Goal: Task Accomplishment & Management: Manage account settings

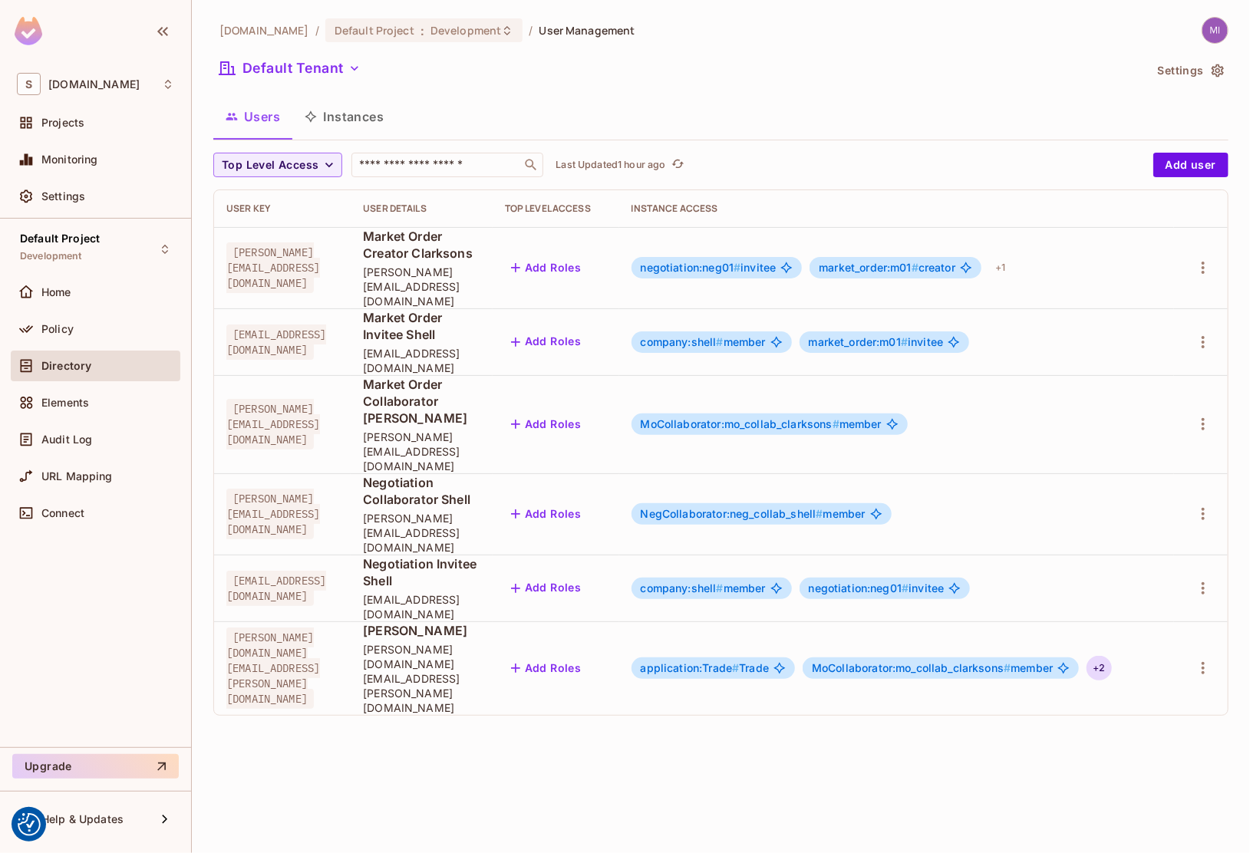
click at [1111, 656] on div "+ 2" at bounding box center [1098, 668] width 25 height 25
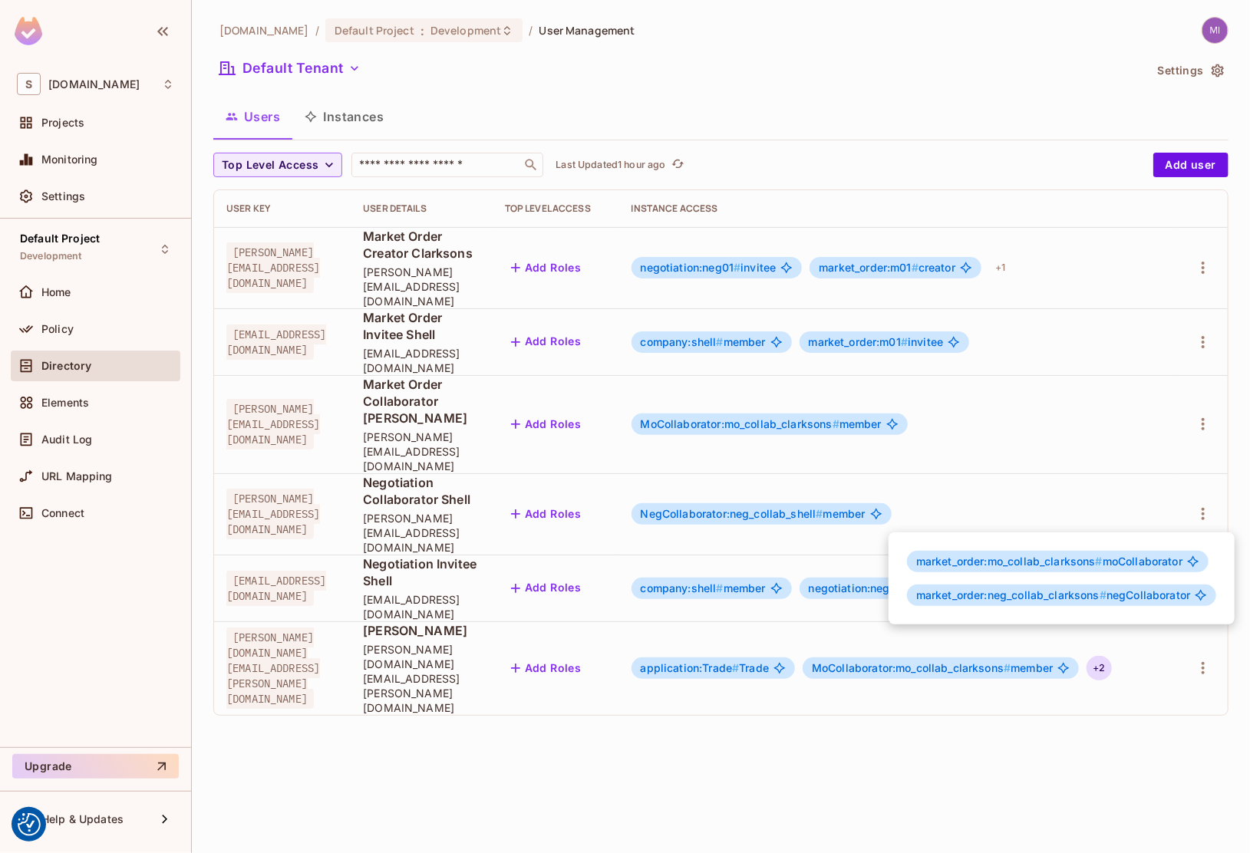
click at [1206, 509] on div at bounding box center [625, 426] width 1250 height 853
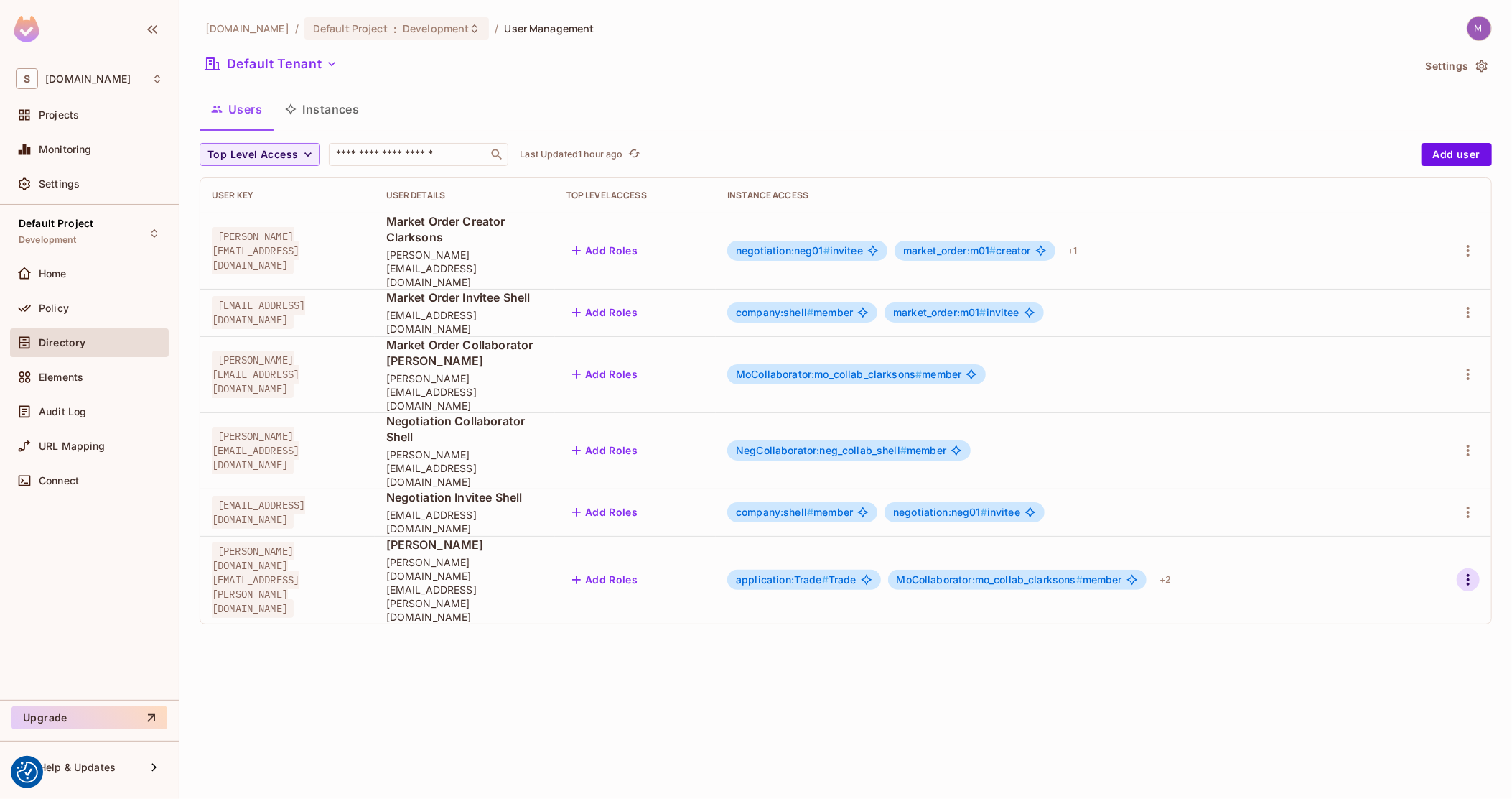
click at [1169, 571] on icon "button" at bounding box center [1468, 580] width 17 height 17
click at [1169, 577] on div "Delete User" at bounding box center [1411, 571] width 57 height 14
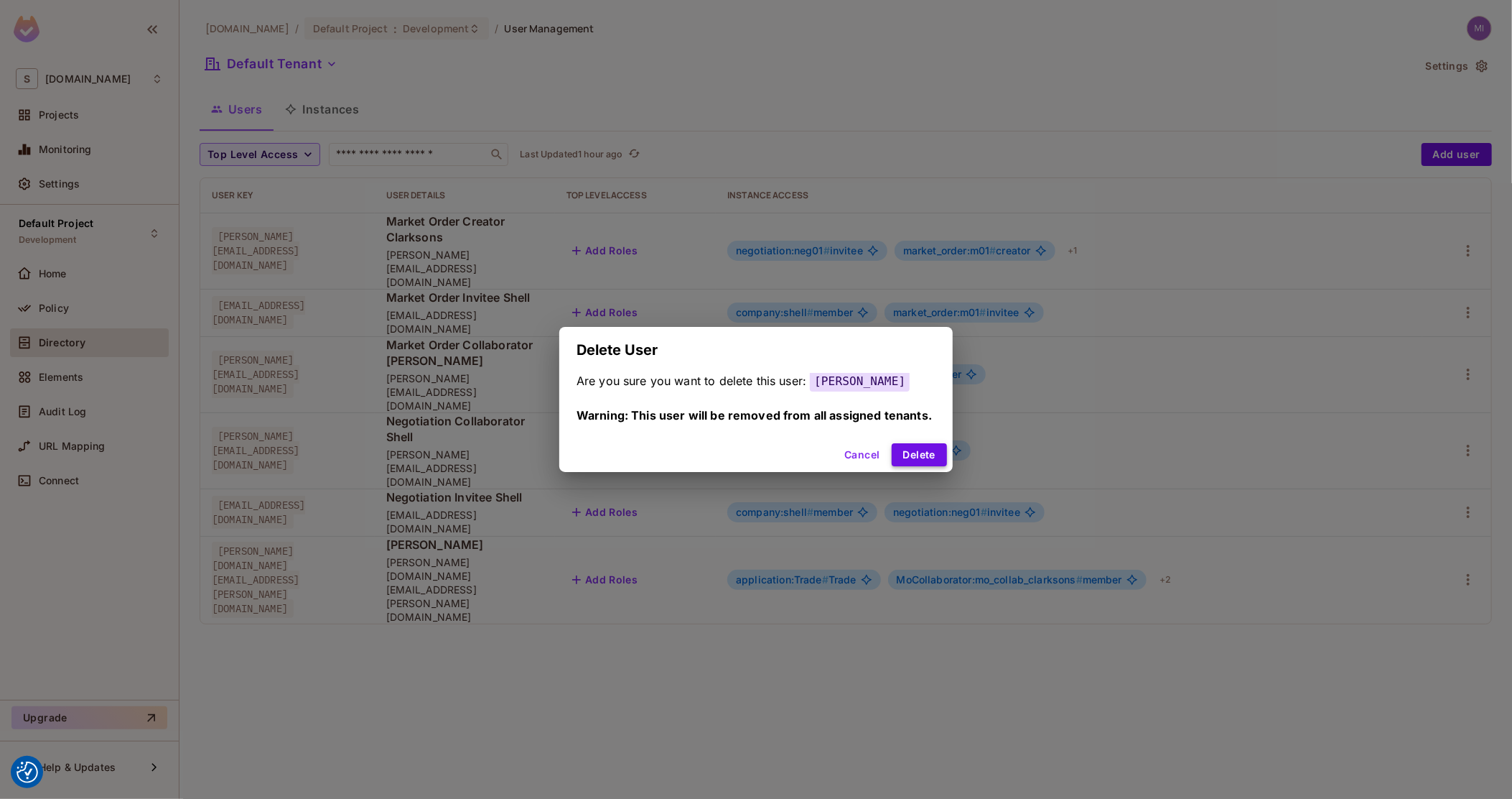
click at [927, 451] on button "Delete" at bounding box center [919, 454] width 55 height 23
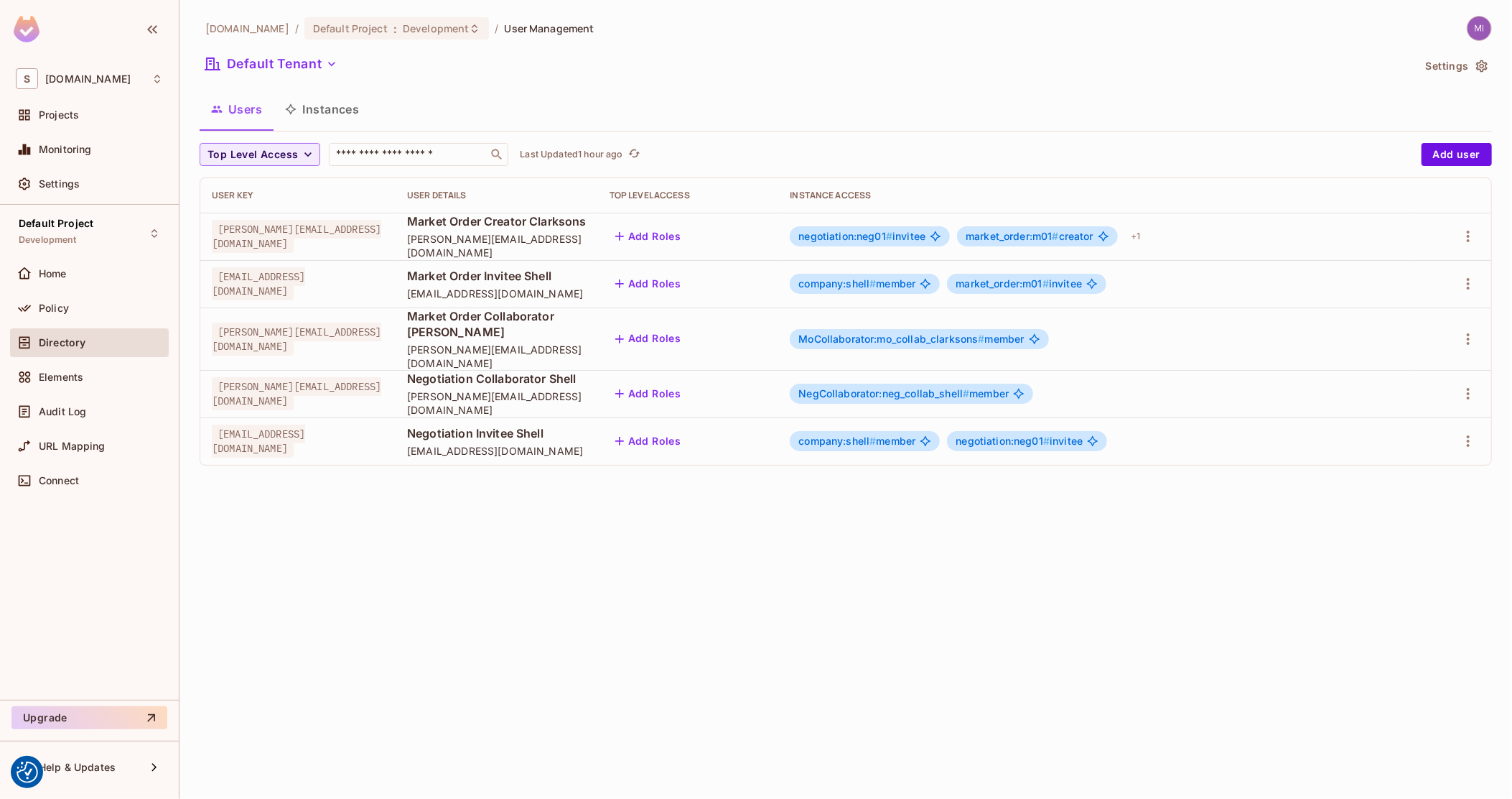
click at [651, 598] on div "sea.live / Default Project : Development / User Management Default Tenant Setti…" at bounding box center [846, 399] width 1333 height 799
click at [888, 333] on span "MoCollaborator:mo_collab_clarksons #" at bounding box center [891, 338] width 186 height 12
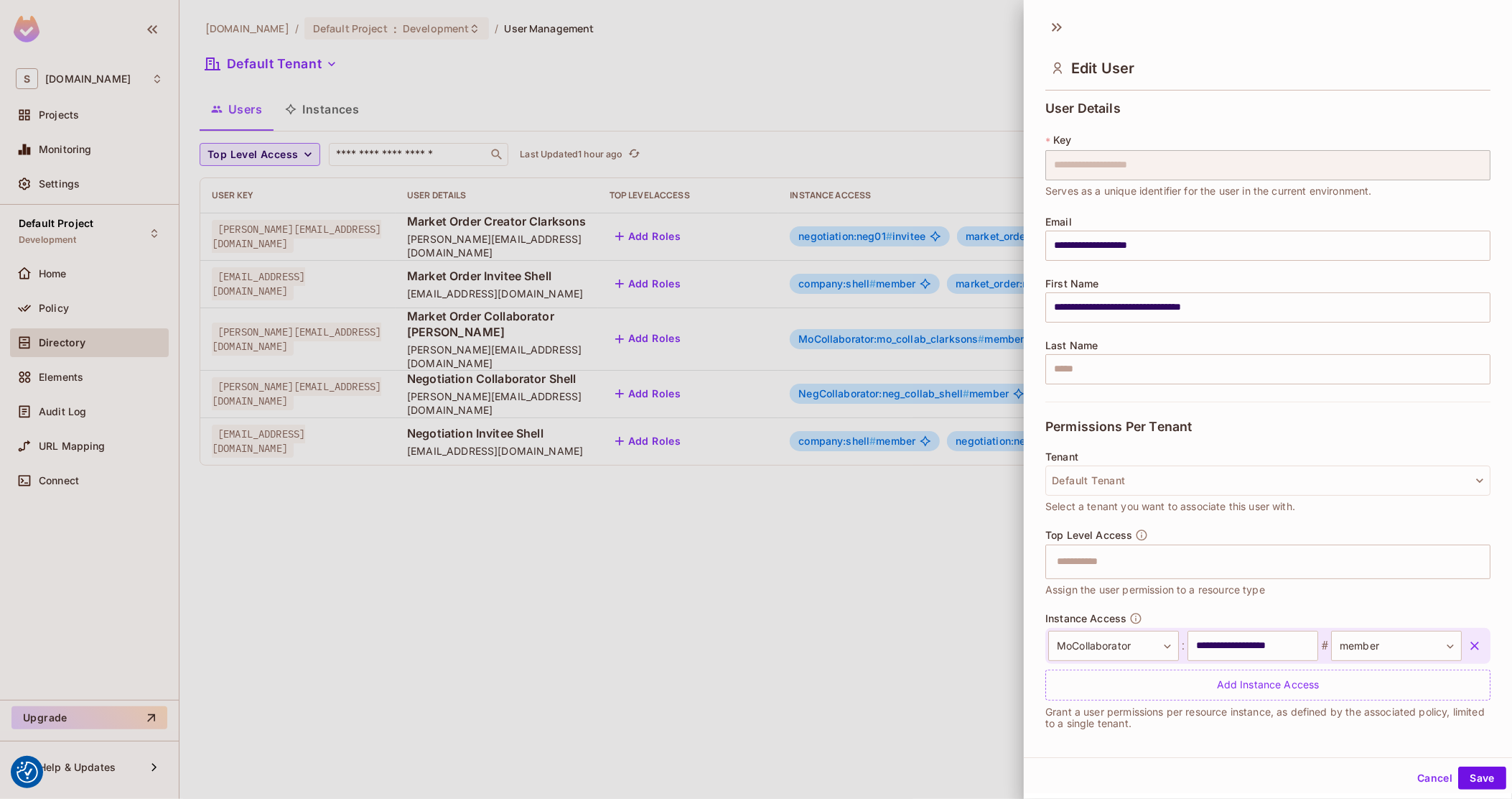
click at [837, 501] on div at bounding box center [756, 399] width 1512 height 799
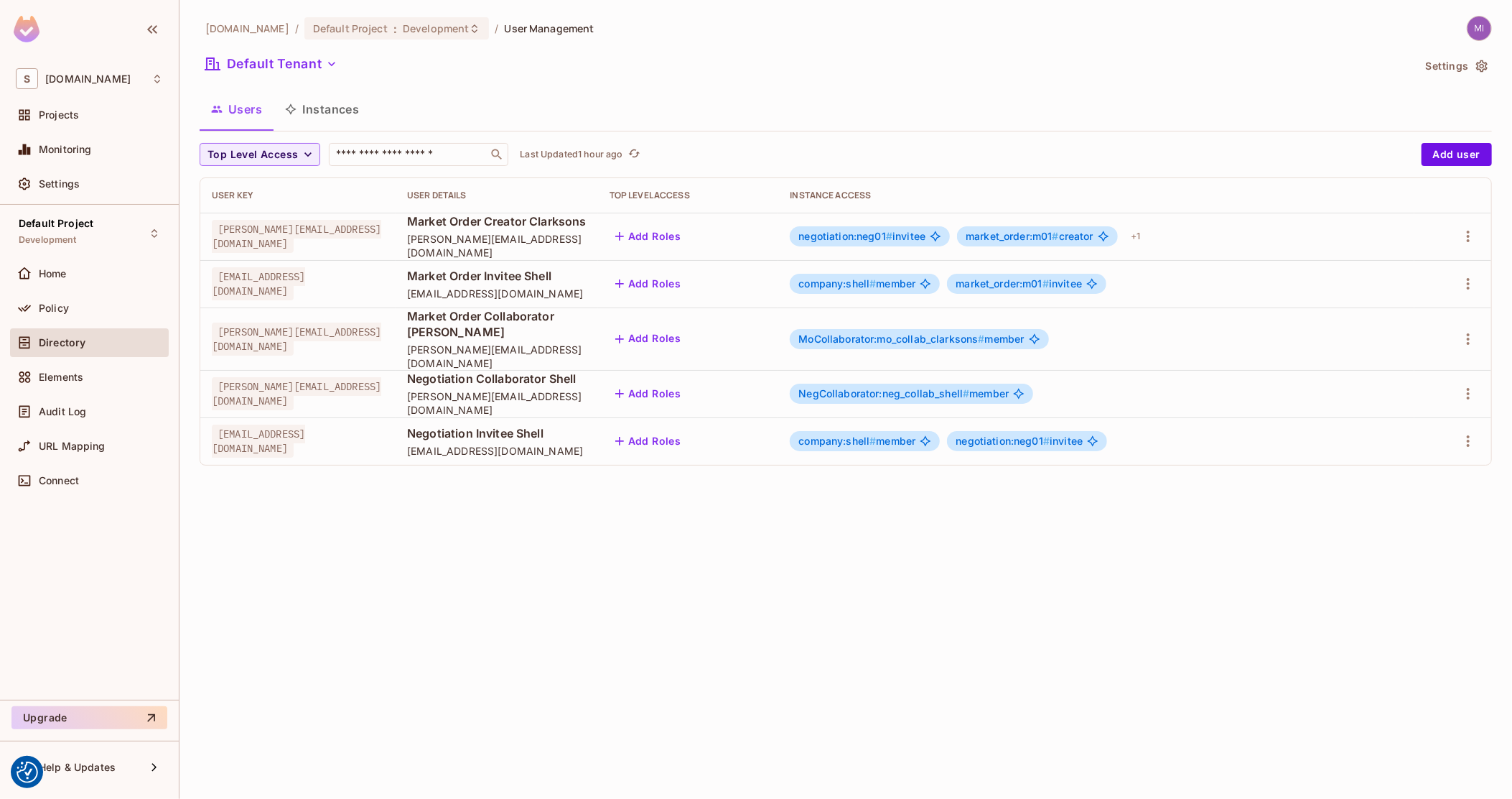
click at [892, 387] on span "NegCollaborator:neg_collab_shell #" at bounding box center [884, 392] width 171 height 12
click at [104, 307] on div "Policy" at bounding box center [100, 308] width 125 height 11
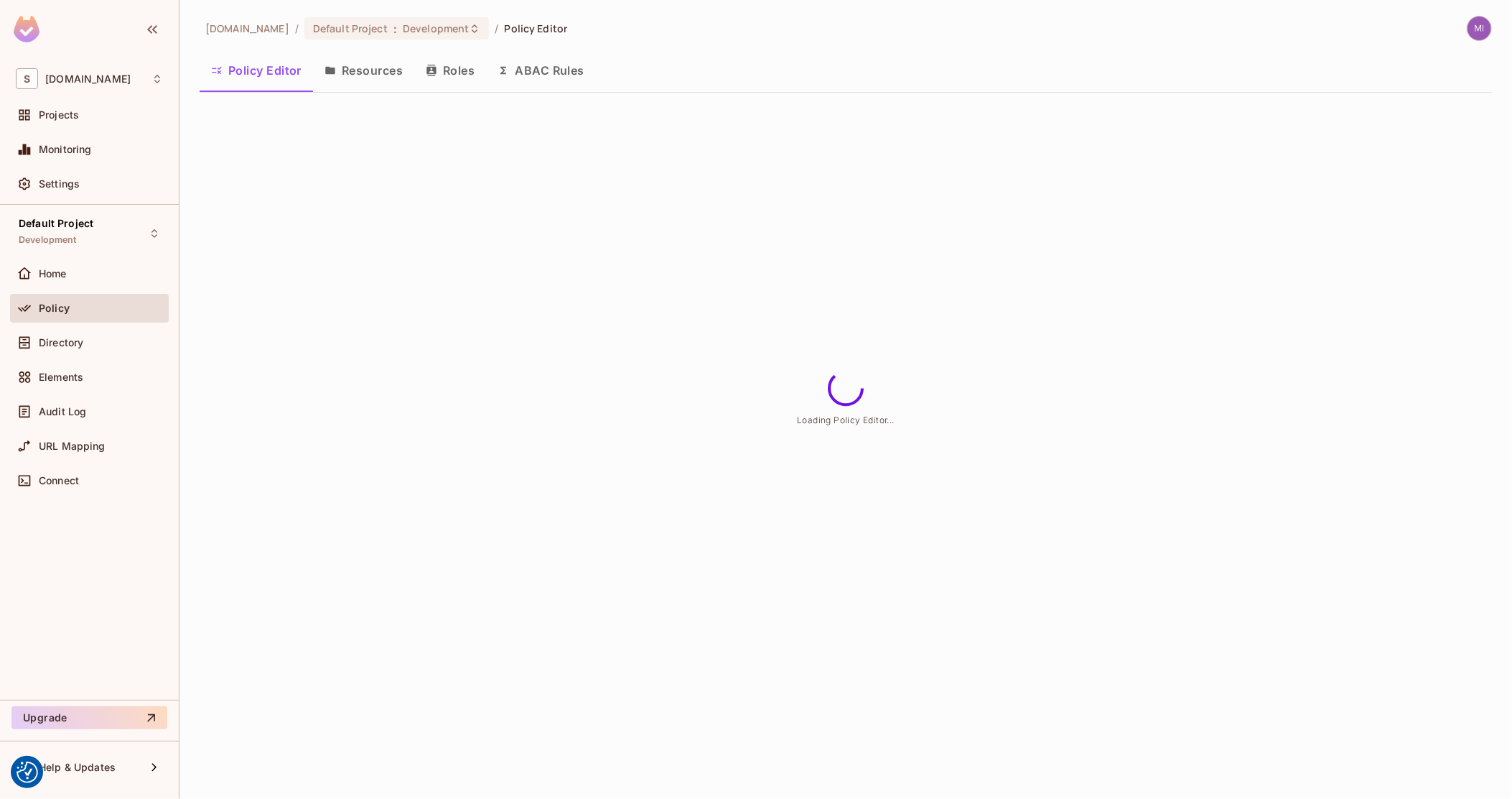
click at [336, 72] on button "Resources" at bounding box center [363, 70] width 101 height 36
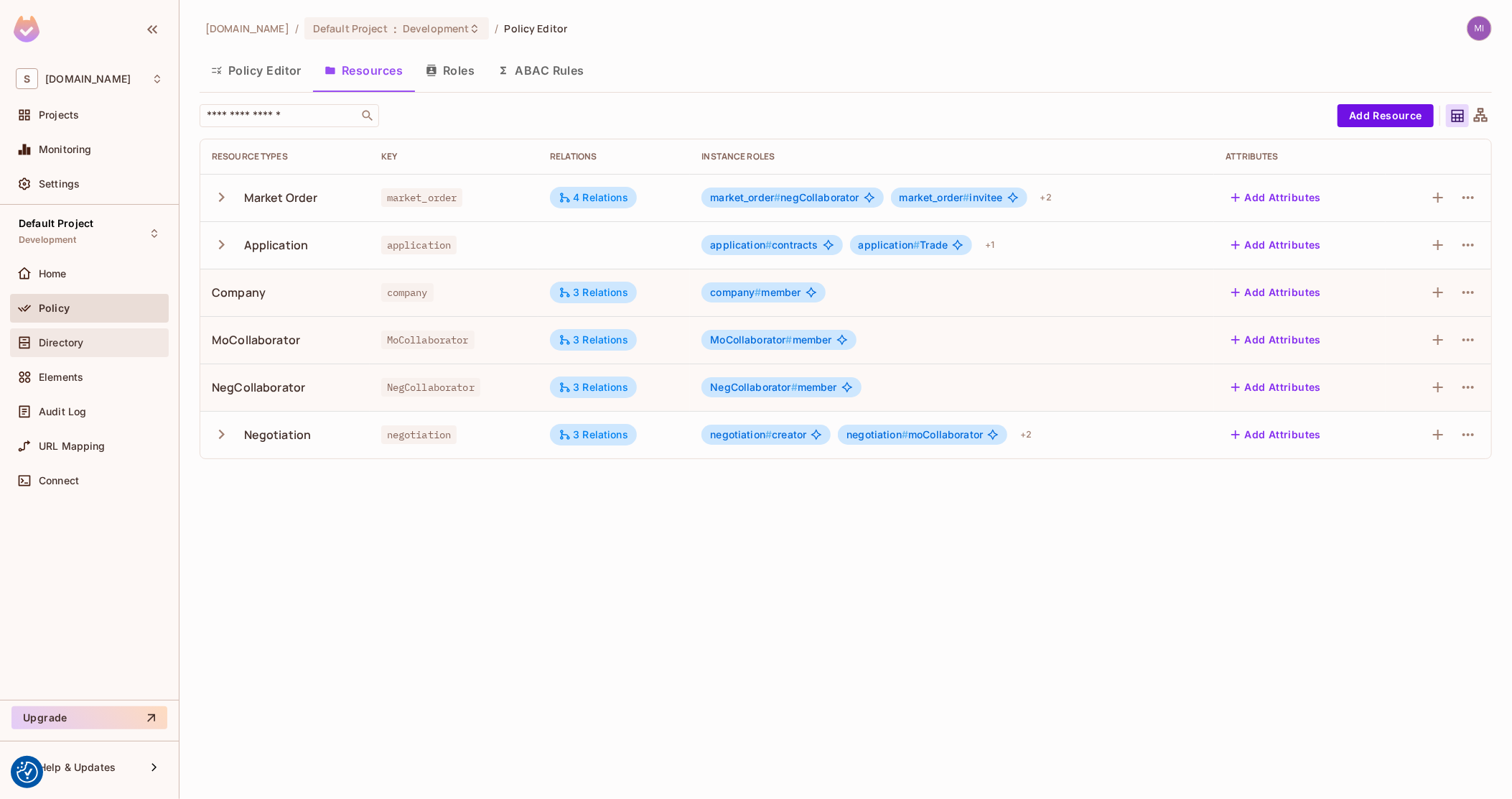
click at [88, 343] on div "Directory" at bounding box center [100, 343] width 125 height 11
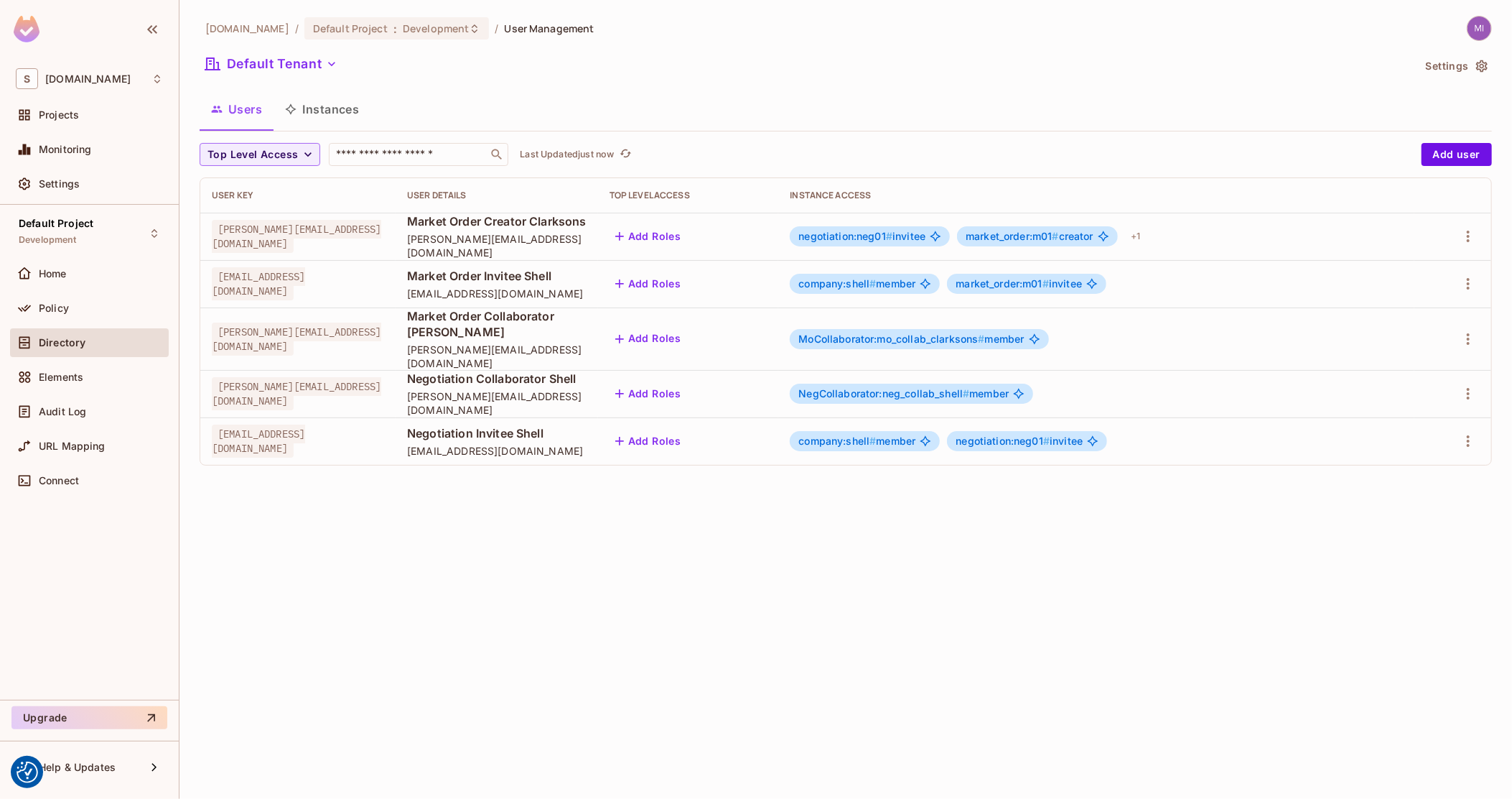
click at [1024, 333] on span "MoCollaborator:mo_collab_clarksons # member" at bounding box center [911, 339] width 226 height 11
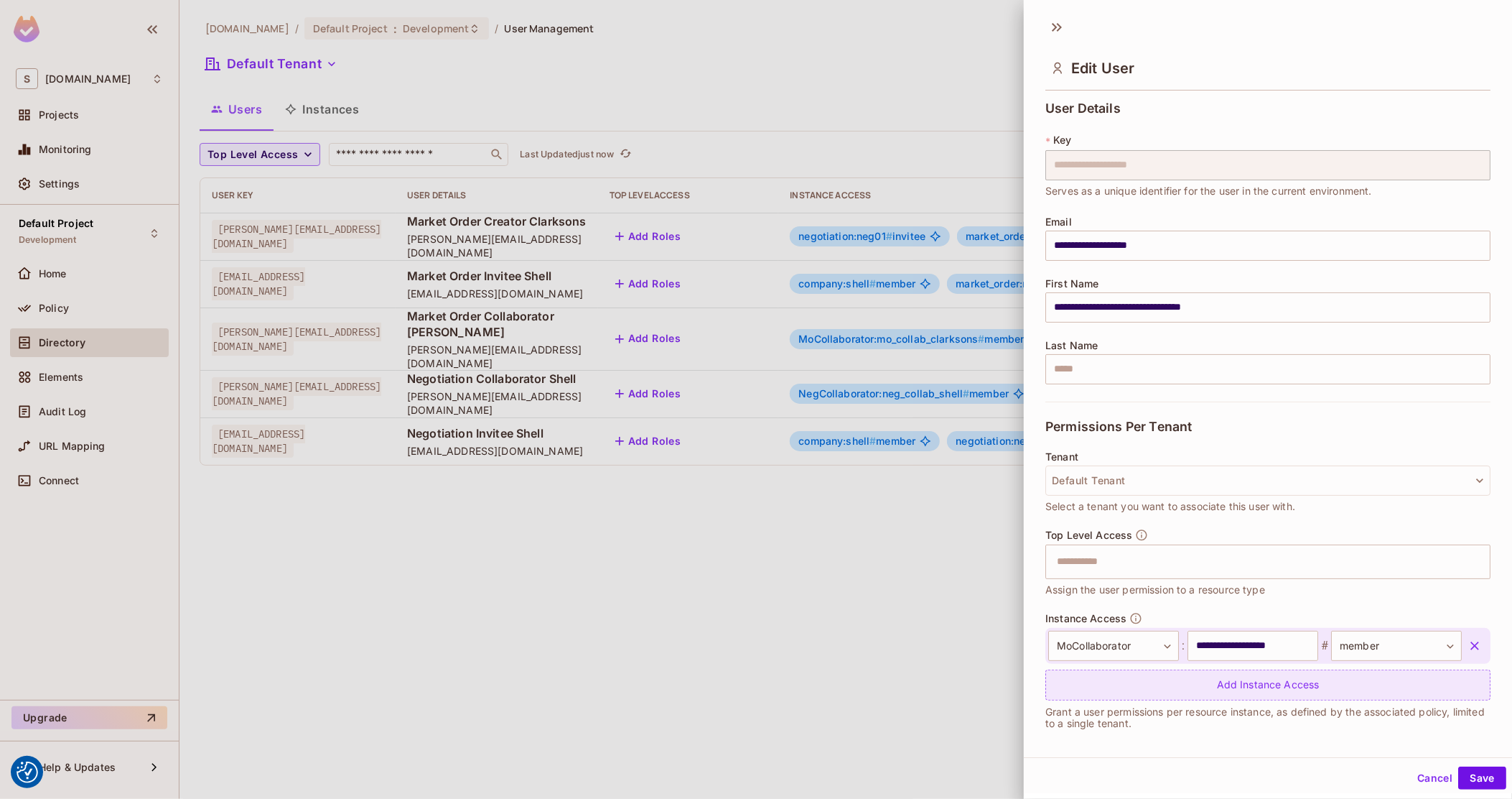
click at [1302, 683] on div "Add Instance Access" at bounding box center [1269, 685] width 446 height 31
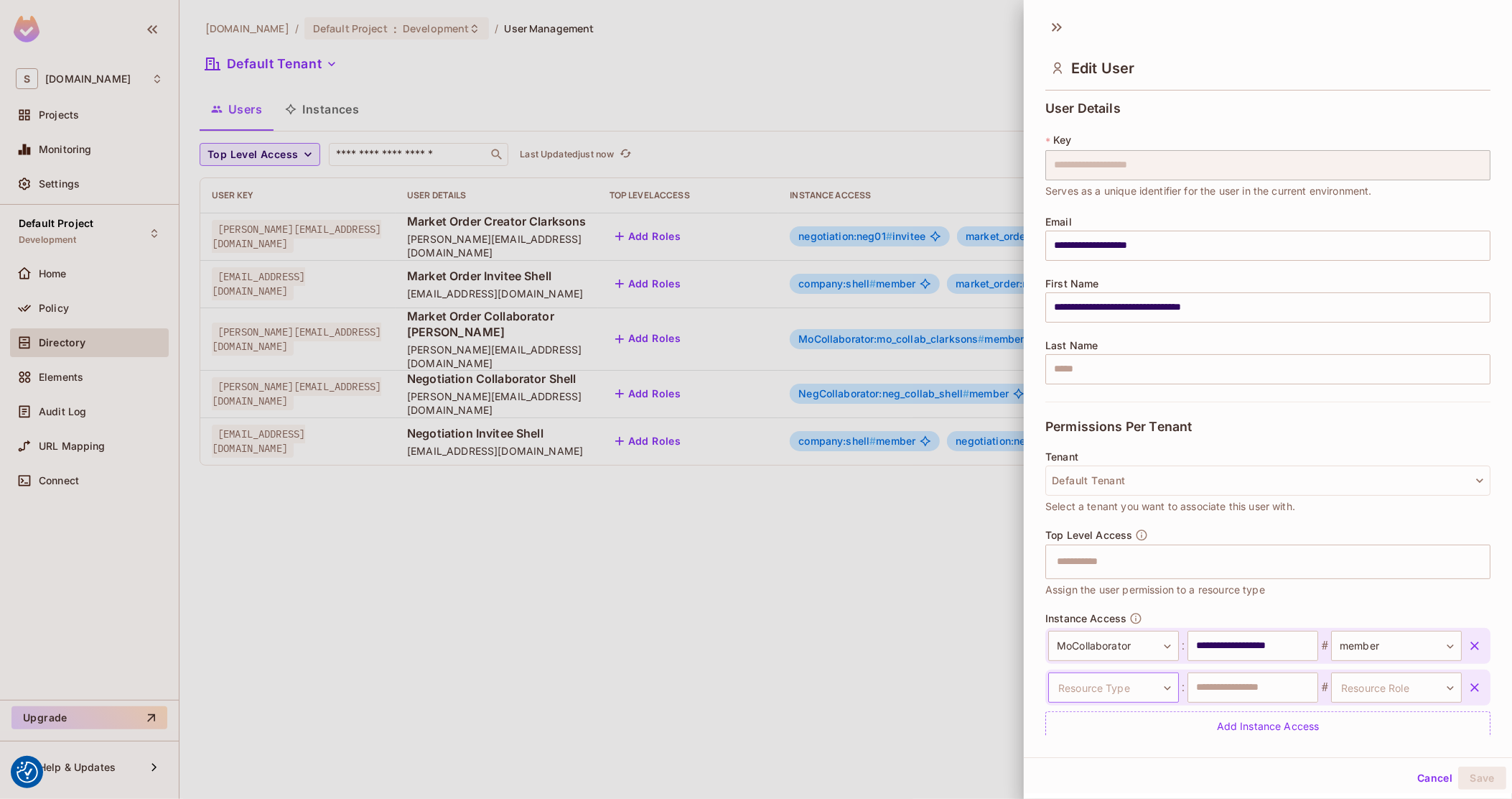
click at [1127, 687] on body "We use cookies to enhance your browsing experience, serve personalized ads or c…" at bounding box center [756, 399] width 1512 height 799
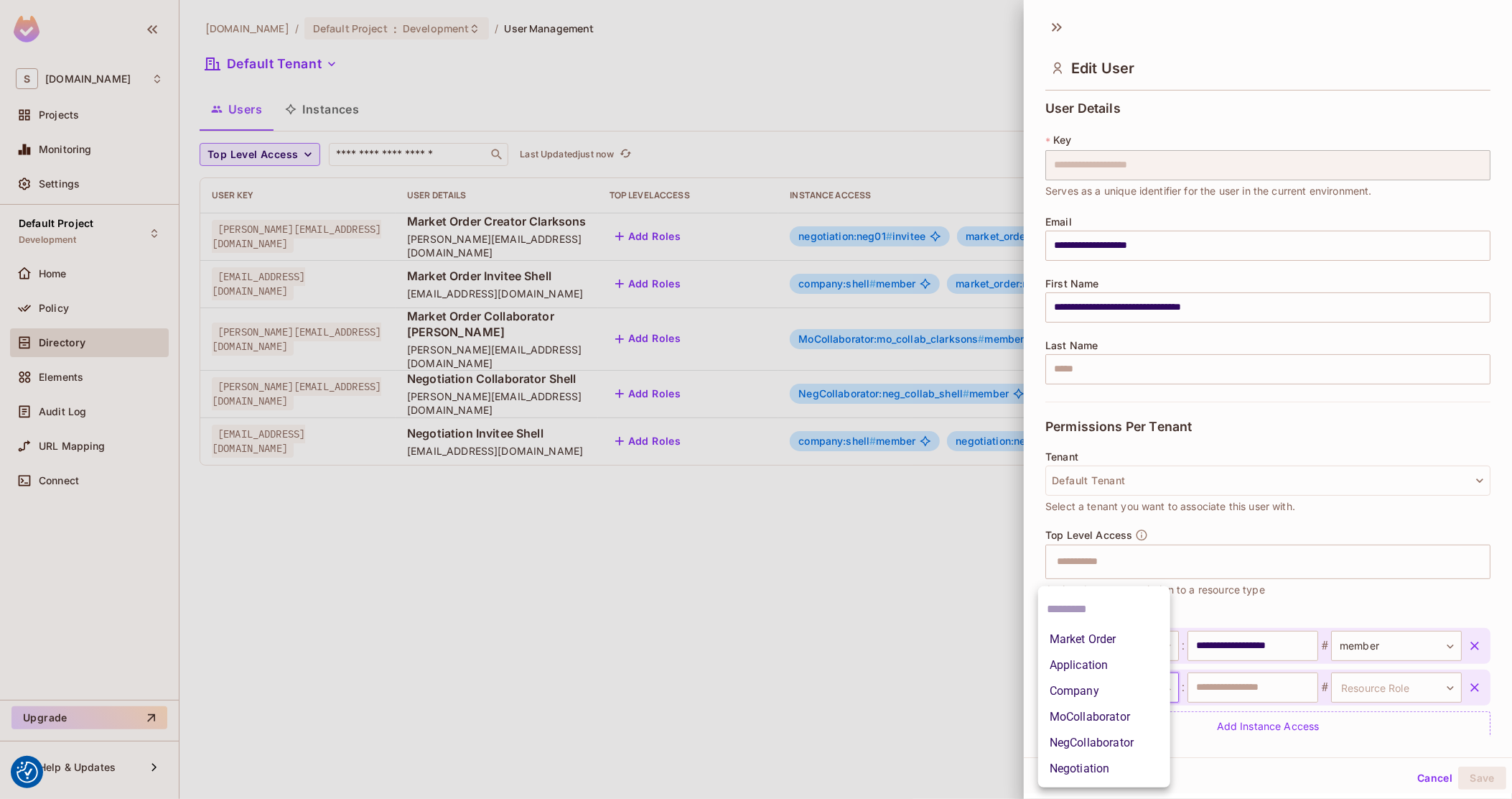
click at [1113, 640] on li "Market Order" at bounding box center [1104, 640] width 132 height 26
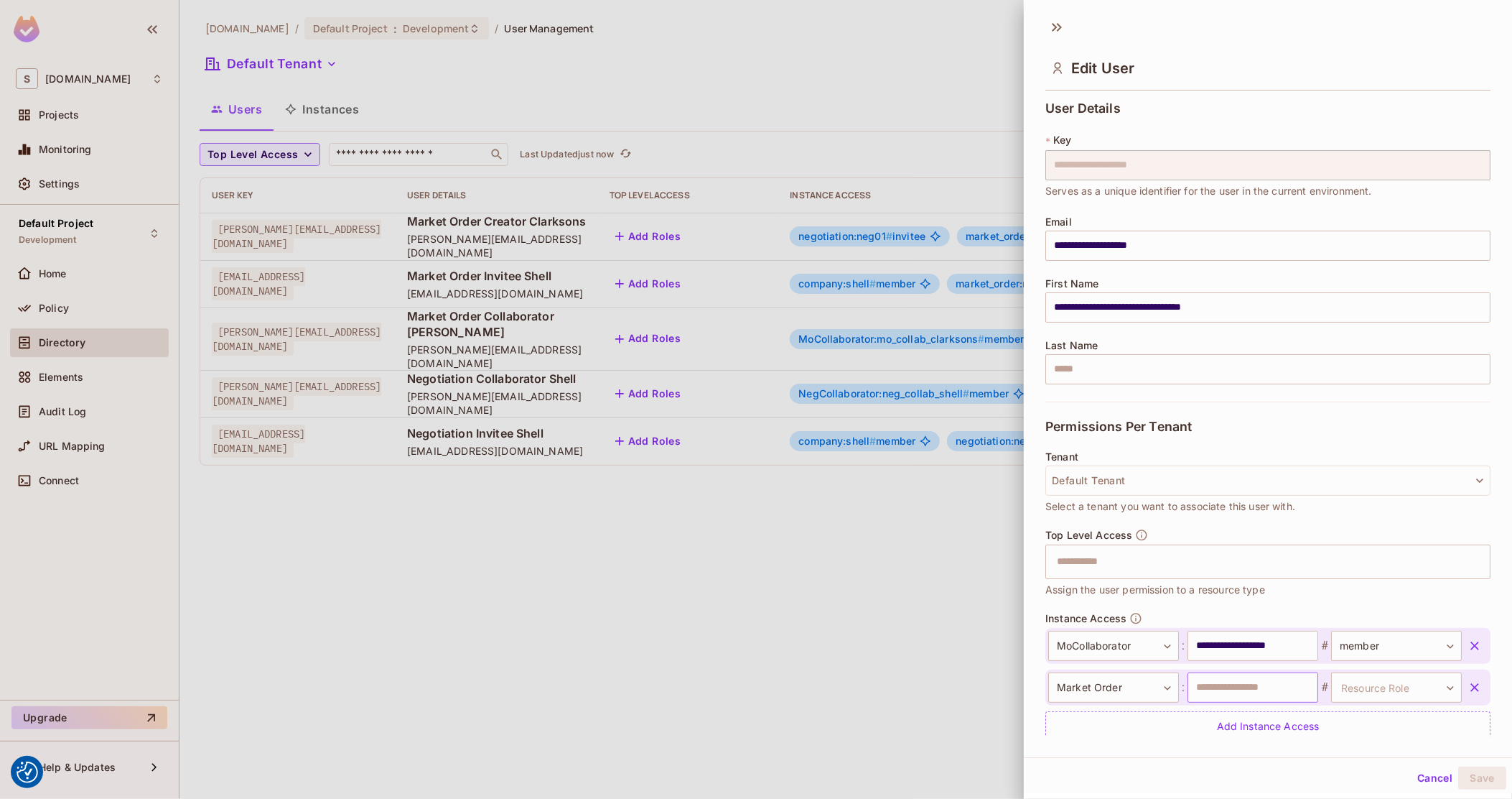
click at [1213, 691] on input "text" at bounding box center [1254, 688] width 131 height 30
type input "**********"
click at [1358, 696] on body "We use cookies to enhance your browsing experience, serve personalized ads or c…" at bounding box center [756, 399] width 1512 height 799
click at [1381, 768] on li "moCollaborator" at bounding box center [1369, 769] width 132 height 26
click at [735, 461] on div at bounding box center [756, 399] width 1512 height 799
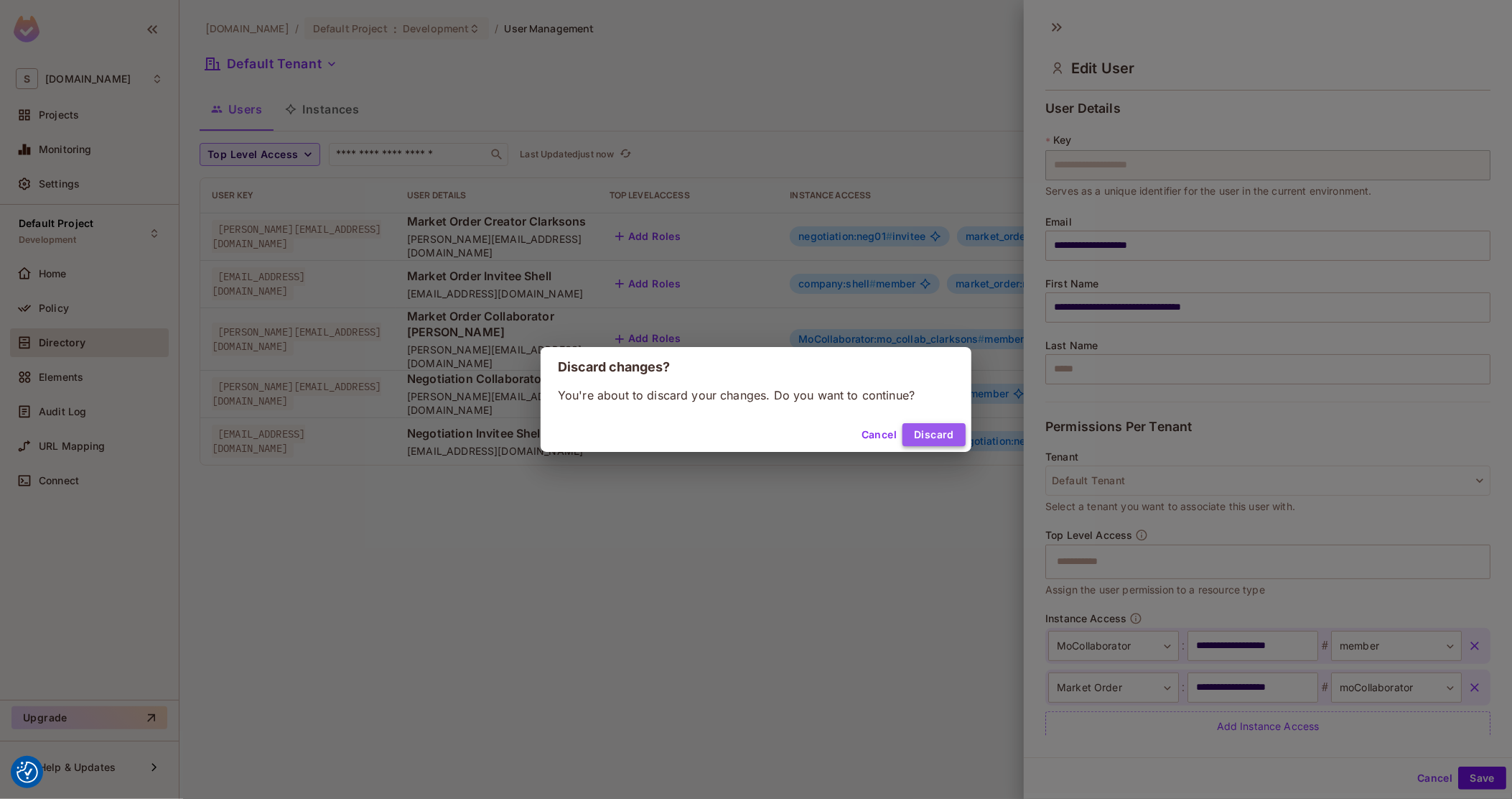
click at [927, 435] on button "Discard" at bounding box center [934, 435] width 64 height 23
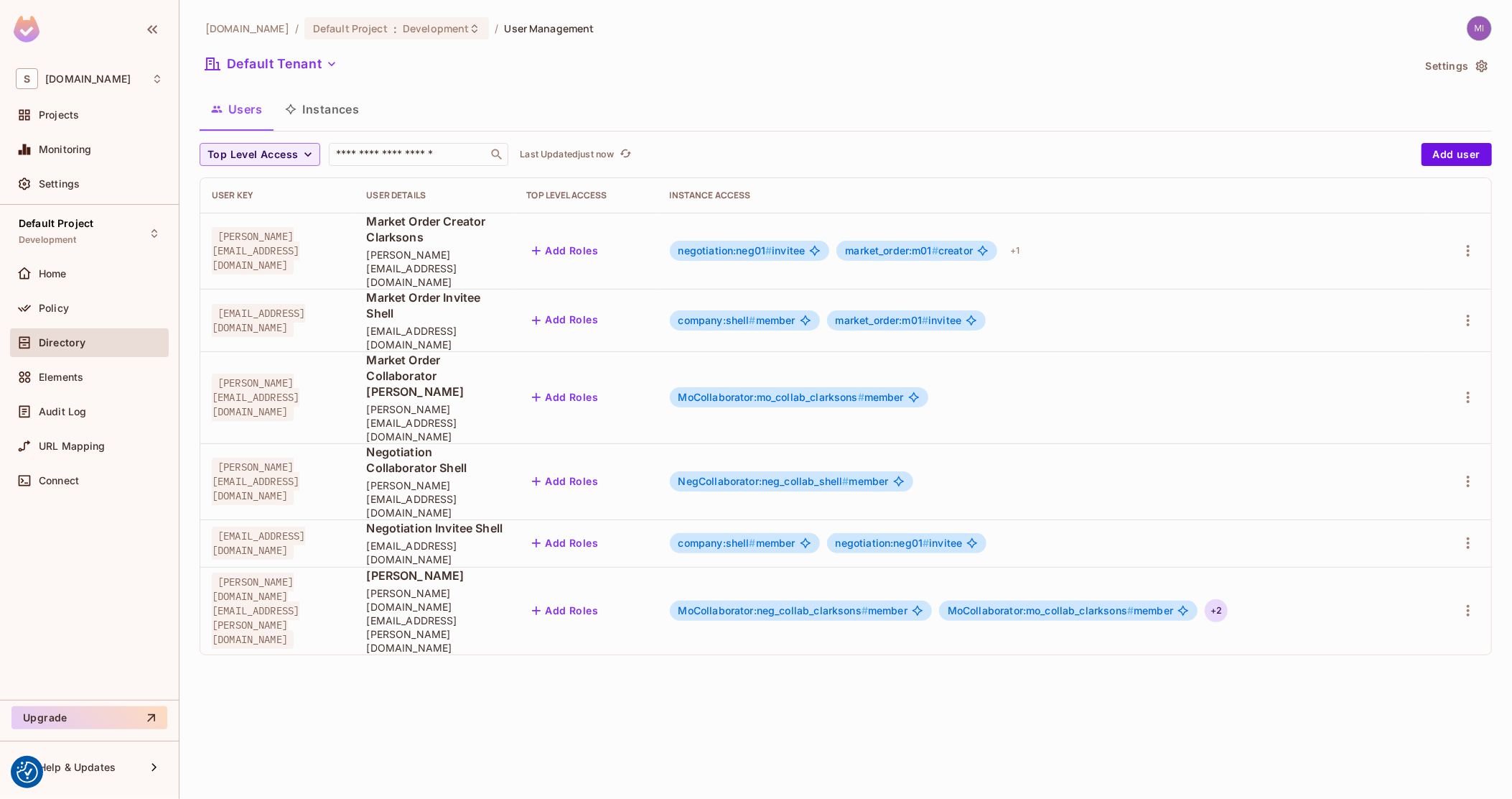
click at [1228, 599] on div "+ 2" at bounding box center [1216, 611] width 23 height 23
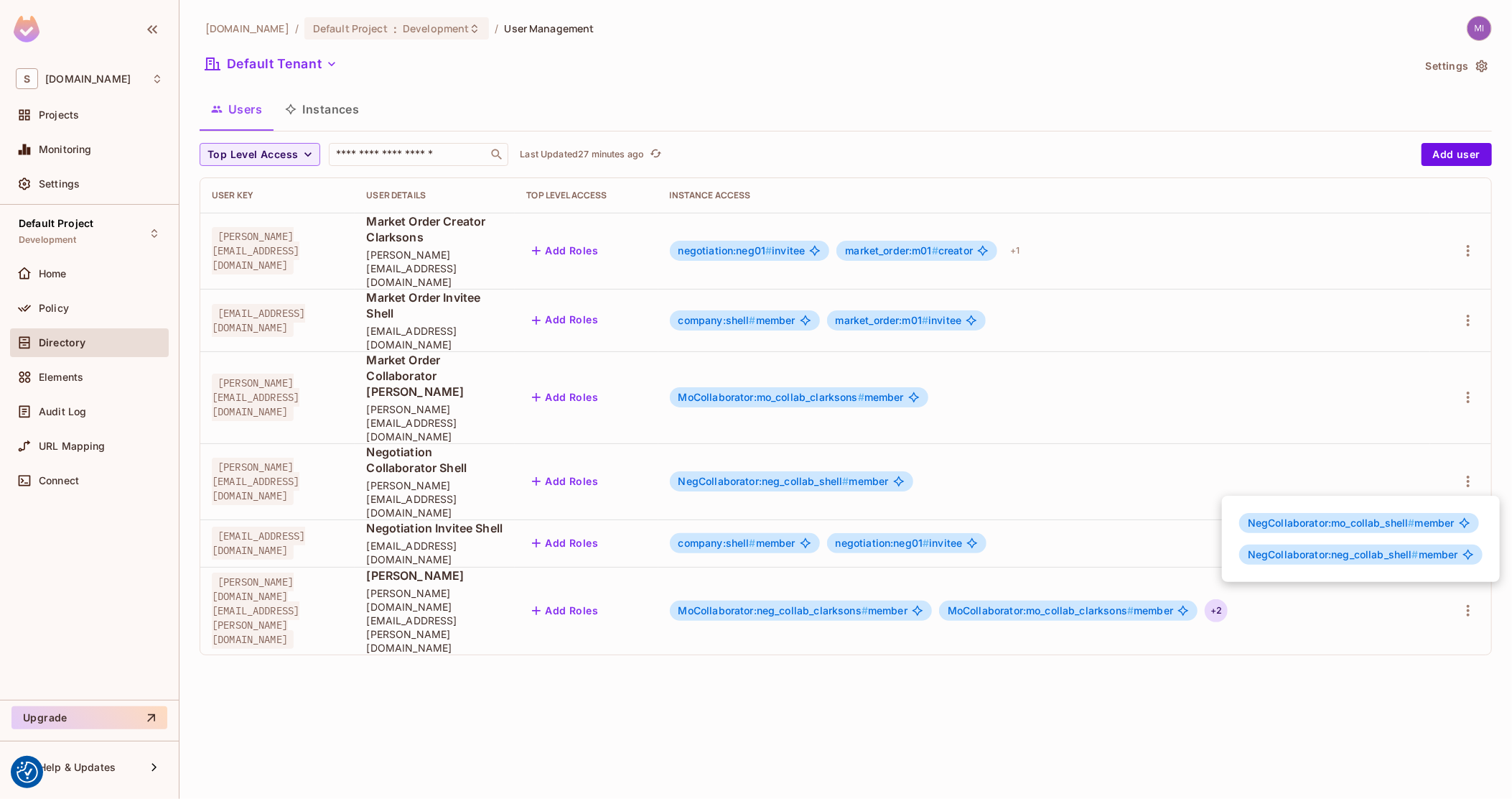
click at [1470, 486] on div at bounding box center [756, 399] width 1512 height 799
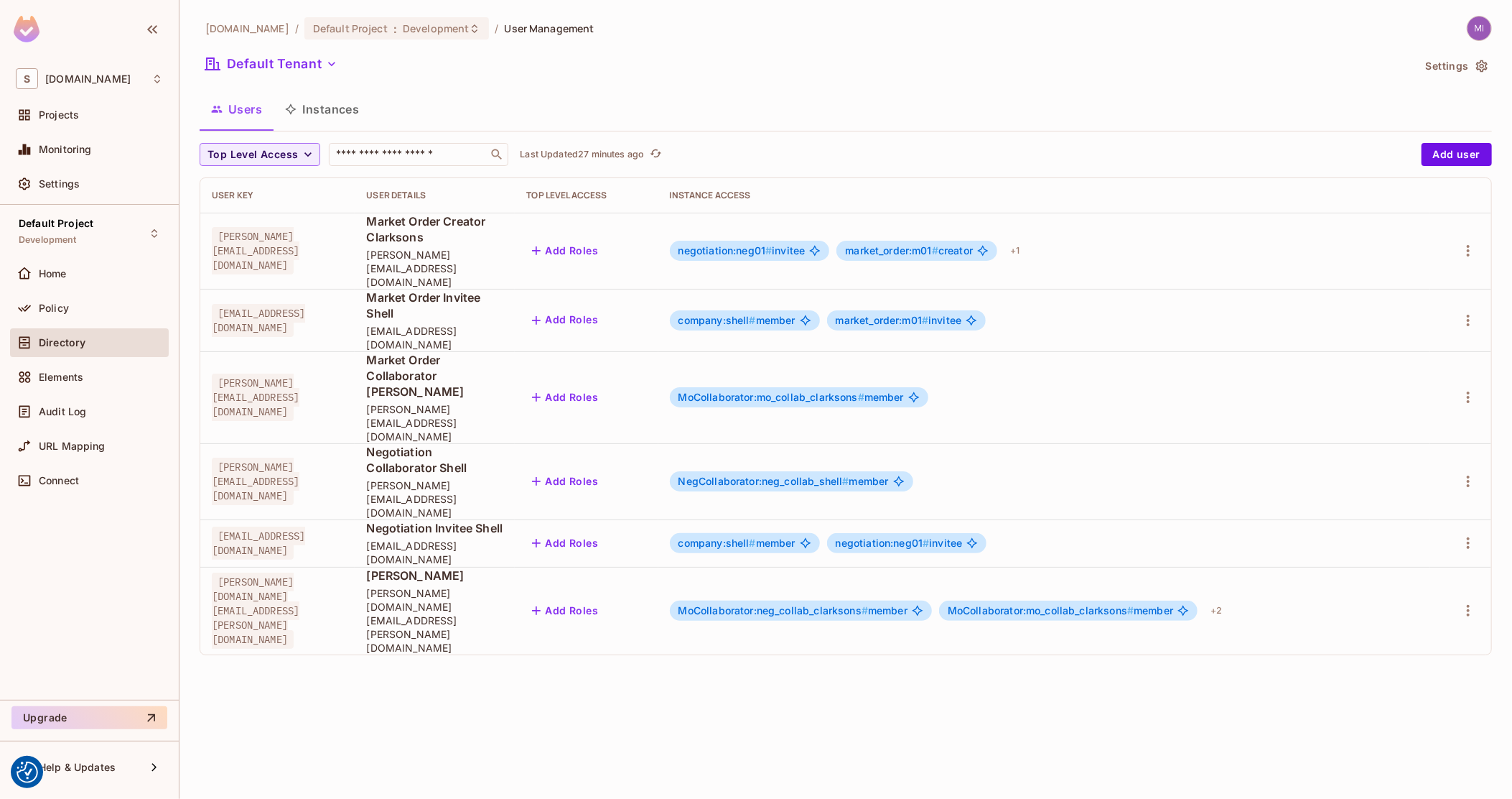
click at [1470, 567] on td at bounding box center [1461, 611] width 61 height 88
click at [1466, 602] on icon "button" at bounding box center [1468, 611] width 17 height 17
click at [1427, 562] on span "Delete User" at bounding box center [1412, 573] width 66 height 23
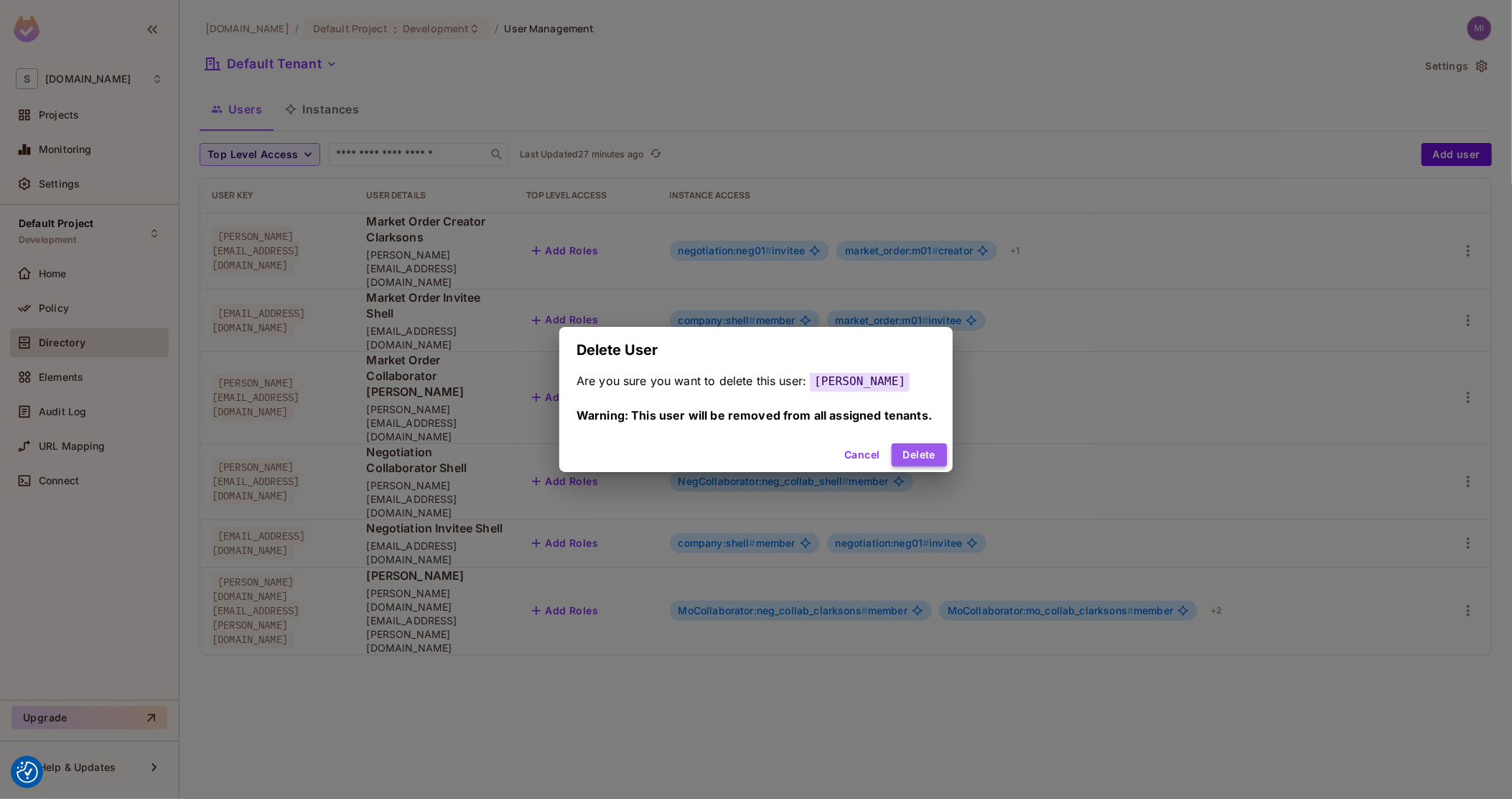
click at [913, 452] on button "Delete" at bounding box center [919, 454] width 55 height 23
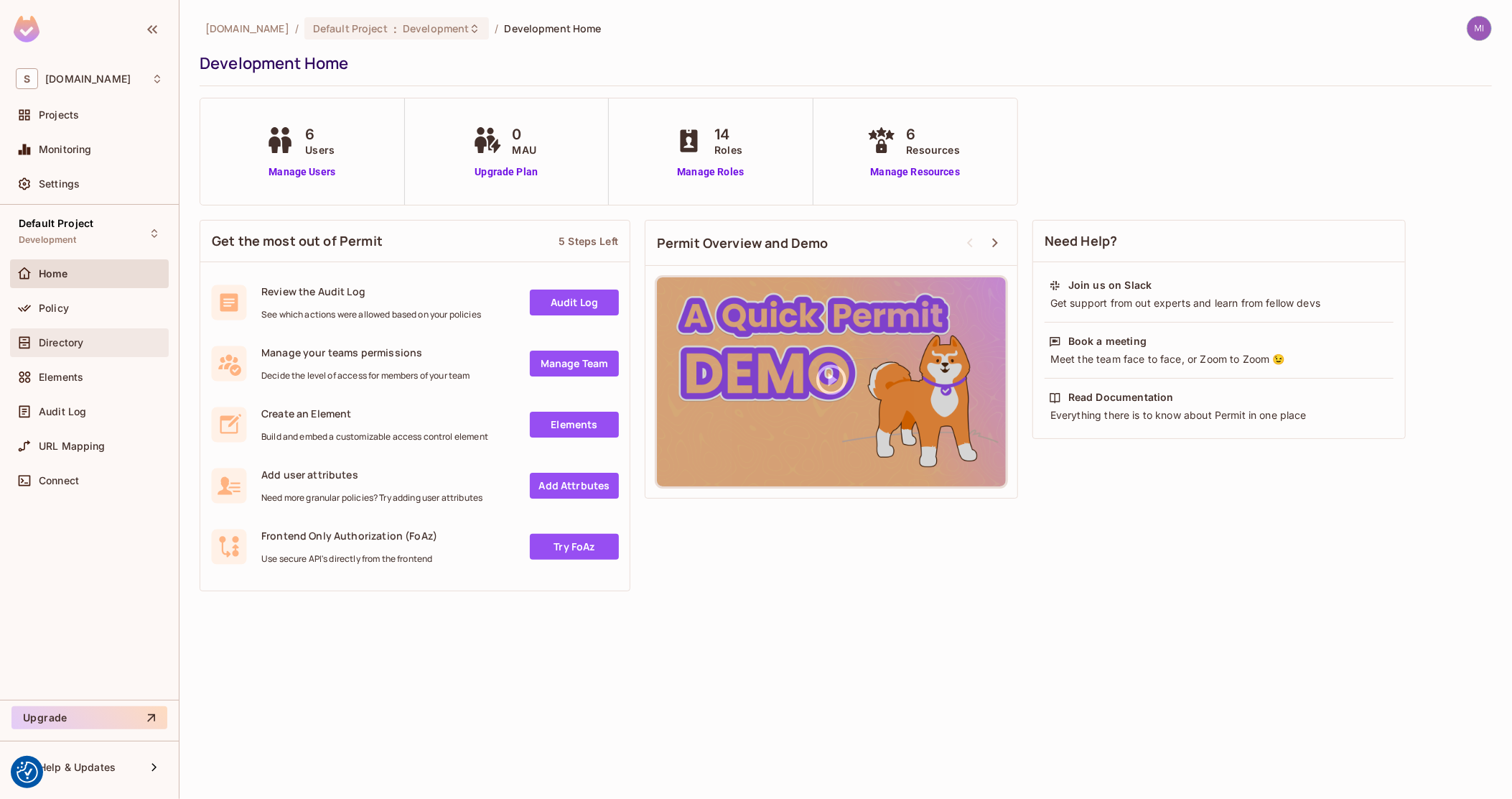
click at [72, 350] on div "Directory" at bounding box center [89, 343] width 147 height 17
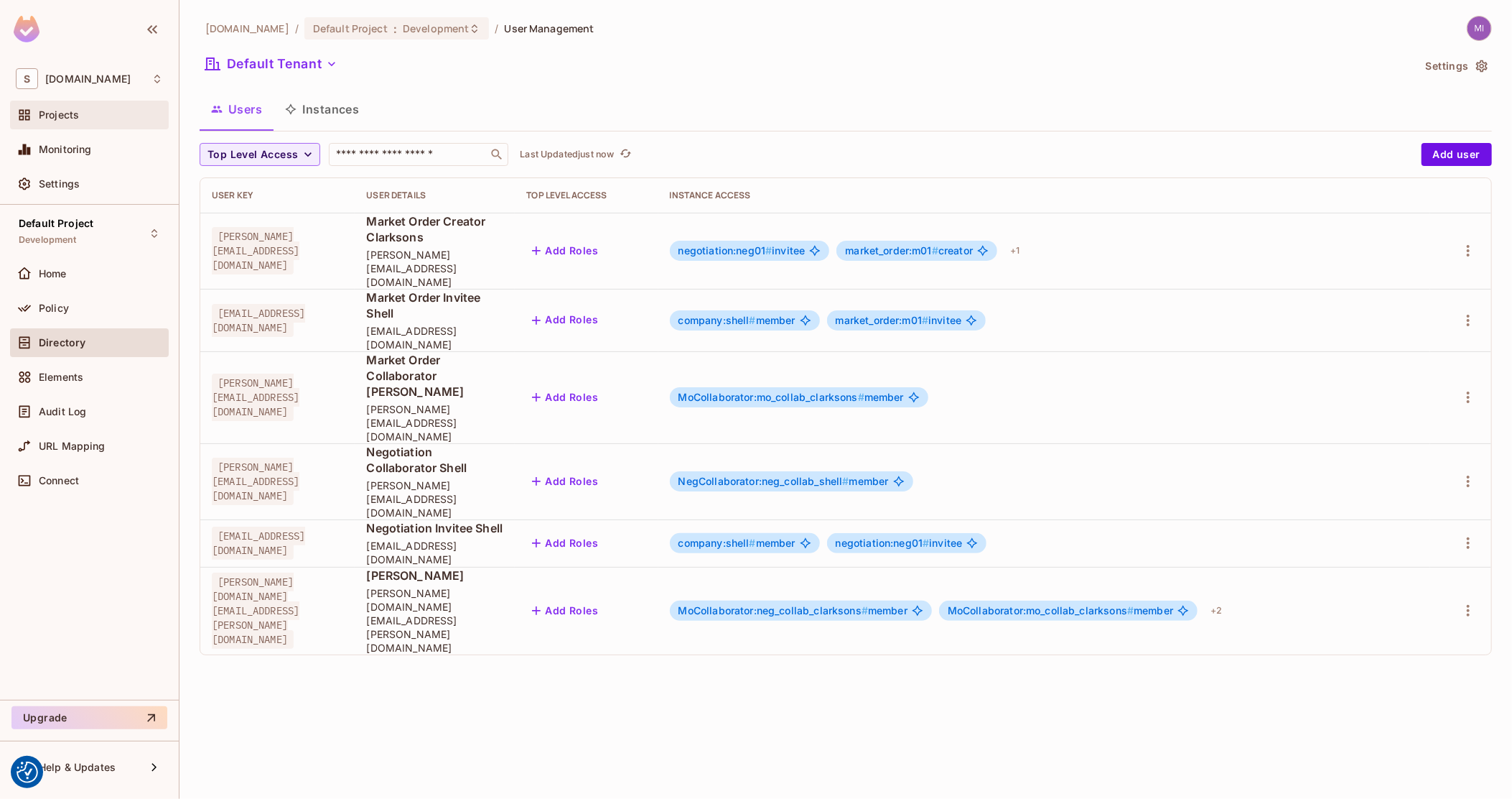
click at [96, 110] on div "Projects" at bounding box center [100, 115] width 125 height 11
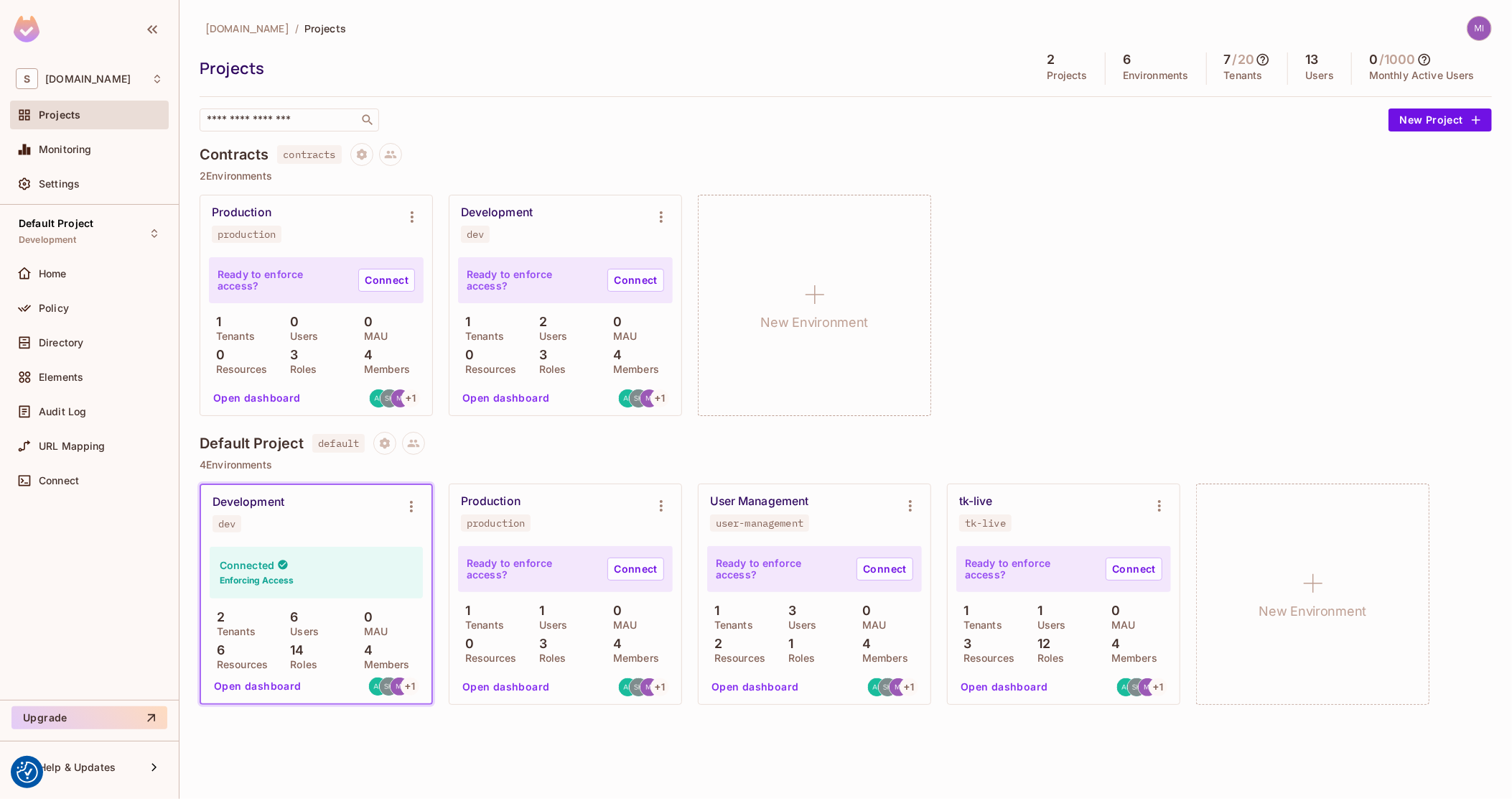
drag, startPoint x: 252, startPoint y: 689, endPoint x: 272, endPoint y: 675, distance: 24.4
click at [252, 689] on button "Open dashboard" at bounding box center [257, 686] width 99 height 23
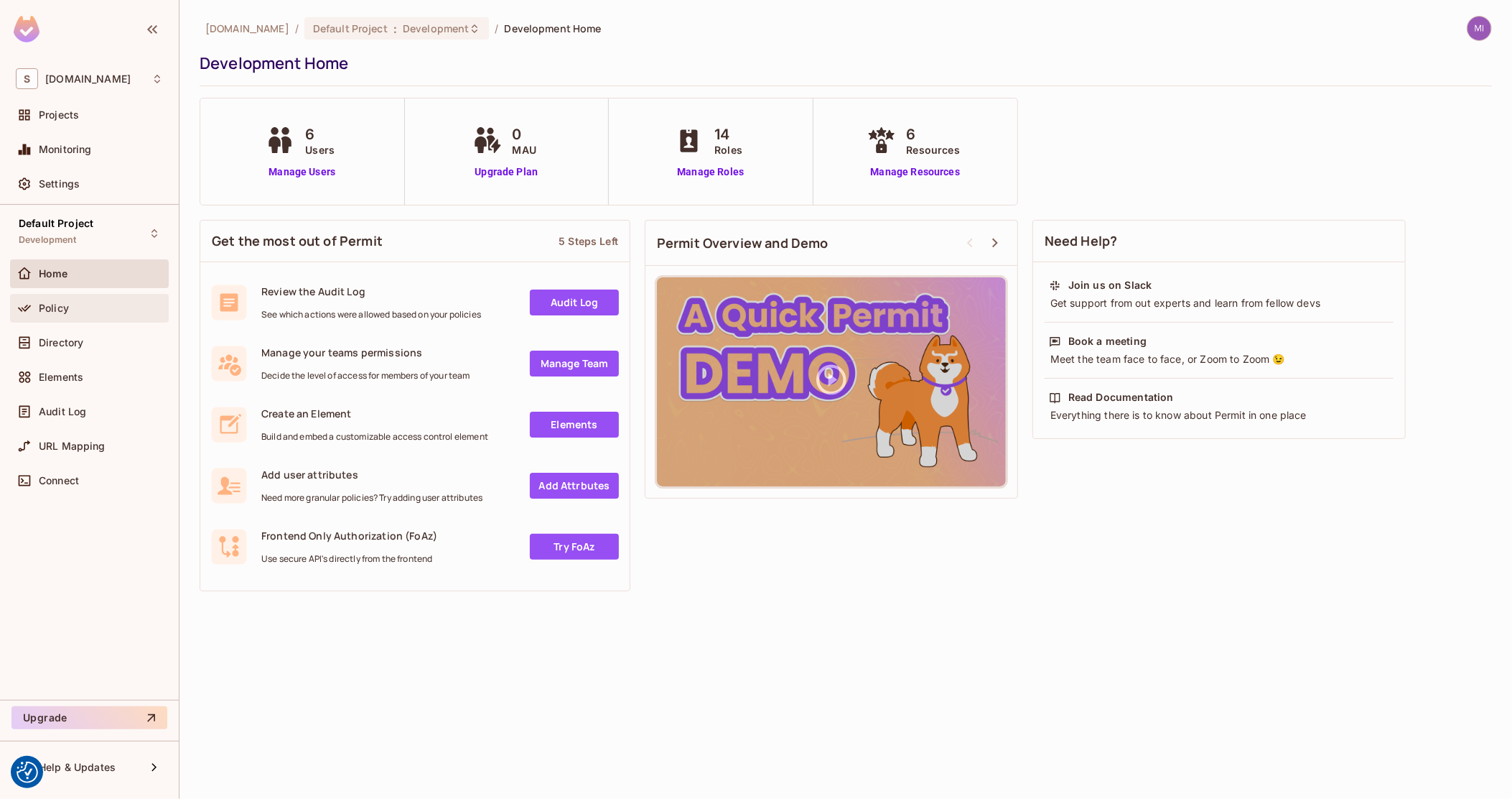
click at [45, 314] on div "Policy" at bounding box center [89, 308] width 147 height 17
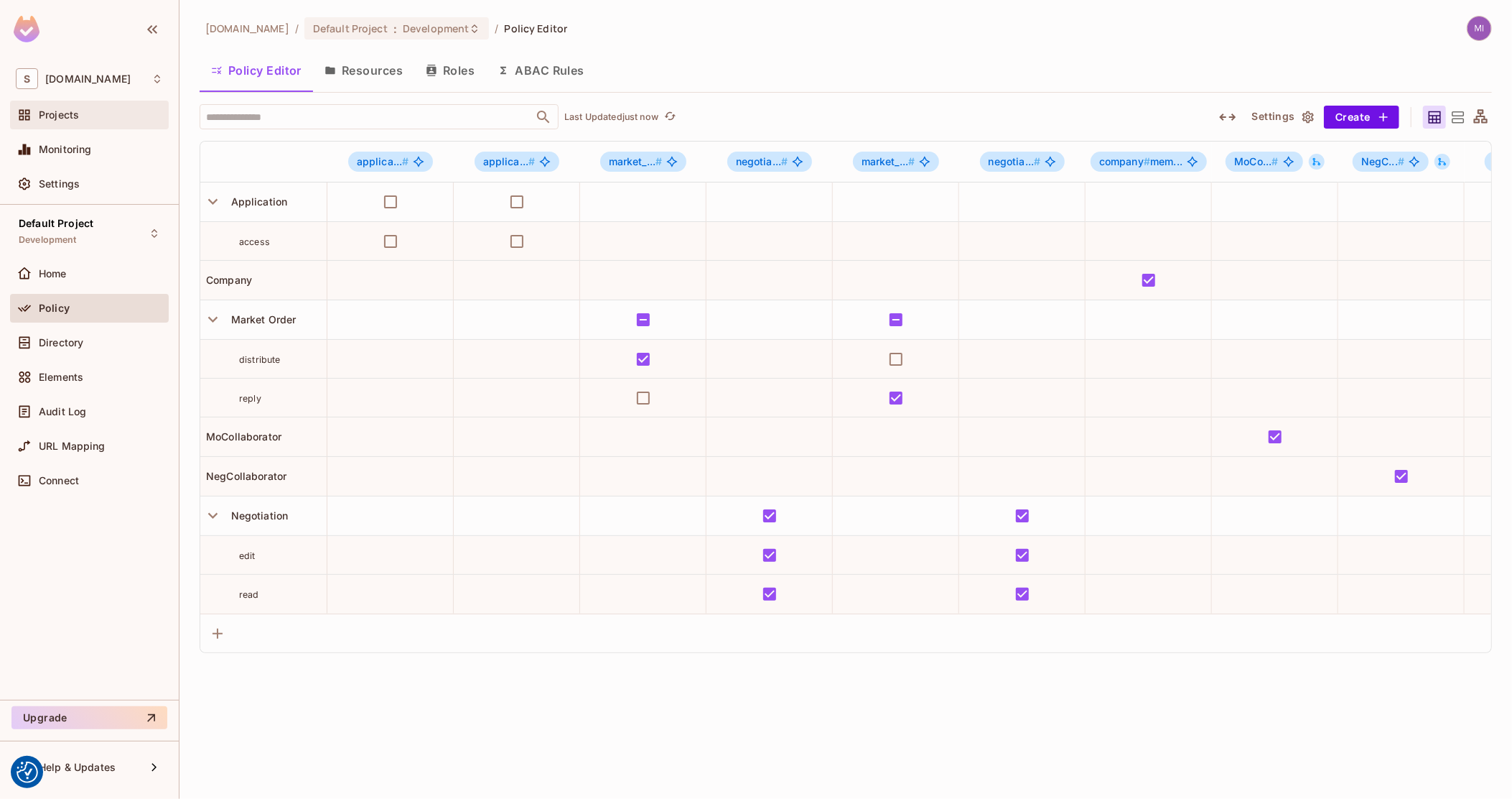
click at [103, 121] on div "Projects" at bounding box center [89, 115] width 147 height 17
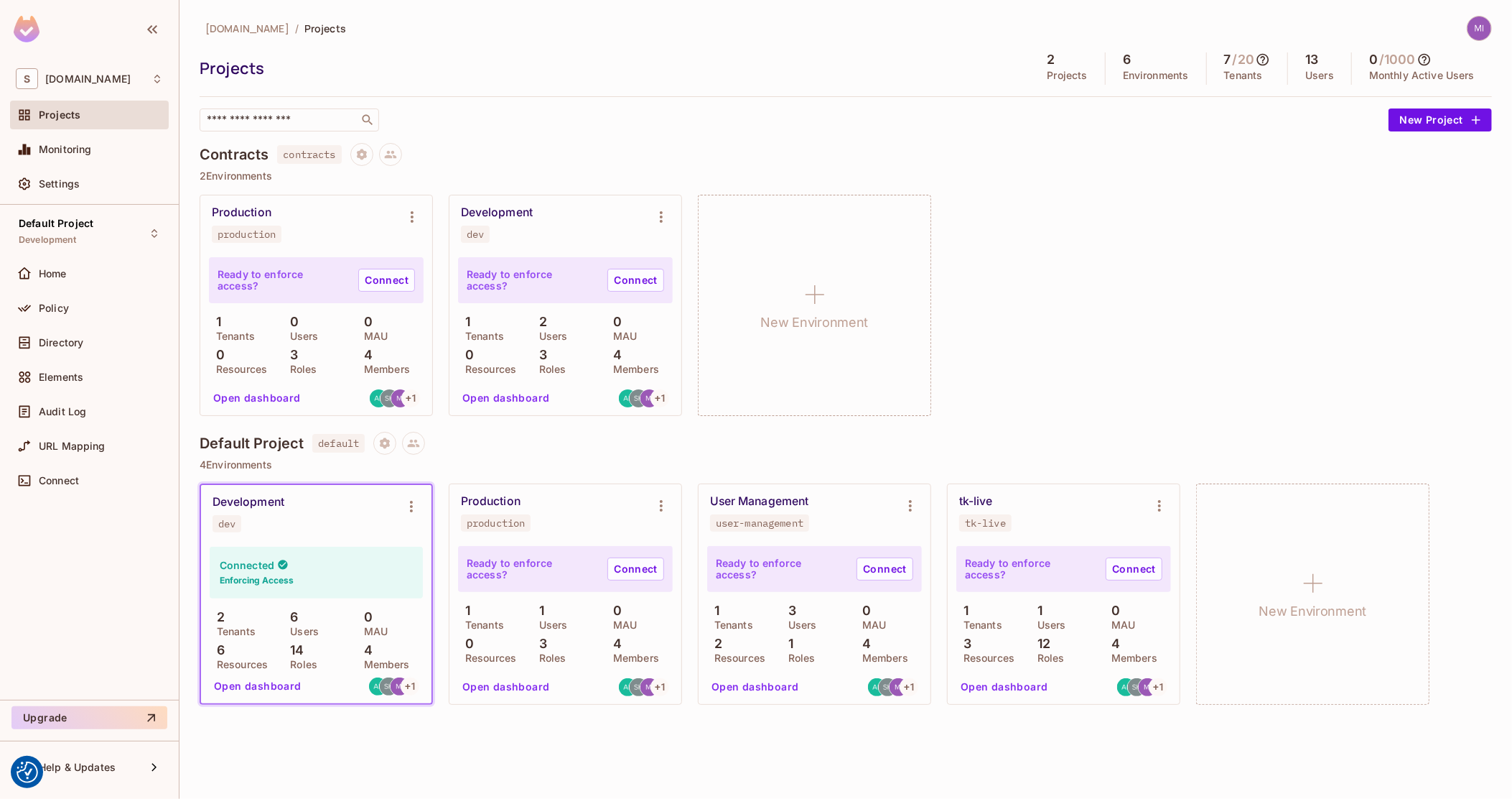
drag, startPoint x: 268, startPoint y: 696, endPoint x: 411, endPoint y: 609, distance: 167.4
click at [268, 696] on button "Open dashboard" at bounding box center [257, 686] width 99 height 23
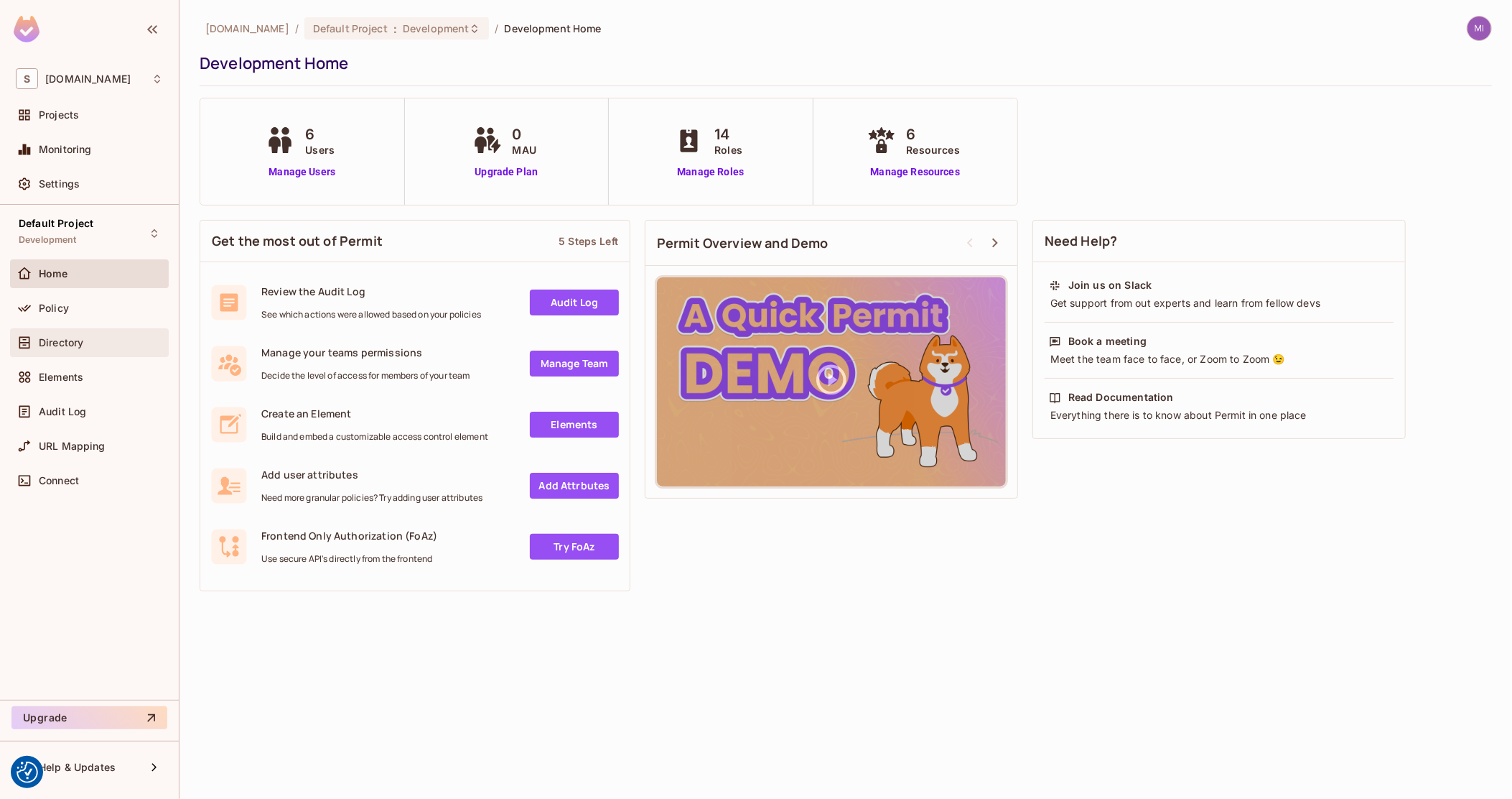
click at [85, 334] on div "Directory" at bounding box center [89, 343] width 147 height 17
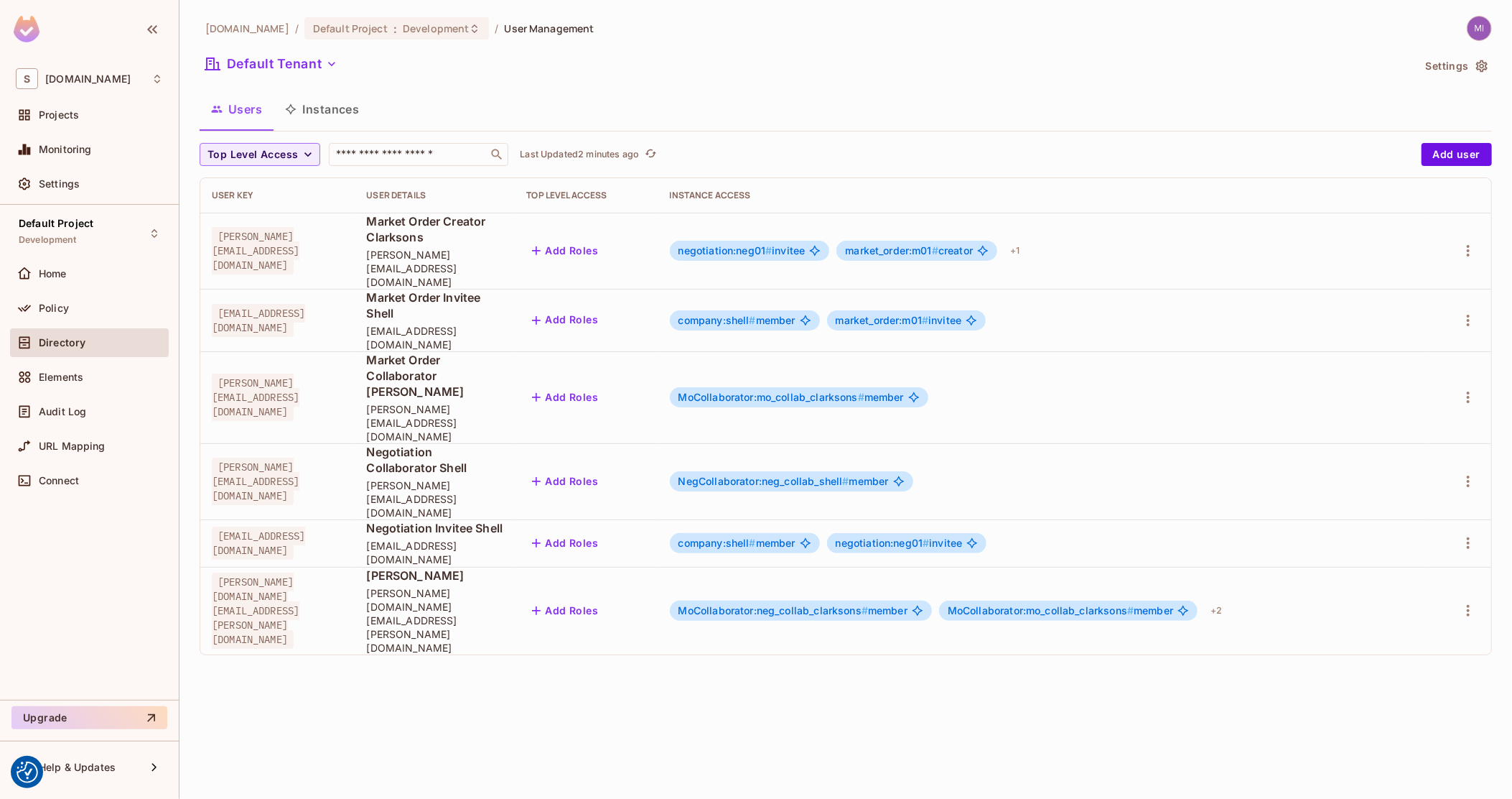
click at [696, 613] on div "sea.live / Default Project : Development / User Management Default Tenant Setti…" at bounding box center [846, 399] width 1333 height 799
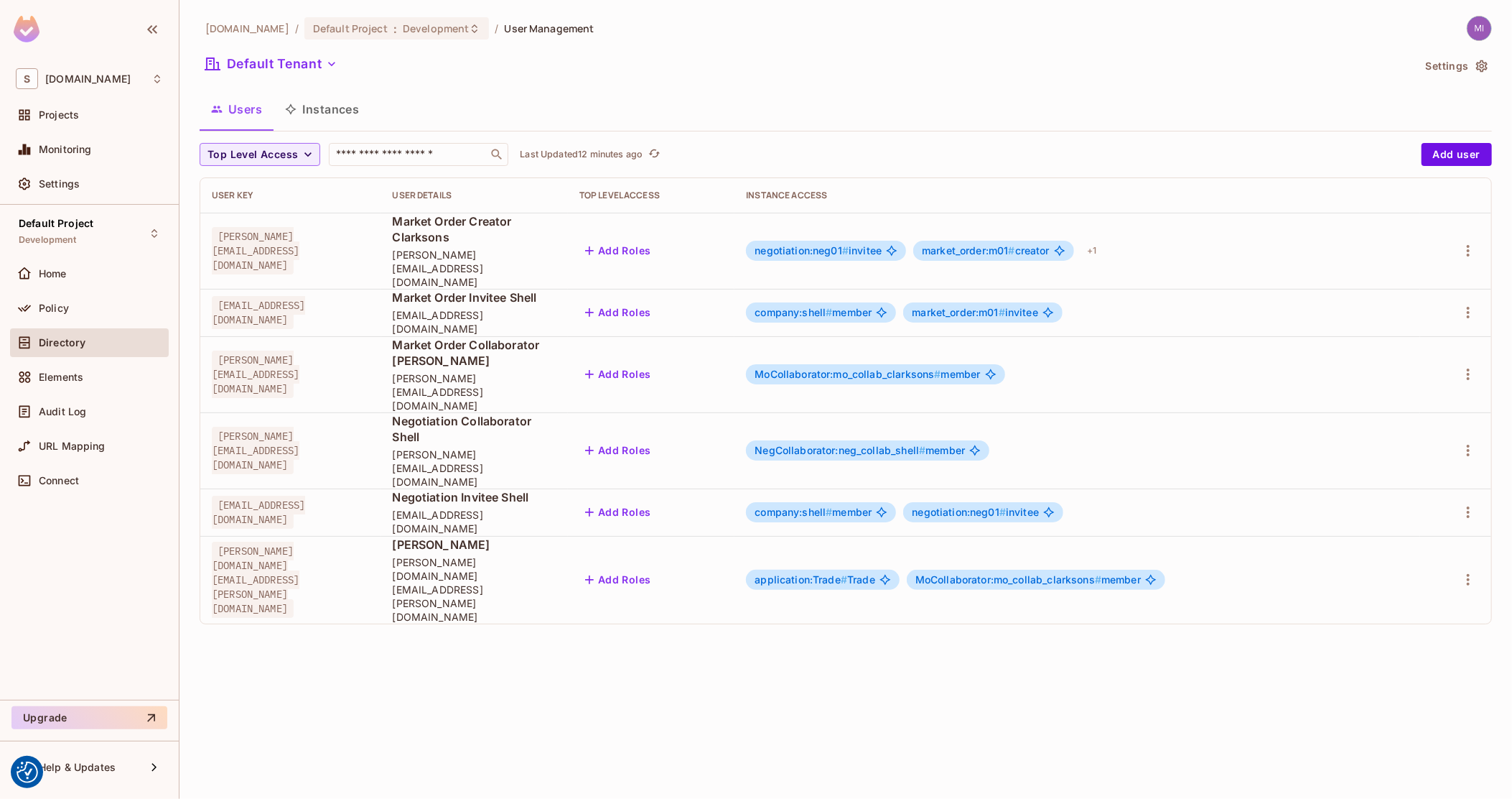
click at [330, 116] on button "Instances" at bounding box center [322, 109] width 97 height 36
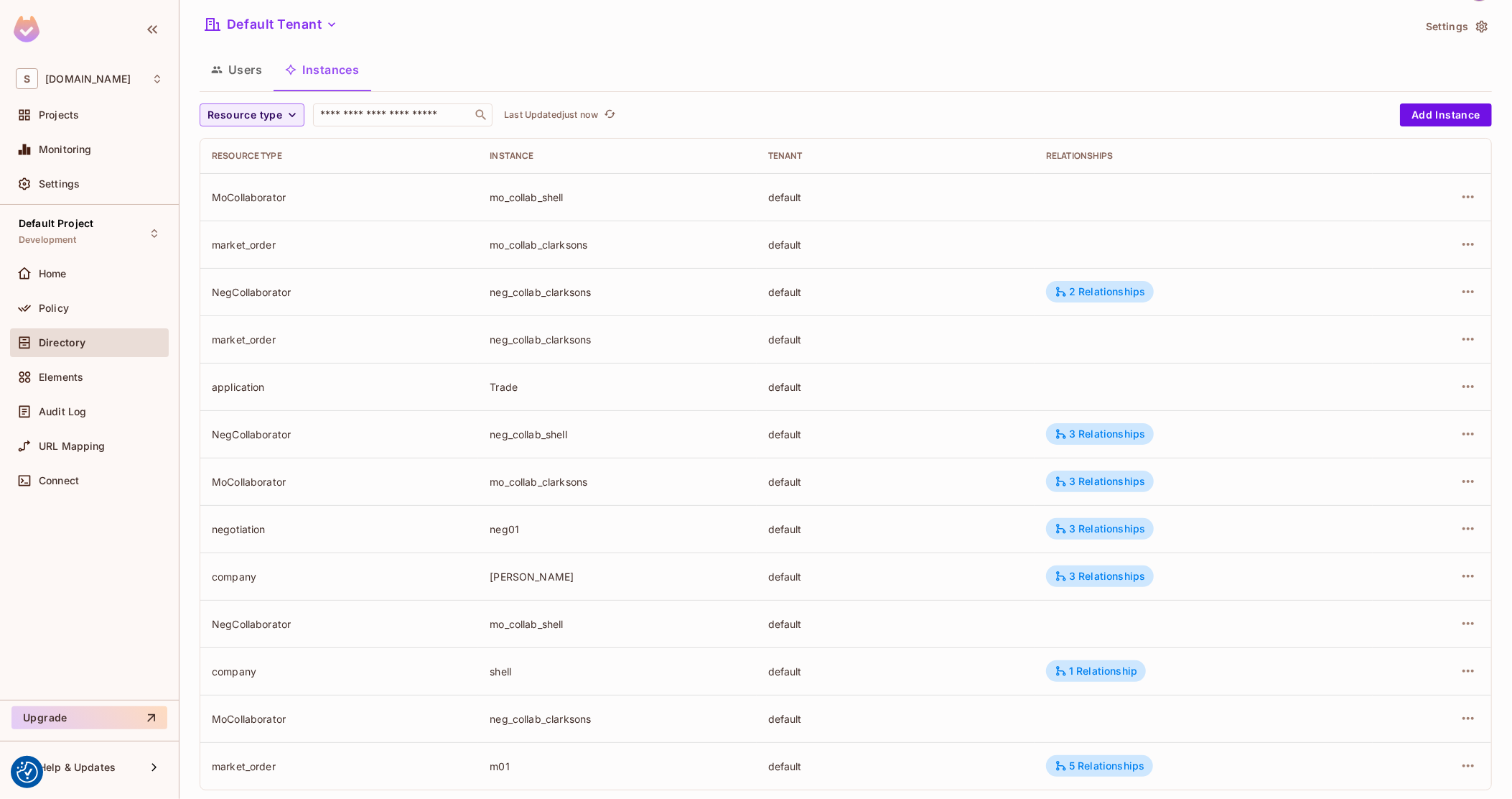
scroll to position [62, 0]
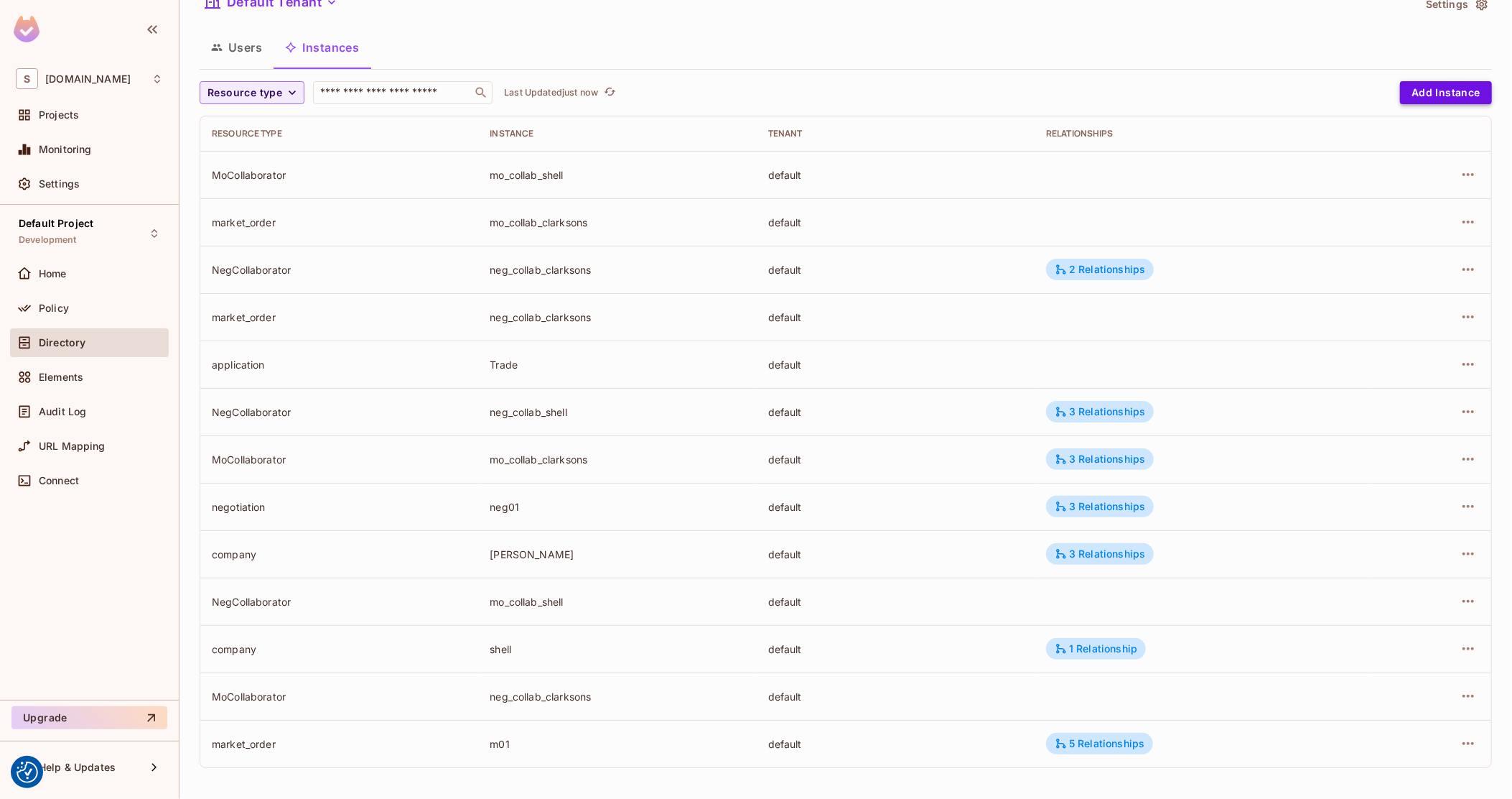
click at [1431, 97] on button "Add Instance" at bounding box center [1446, 93] width 92 height 23
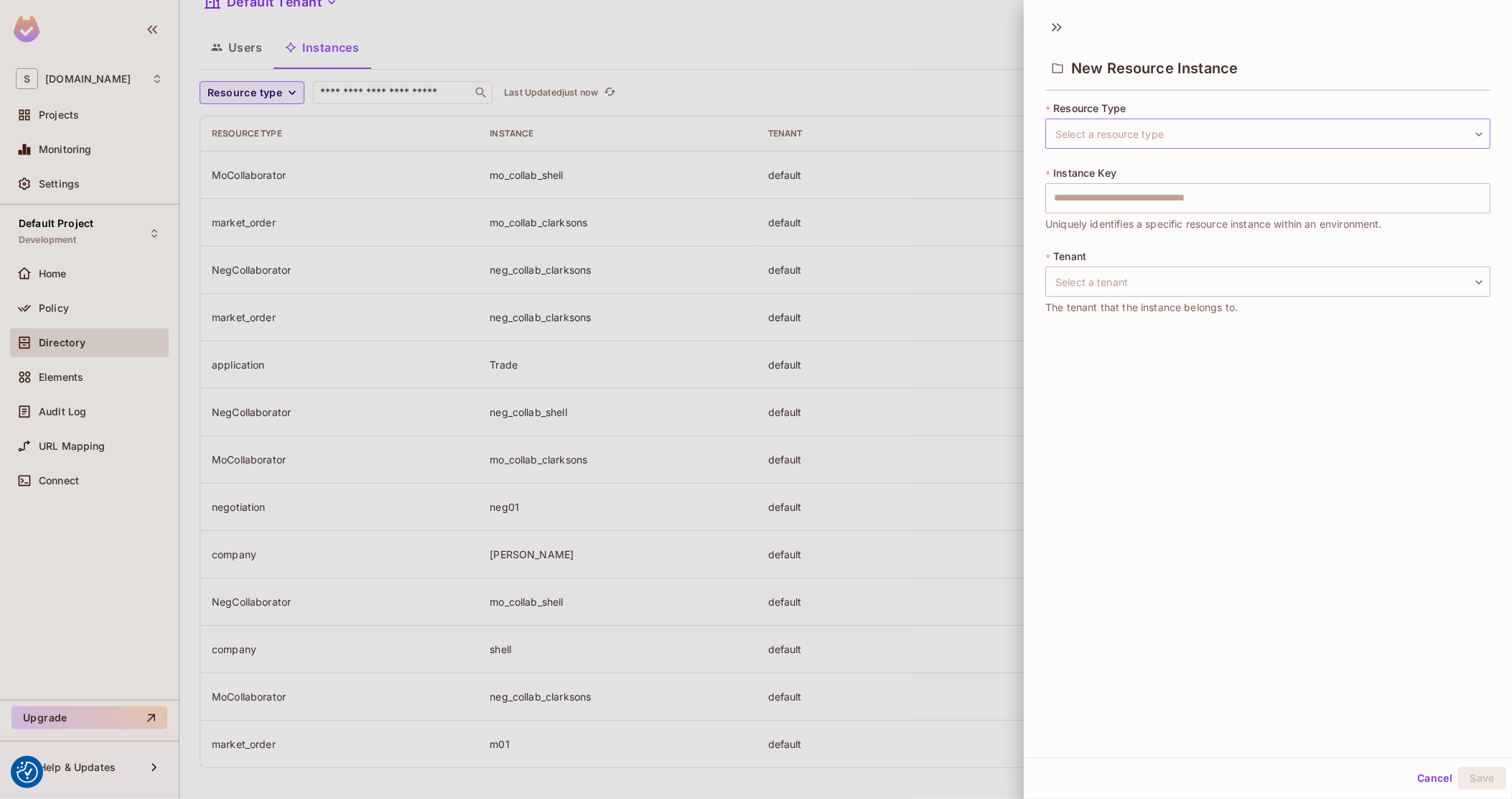
click at [1275, 127] on body "We use cookies to enhance your browsing experience, serve personalized ads or c…" at bounding box center [756, 399] width 1512 height 799
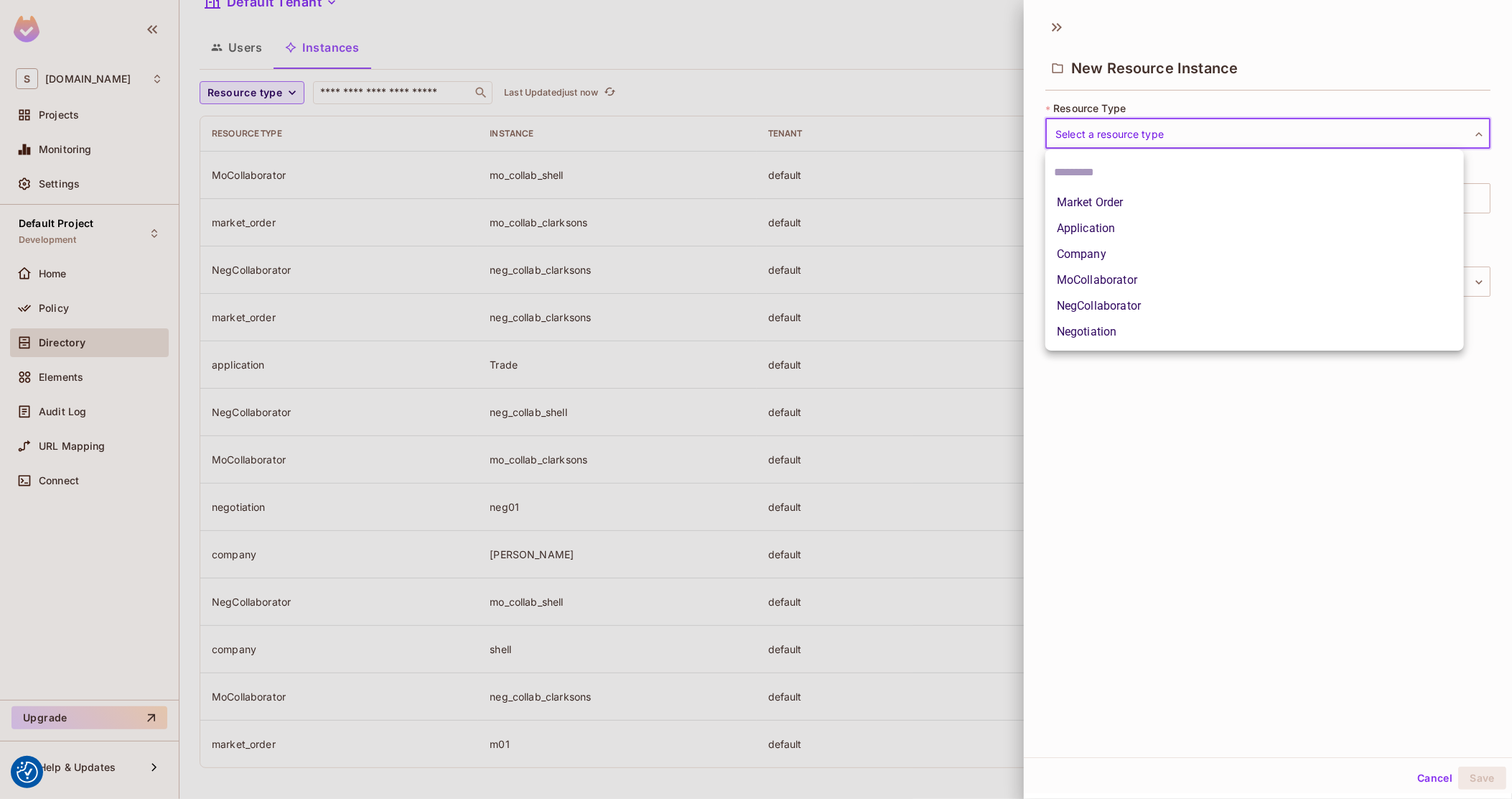
click at [1130, 250] on li "Company" at bounding box center [1255, 255] width 418 height 26
type input "*******"
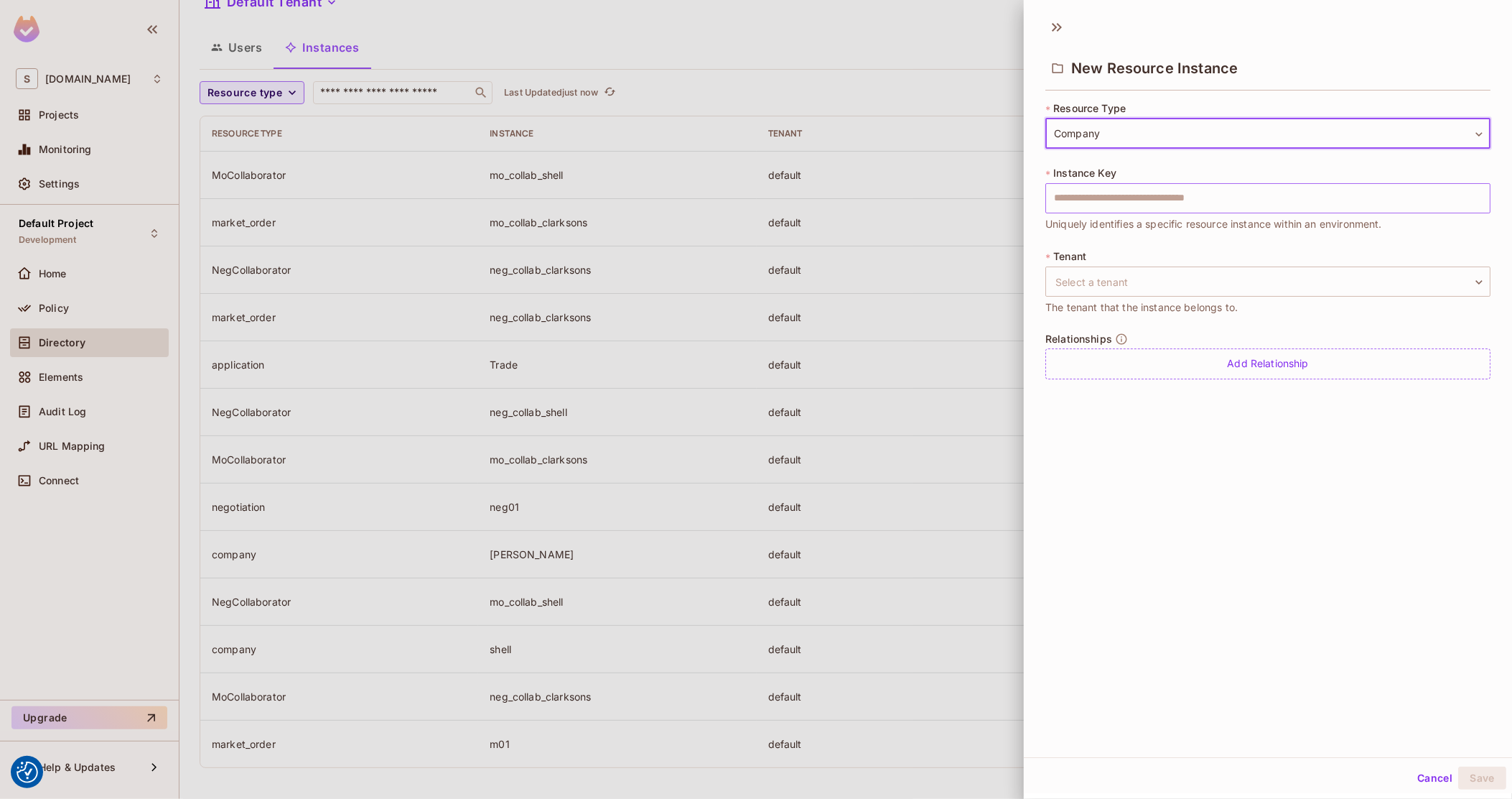
click at [1154, 198] on input "text" at bounding box center [1269, 199] width 446 height 30
type input "***"
click at [1106, 275] on body "We use cookies to enhance your browsing experience, serve personalized ads or c…" at bounding box center [756, 399] width 1512 height 799
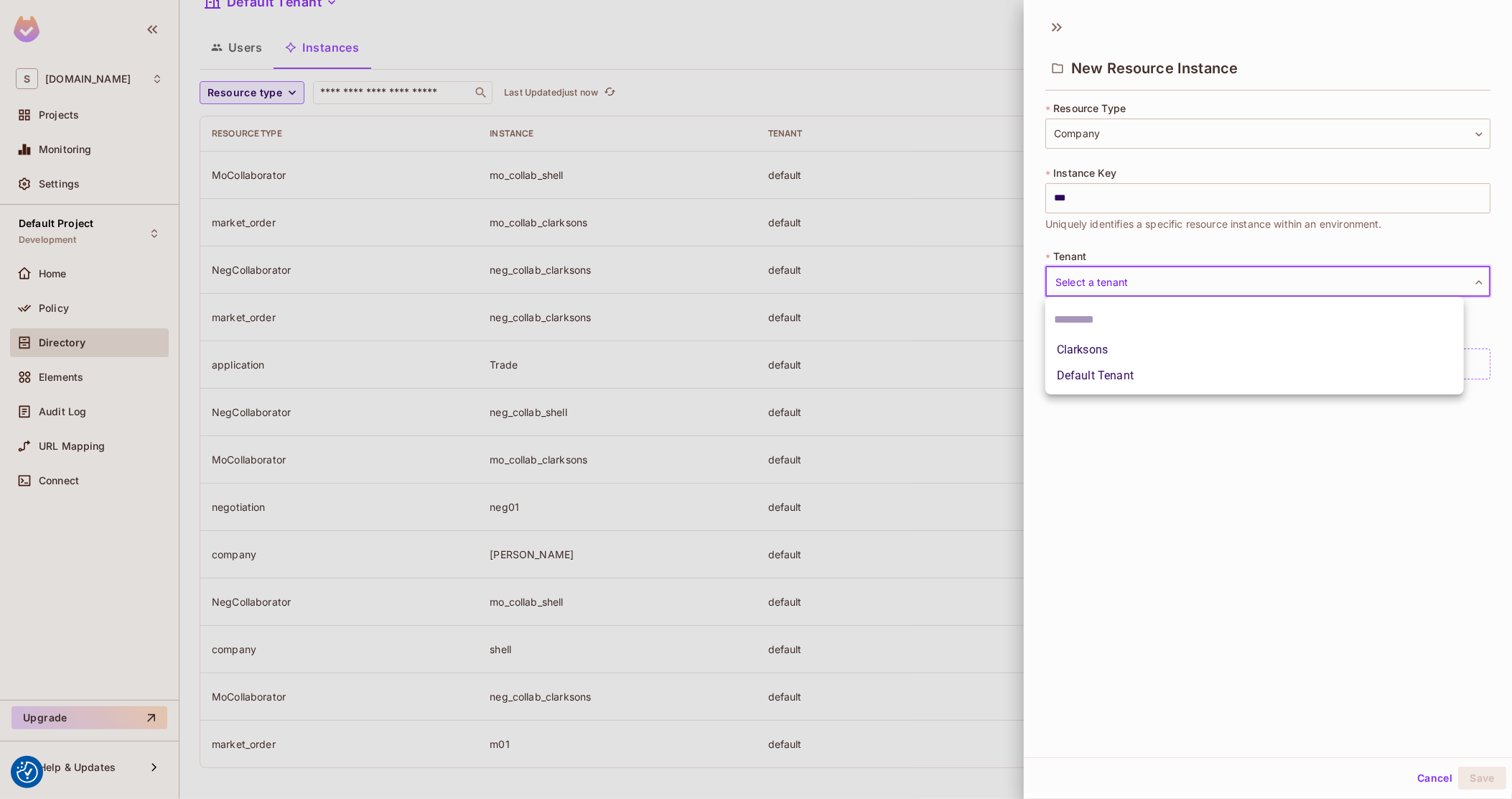
click at [1106, 371] on li "Default Tenant" at bounding box center [1255, 376] width 418 height 26
type input "*******"
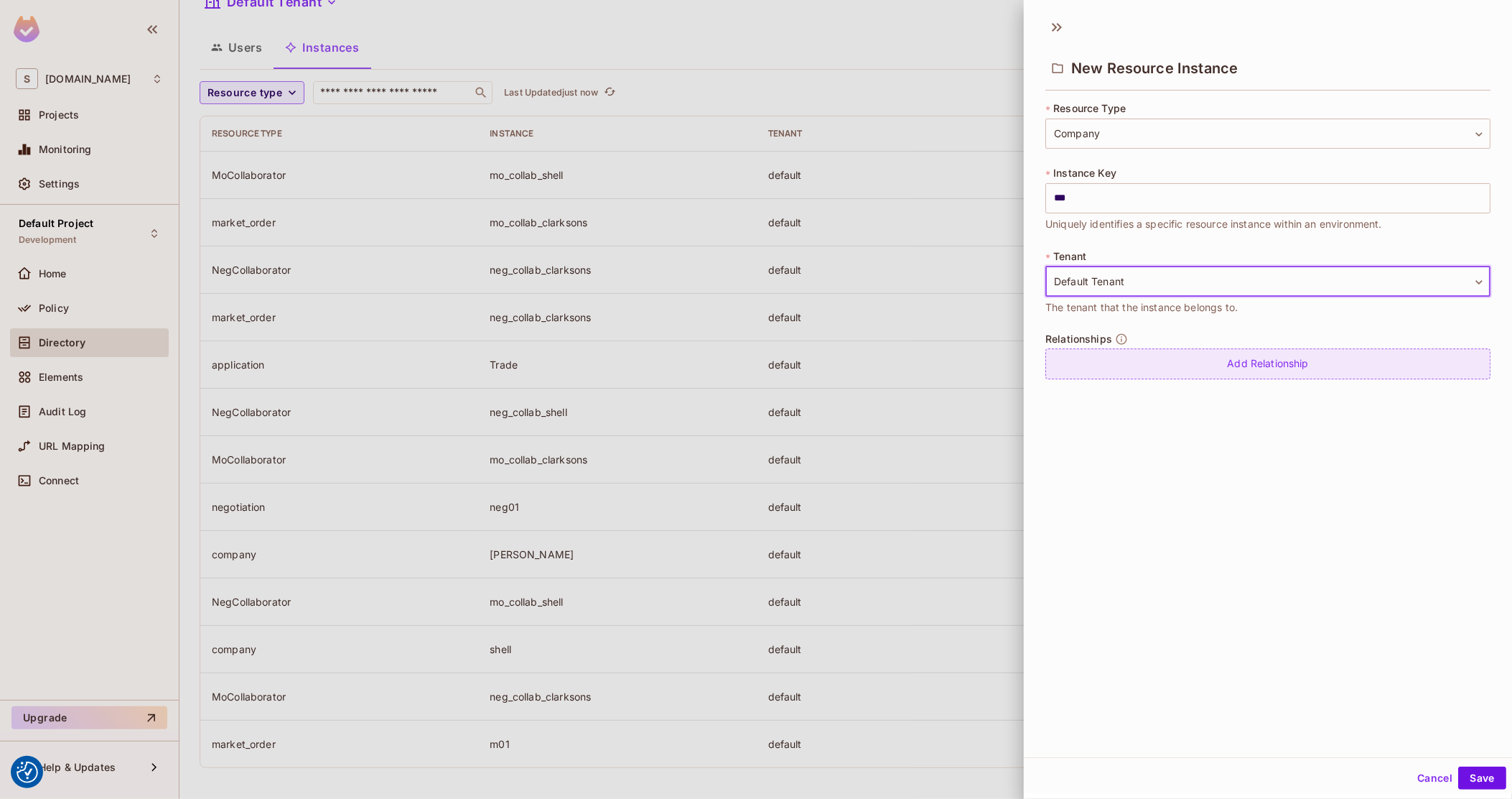
click at [1117, 362] on div "Add Relationship" at bounding box center [1269, 363] width 446 height 31
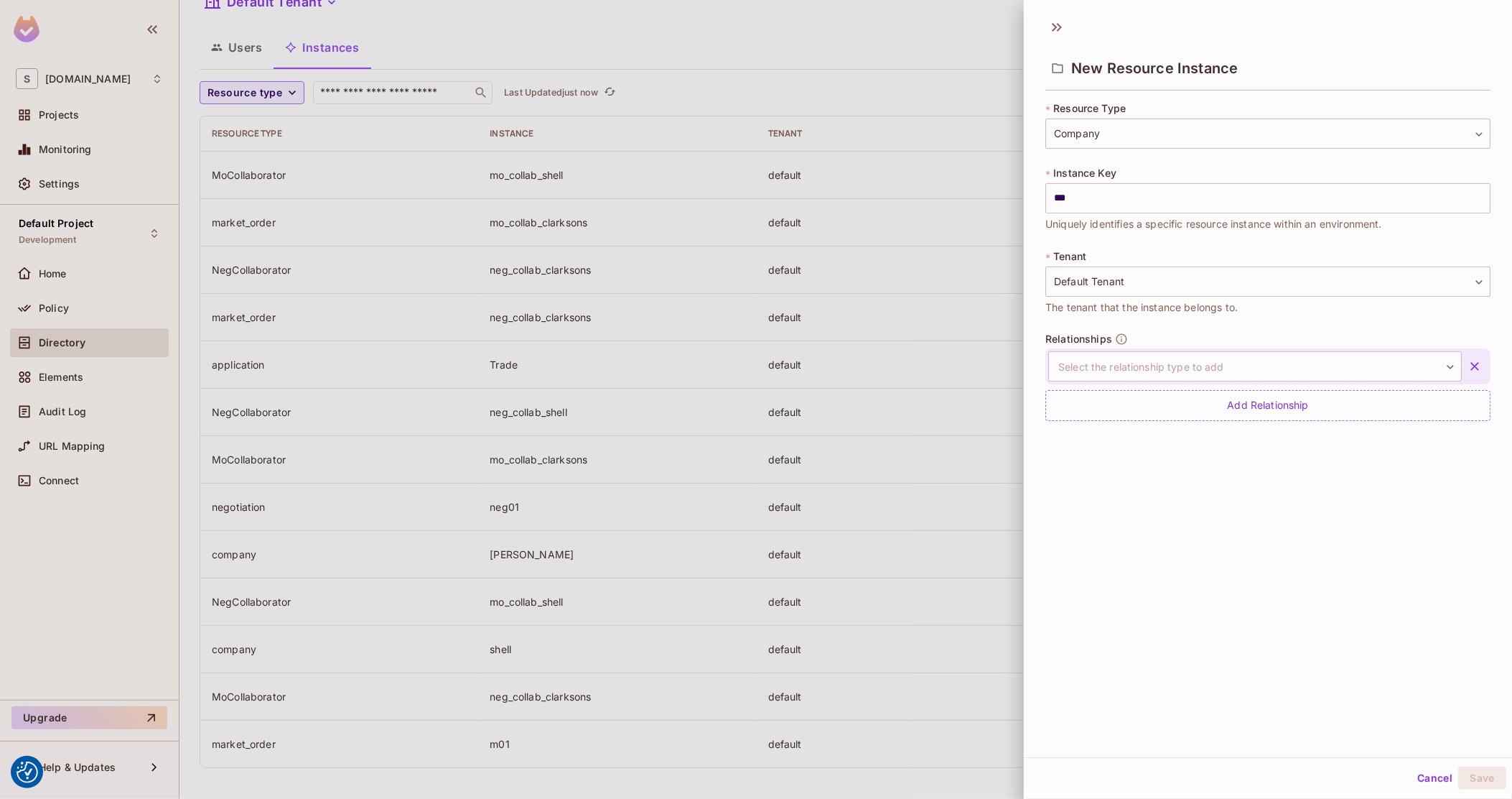
click at [1468, 367] on icon "button" at bounding box center [1475, 366] width 14 height 14
click at [1473, 785] on button "Save" at bounding box center [1482, 777] width 48 height 23
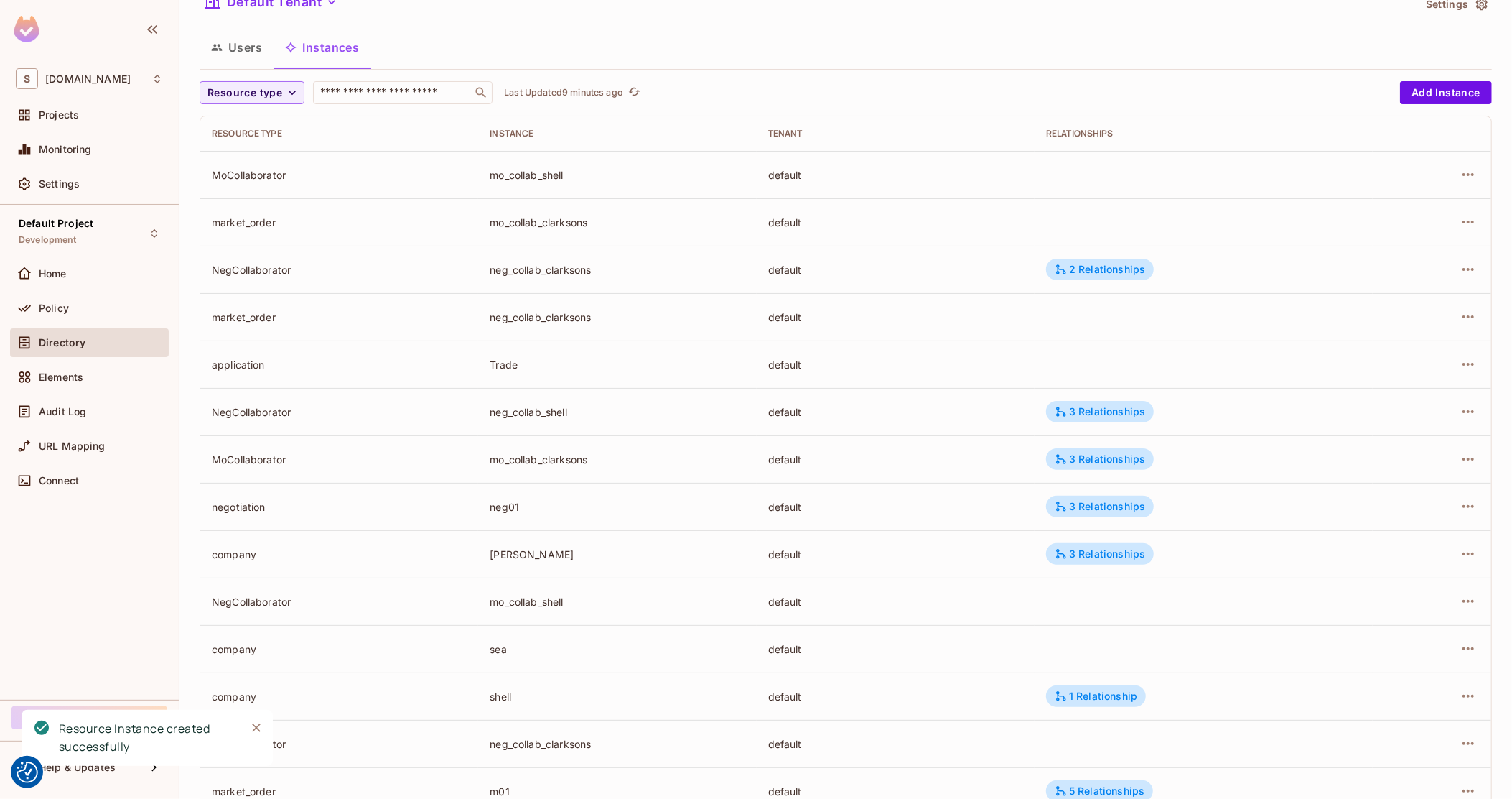
click at [76, 332] on div "Directory" at bounding box center [90, 343] width 159 height 29
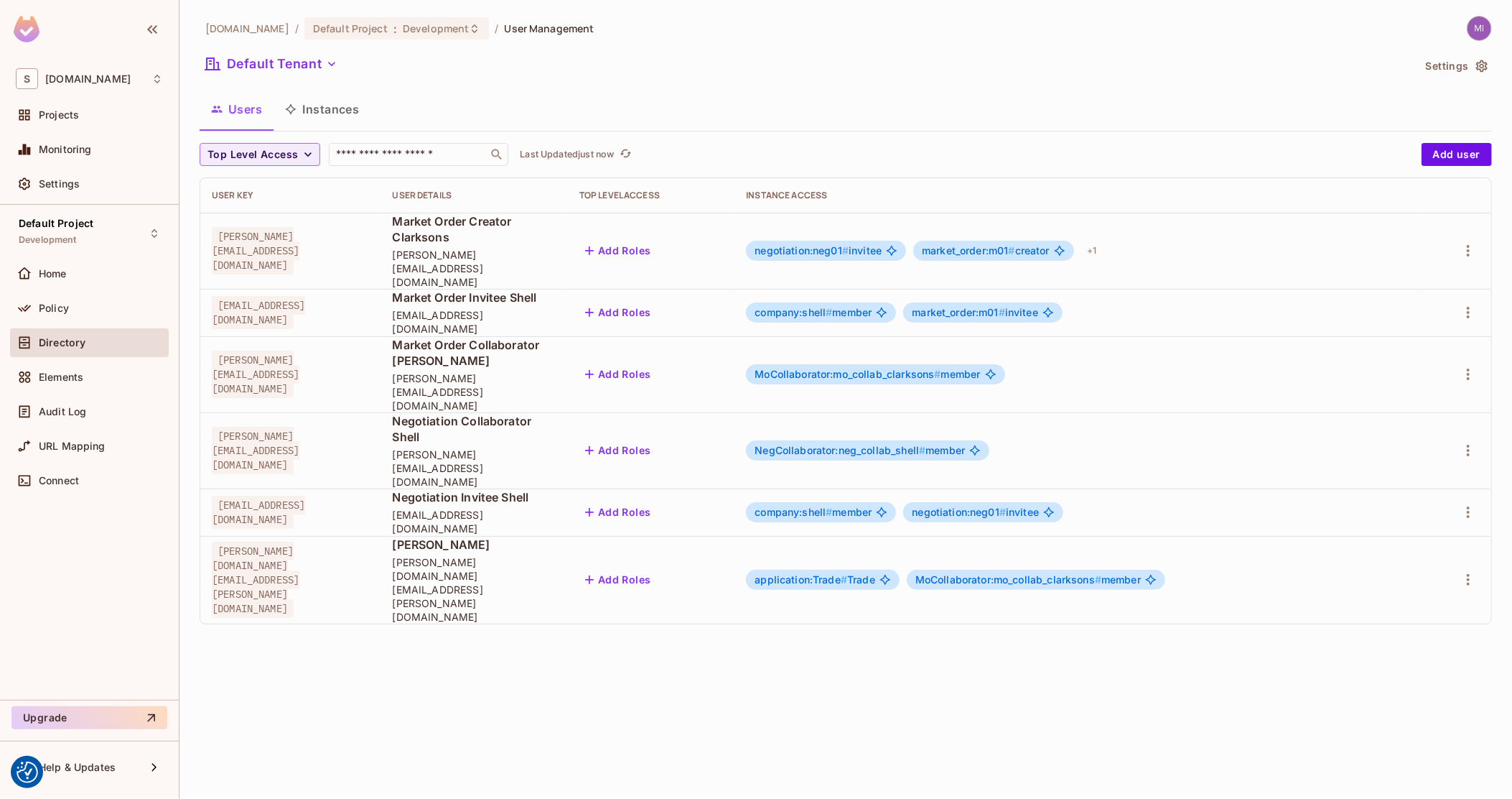
click at [1480, 536] on td at bounding box center [1456, 580] width 71 height 88
click at [1478, 569] on button "button" at bounding box center [1468, 580] width 23 height 23
click at [1410, 574] on div "Delete User" at bounding box center [1411, 571] width 57 height 14
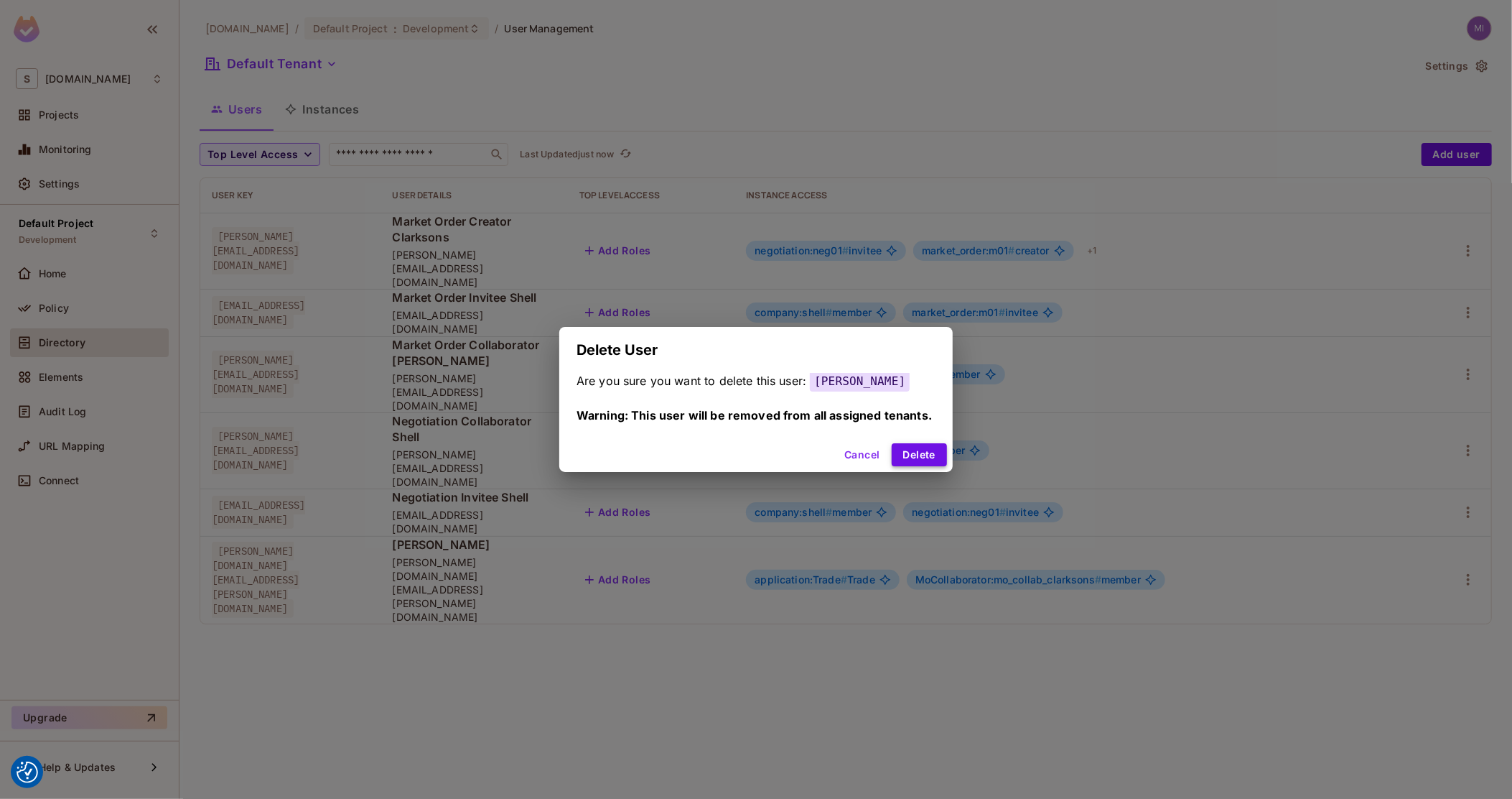
click at [932, 458] on button "Delete" at bounding box center [919, 454] width 55 height 23
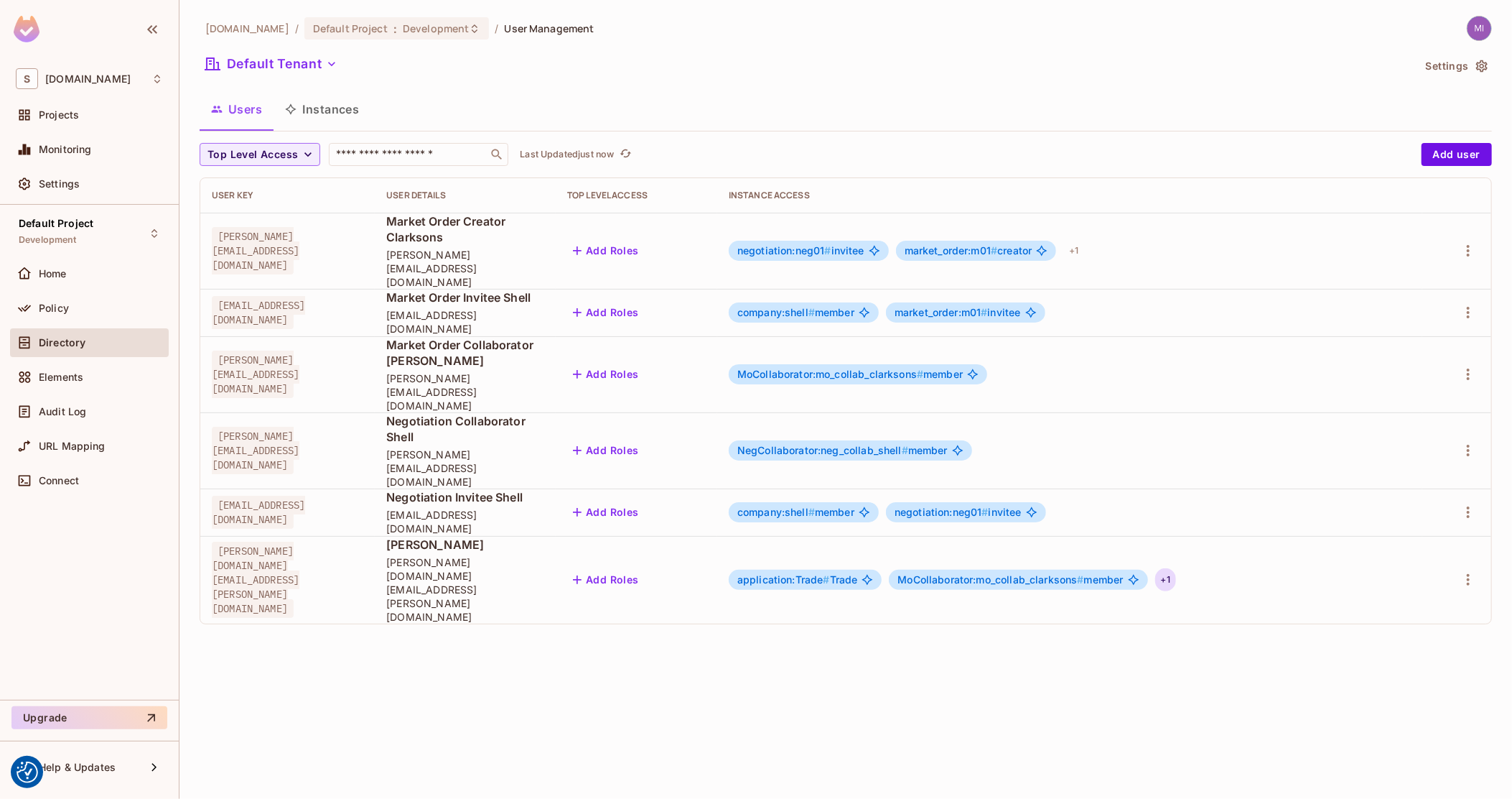
click at [1176, 569] on div "+ 1" at bounding box center [1166, 580] width 21 height 23
click at [1000, 557] on div at bounding box center [756, 399] width 1512 height 799
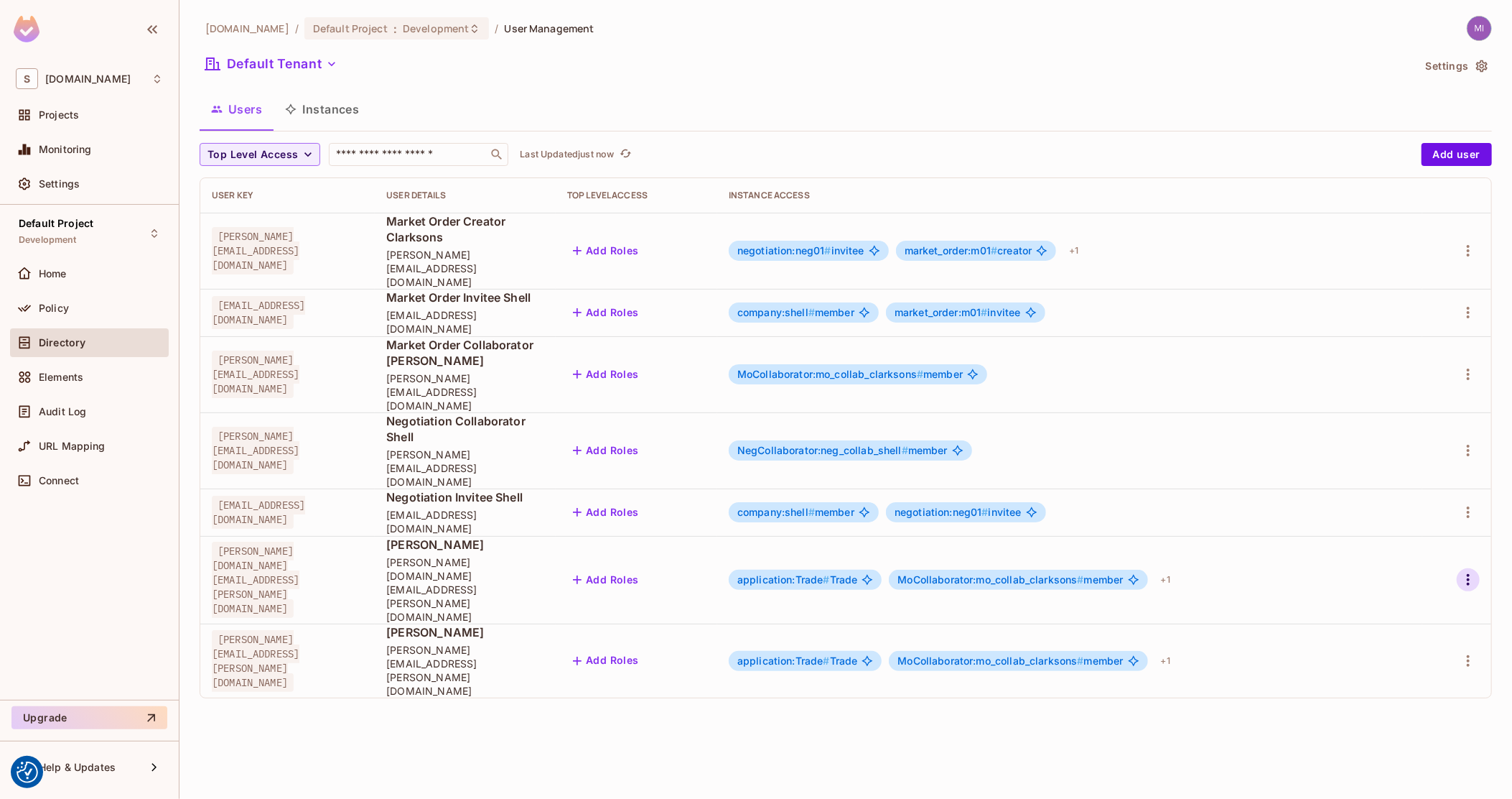
click at [1460, 571] on icon "button" at bounding box center [1468, 580] width 17 height 17
click at [1423, 566] on div "Delete User" at bounding box center [1411, 570] width 57 height 14
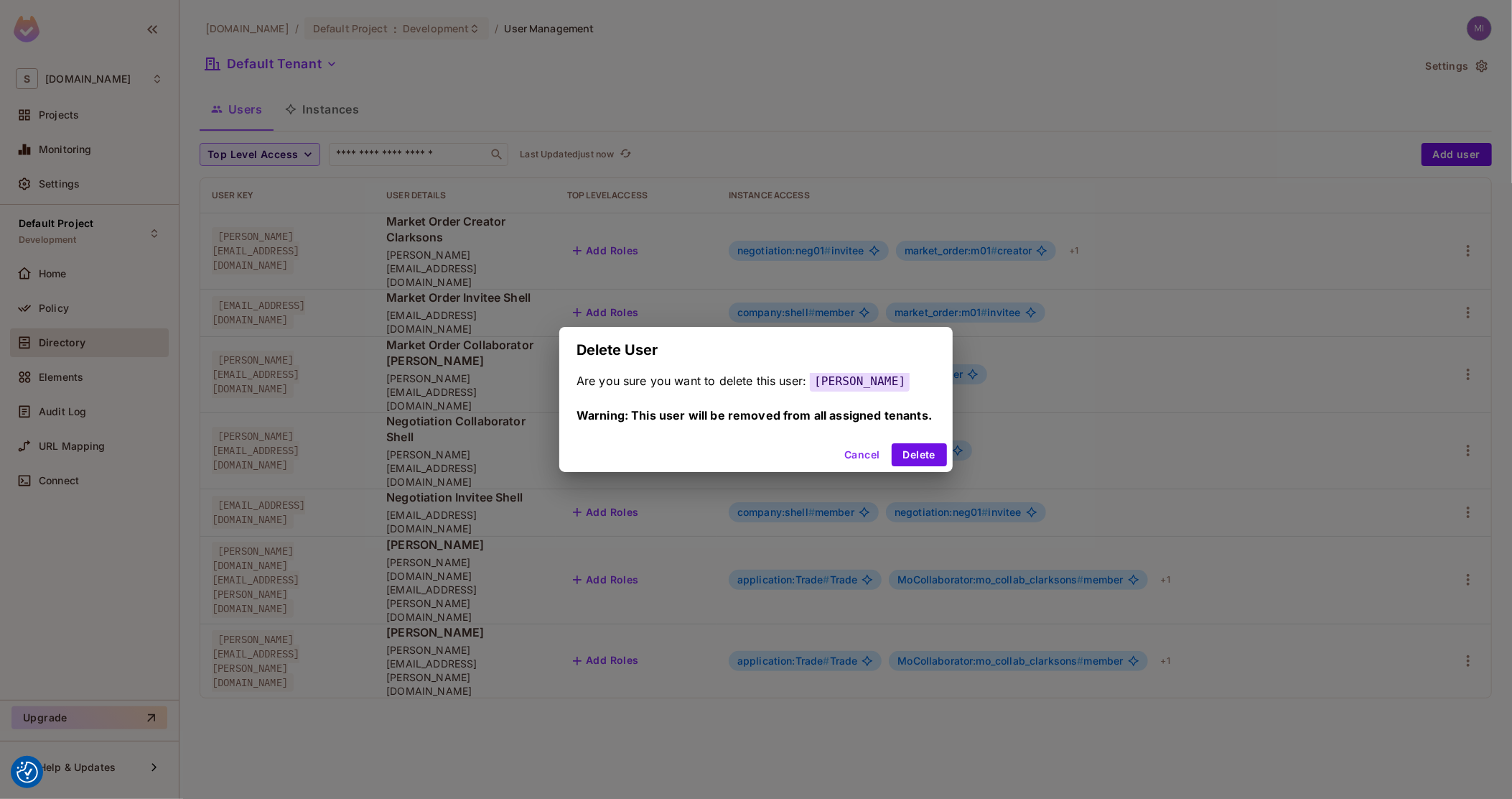
click at [951, 451] on div "Delete User Are you sure you want to delete this user: [PERSON_NAME] Warning: T…" at bounding box center [756, 399] width 1512 height 799
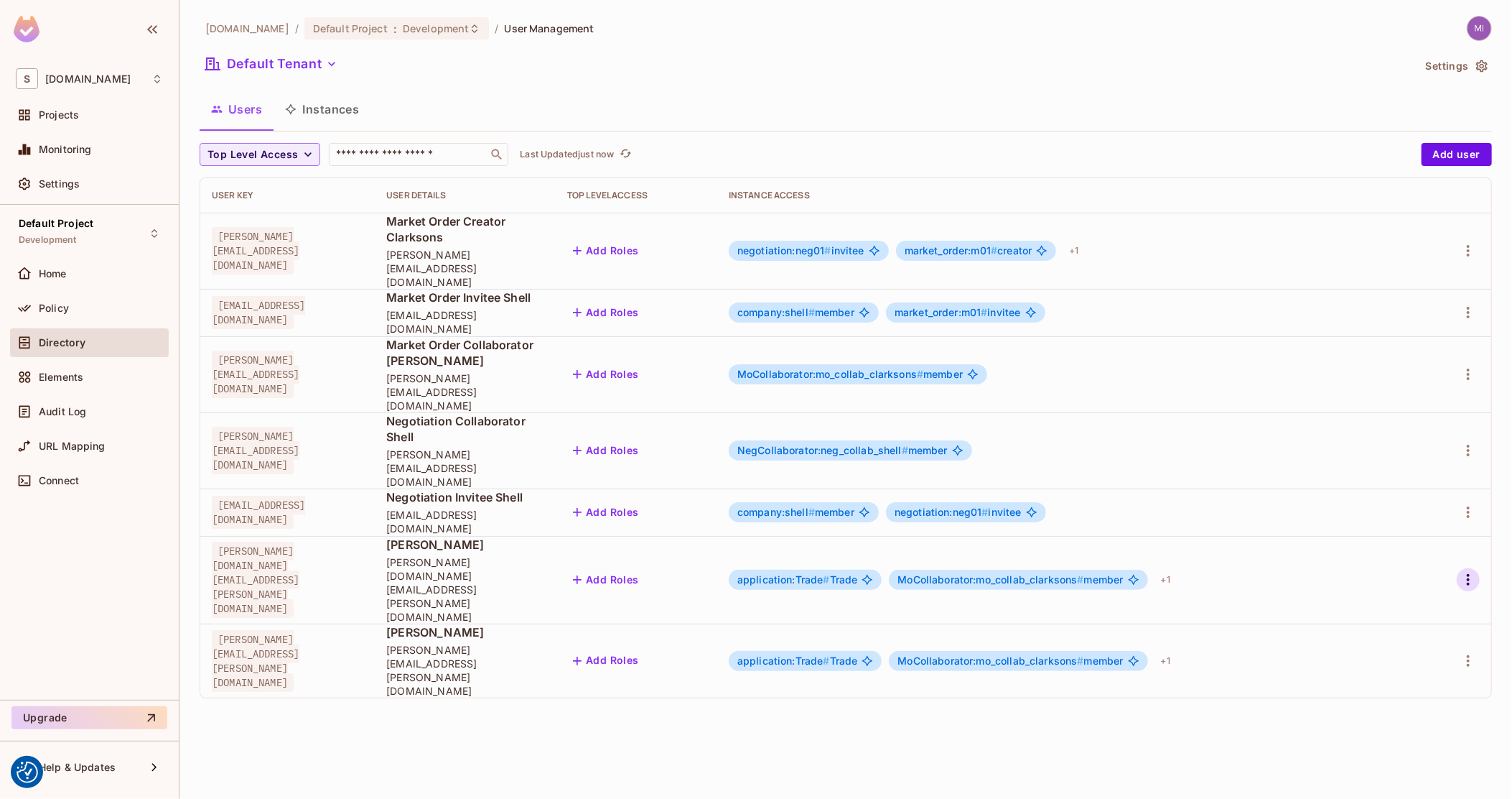
click at [1464, 571] on icon "button" at bounding box center [1468, 580] width 17 height 17
click at [1399, 575] on div "Delete User" at bounding box center [1411, 570] width 57 height 14
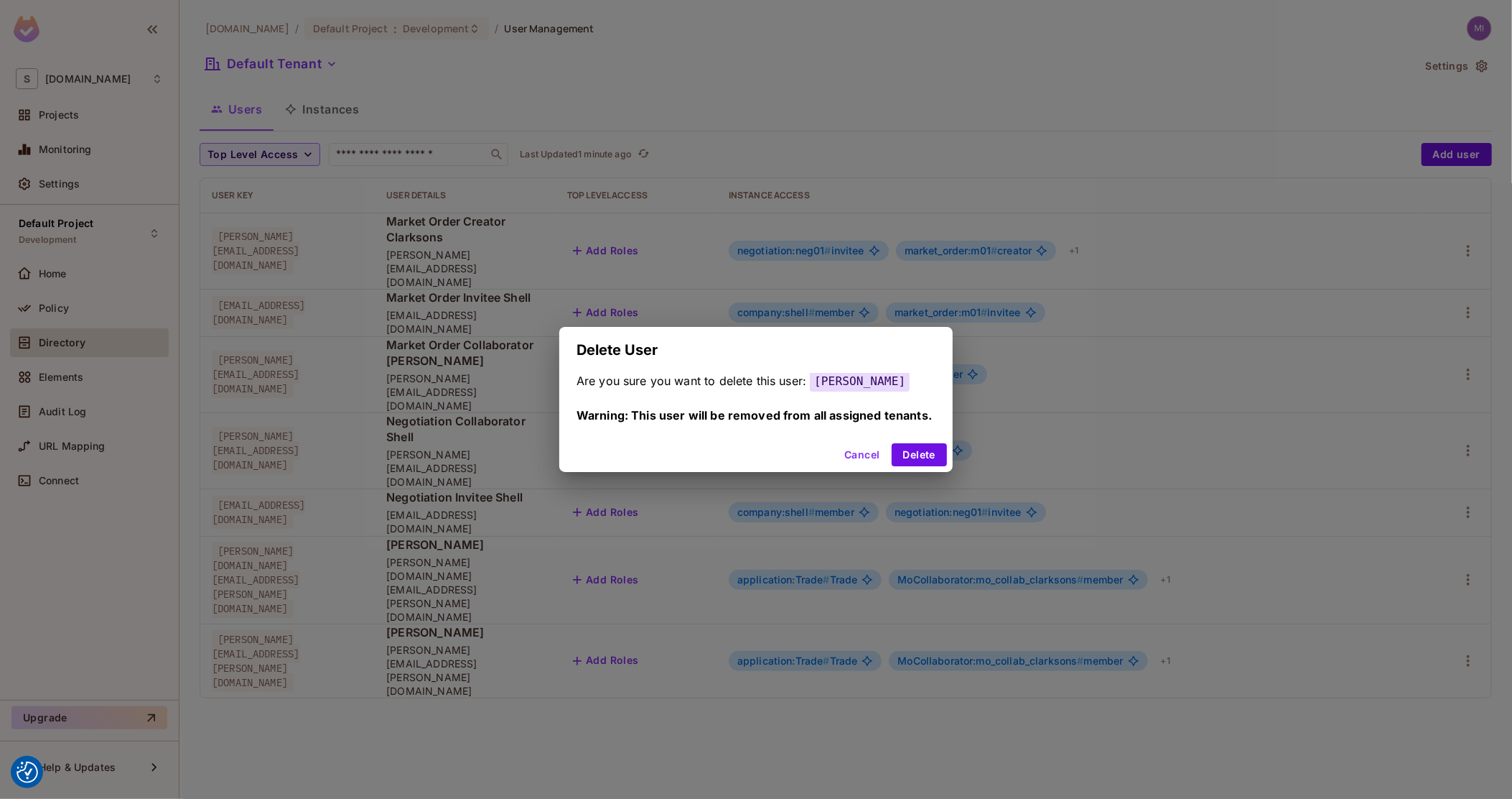
click at [952, 458] on div "Delete User Are you sure you want to delete this user: Michał Wójcik Warning: T…" at bounding box center [756, 399] width 1512 height 799
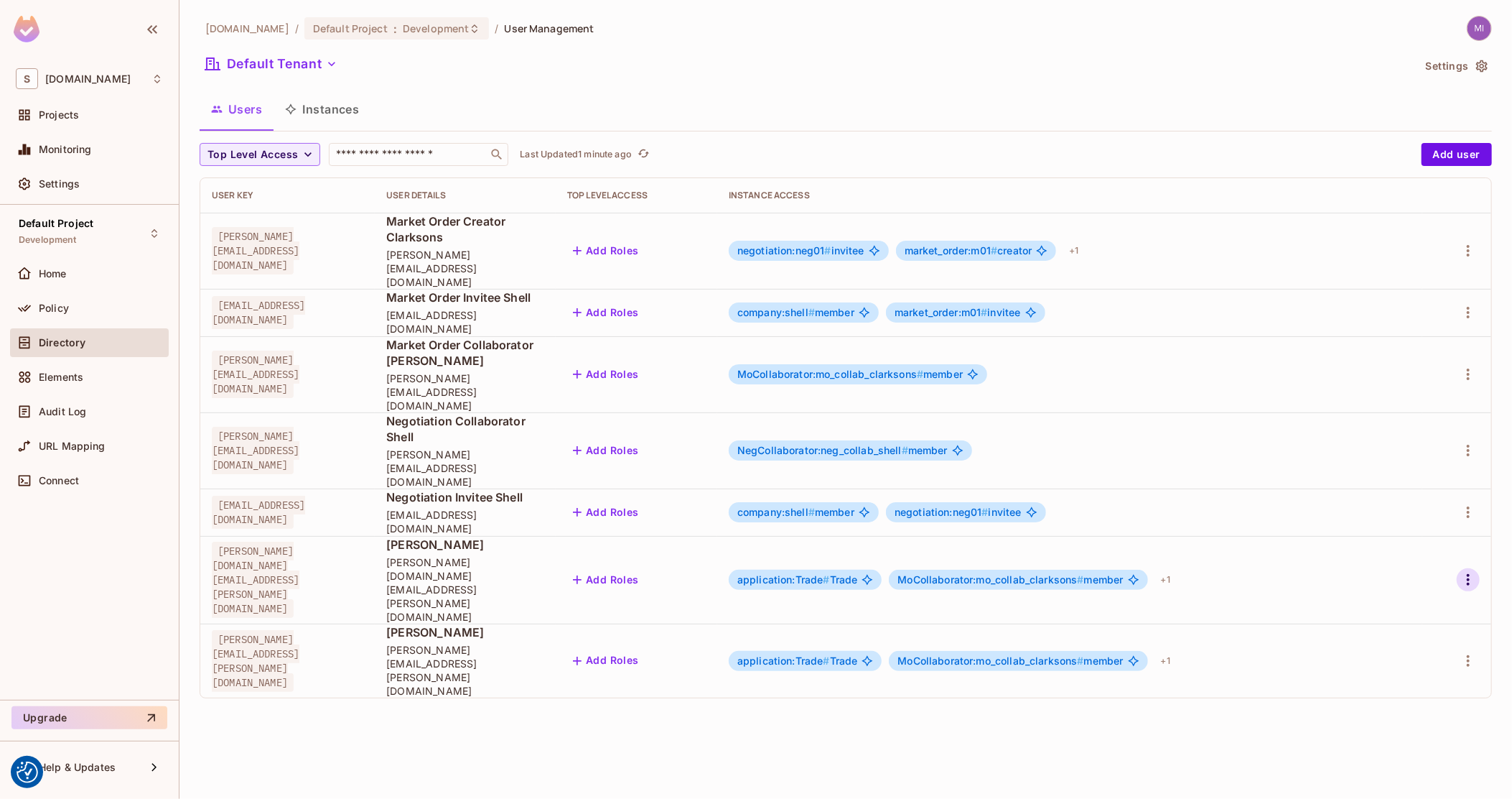
click at [1475, 571] on icon "button" at bounding box center [1468, 580] width 17 height 17
click at [1377, 570] on div "Delete User" at bounding box center [1400, 571] width 90 height 23
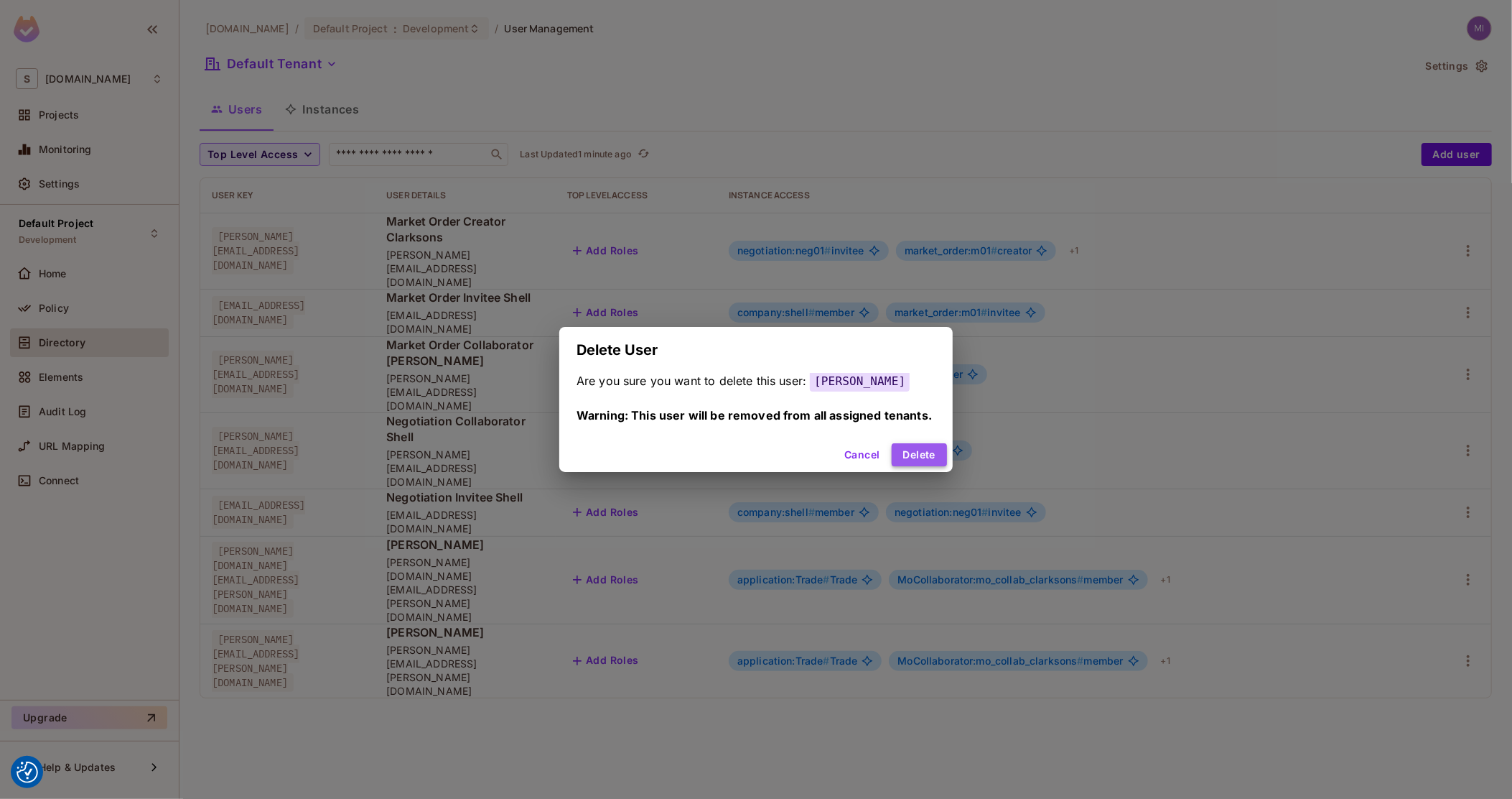
click at [927, 451] on button "Delete" at bounding box center [919, 454] width 55 height 23
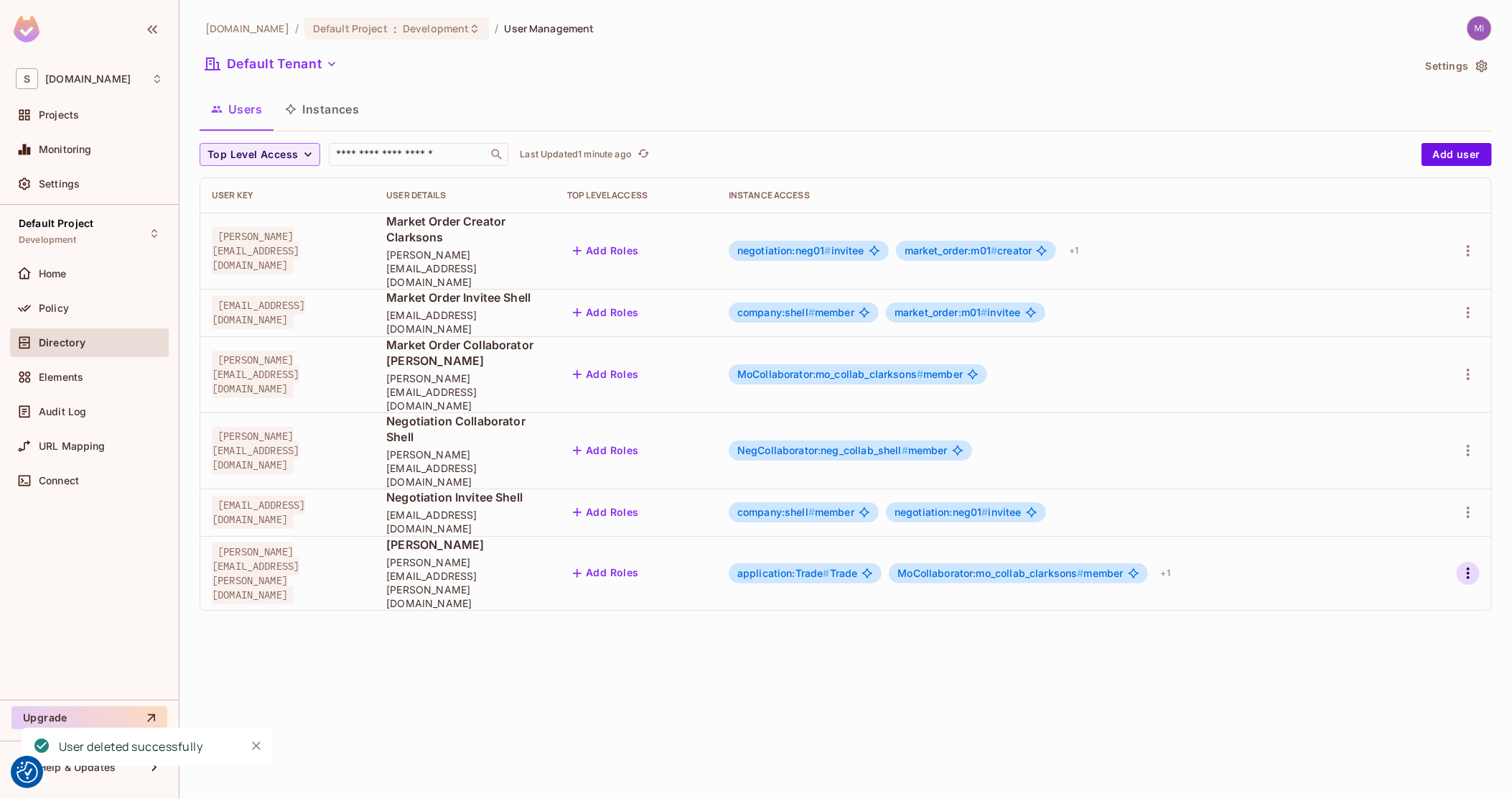
click at [1472, 565] on icon "button" at bounding box center [1468, 573] width 17 height 17
click at [1389, 565] on div "Delete User" at bounding box center [1411, 571] width 57 height 14
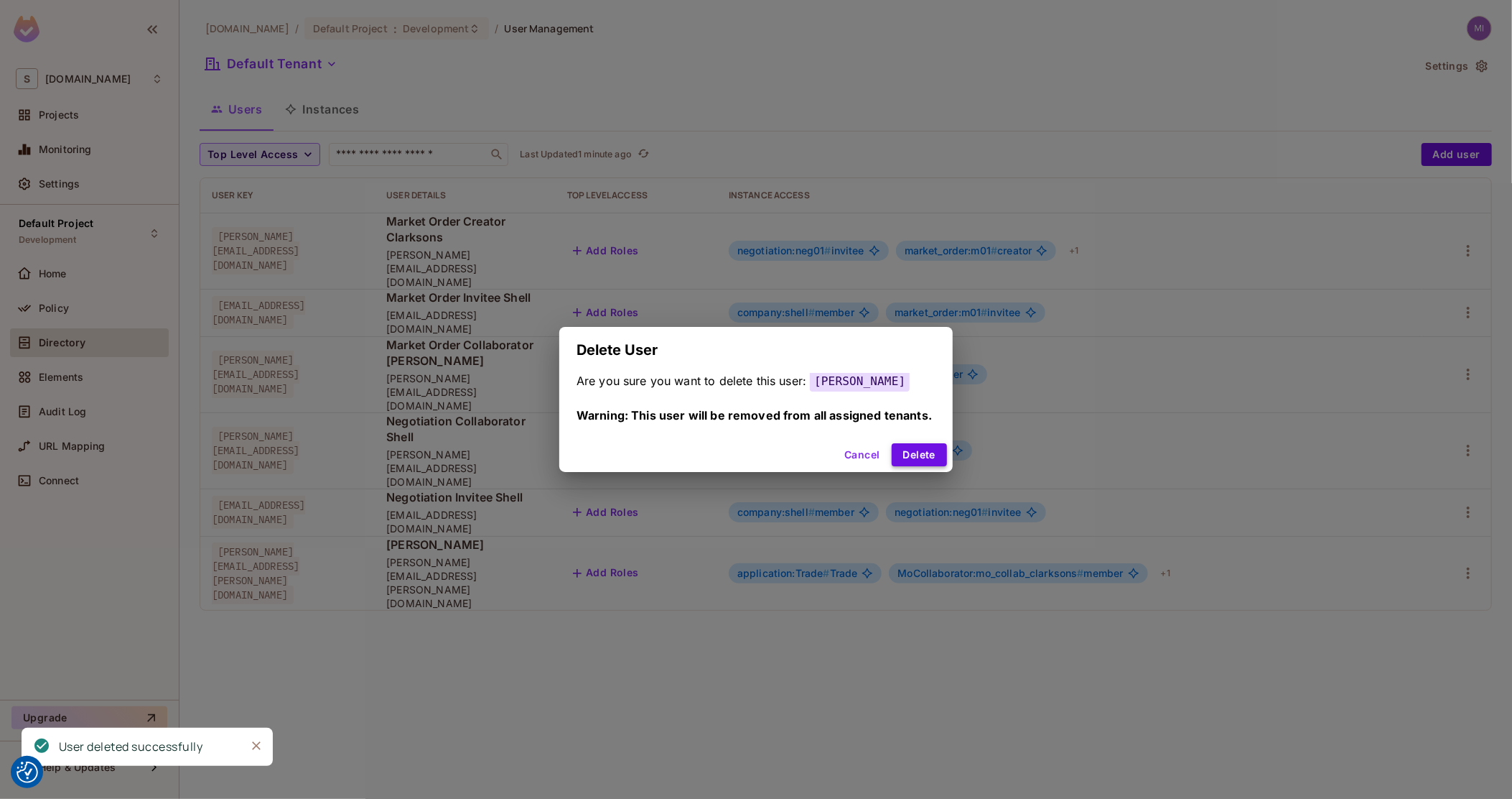
click at [927, 455] on button "Delete" at bounding box center [919, 454] width 55 height 23
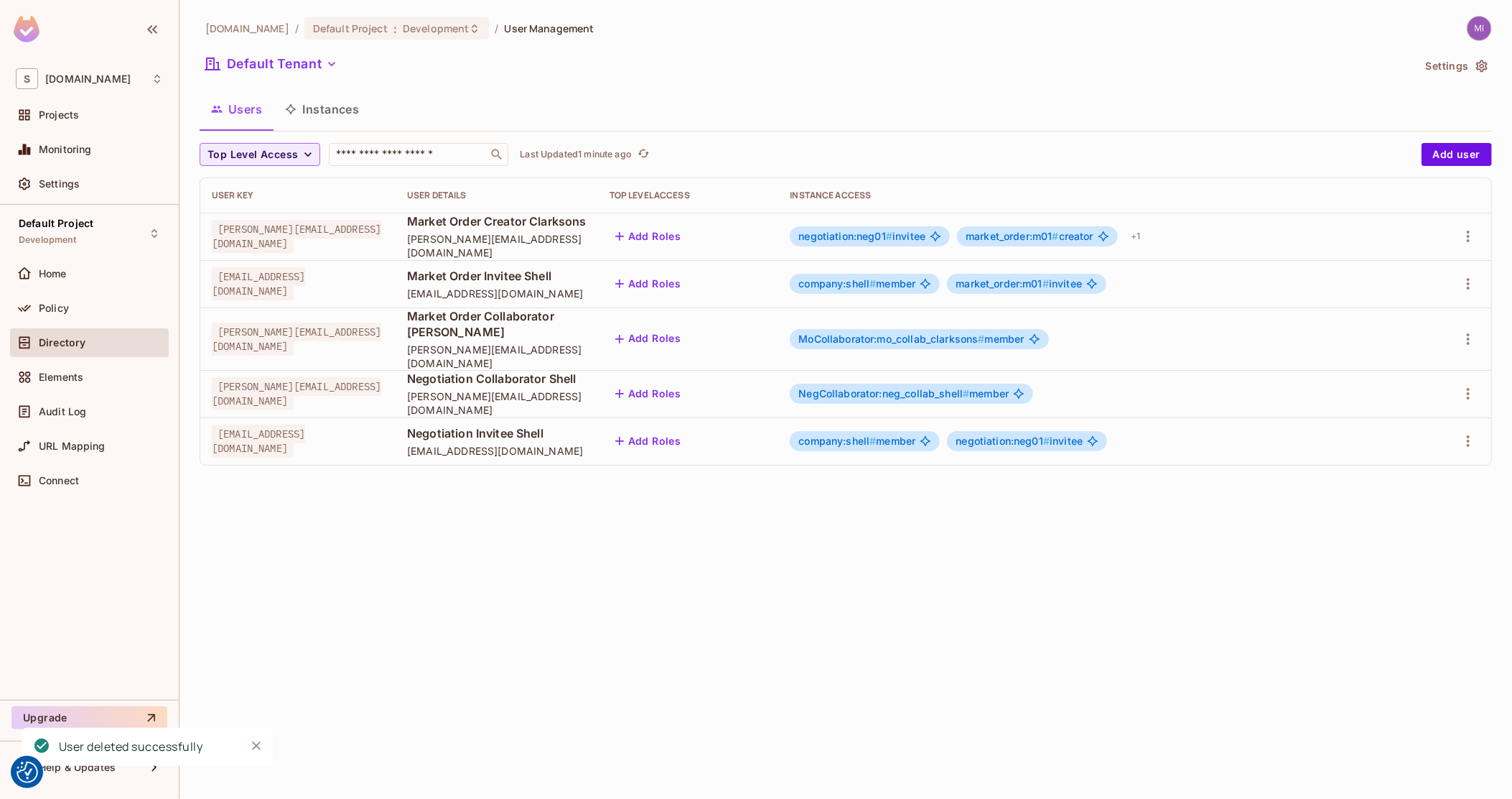
click at [325, 127] on div "Users Instances" at bounding box center [845, 111] width 1293 height 39
click at [329, 110] on button "Instances" at bounding box center [322, 109] width 97 height 36
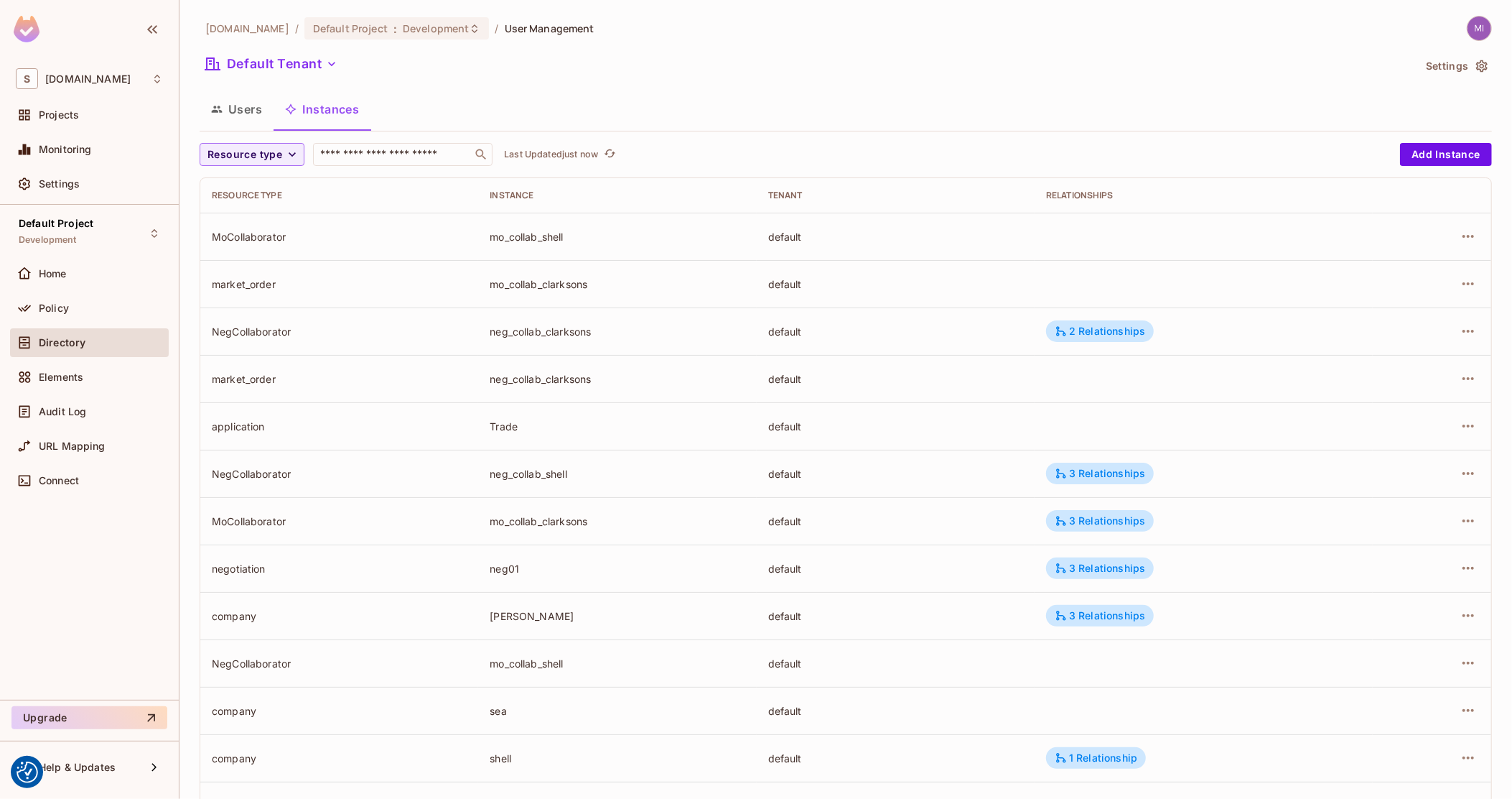
click at [491, 365] on td "neg_collab_clarksons" at bounding box center [617, 378] width 278 height 48
click at [1425, 165] on button "Add Instance" at bounding box center [1446, 155] width 92 height 23
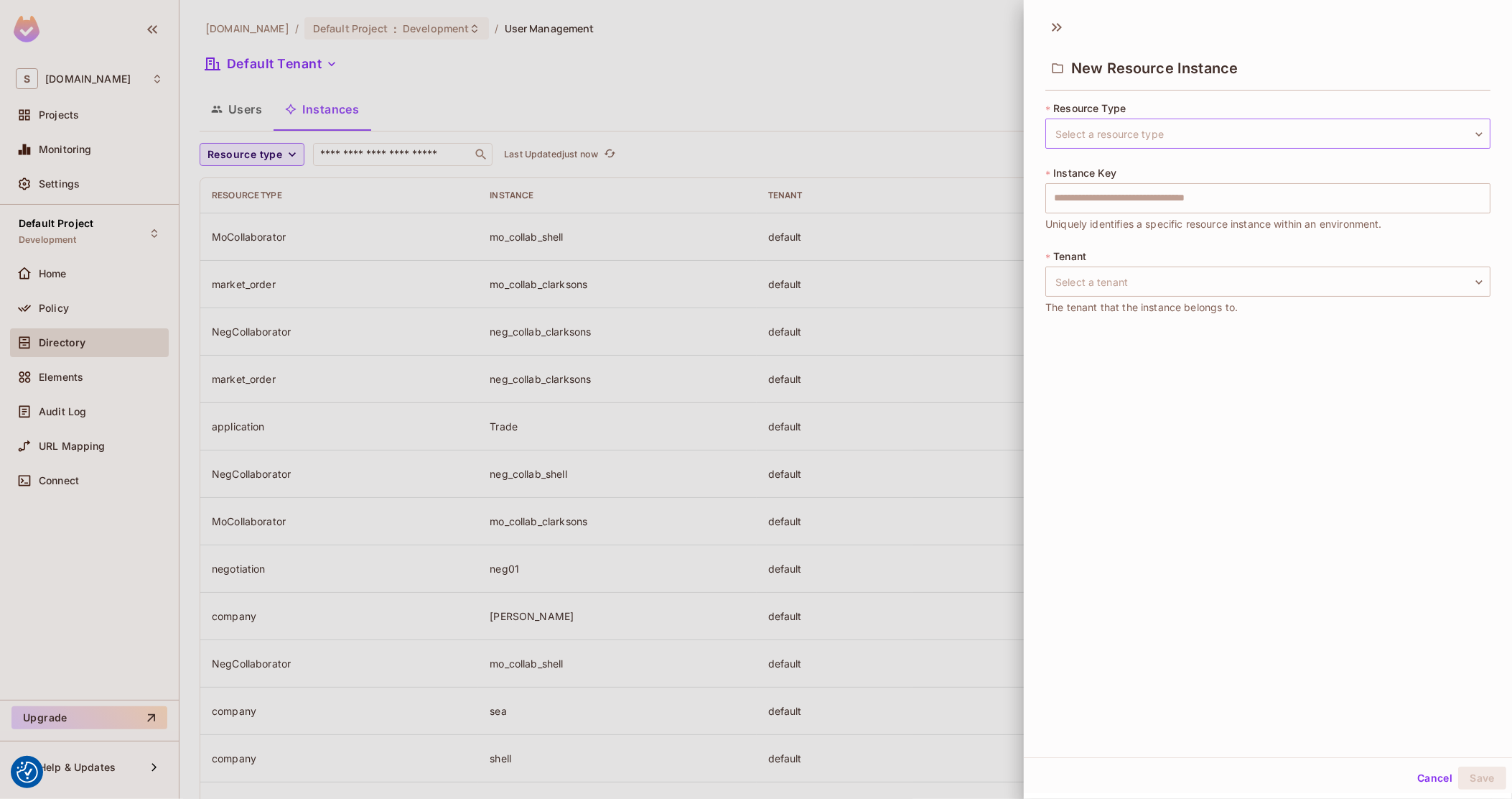
click at [1125, 137] on body "We use cookies to enhance your browsing experience, serve personalized ads or c…" at bounding box center [756, 399] width 1512 height 799
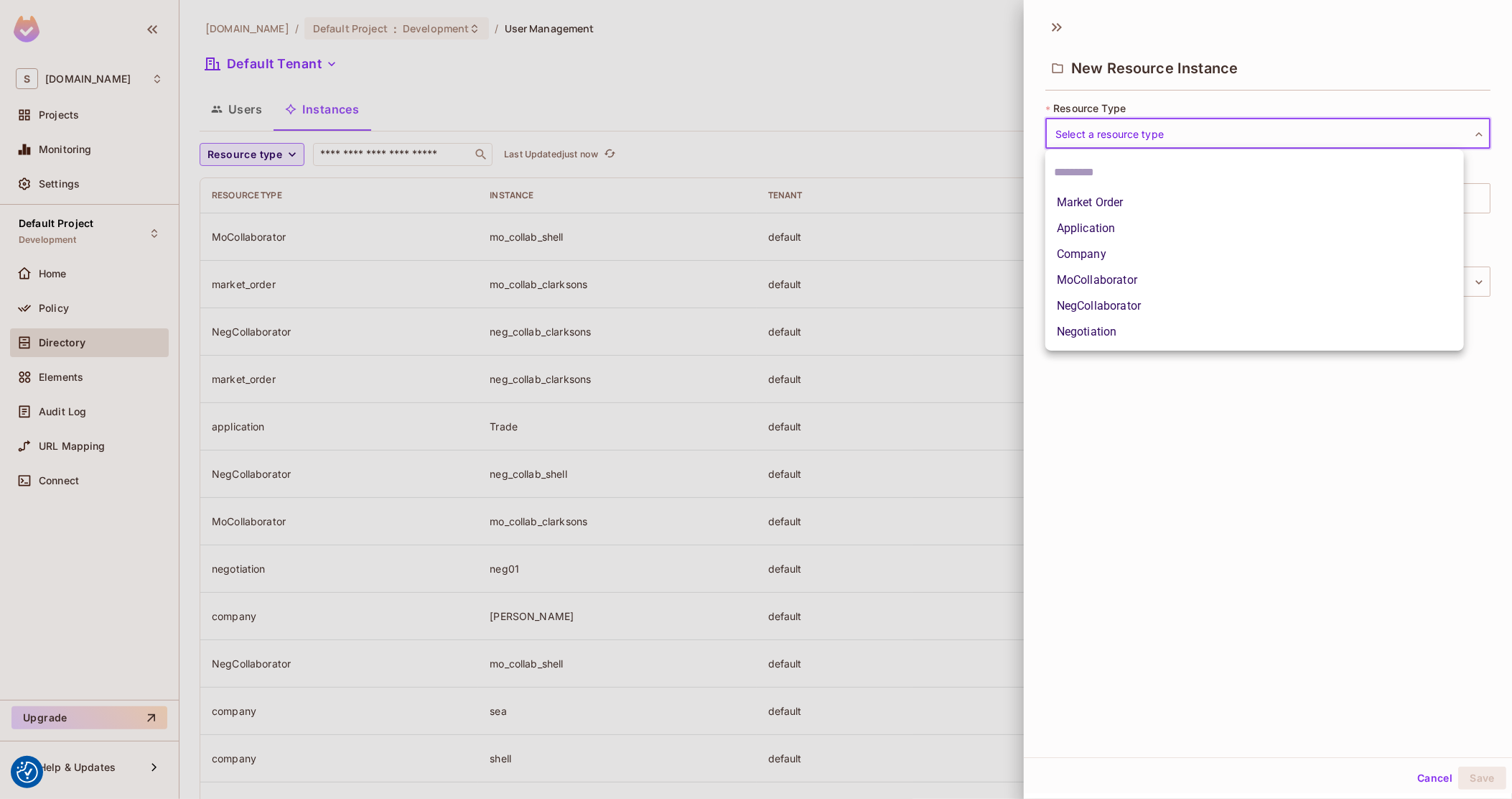
click at [1131, 229] on li "Application" at bounding box center [1255, 229] width 418 height 26
type input "**********"
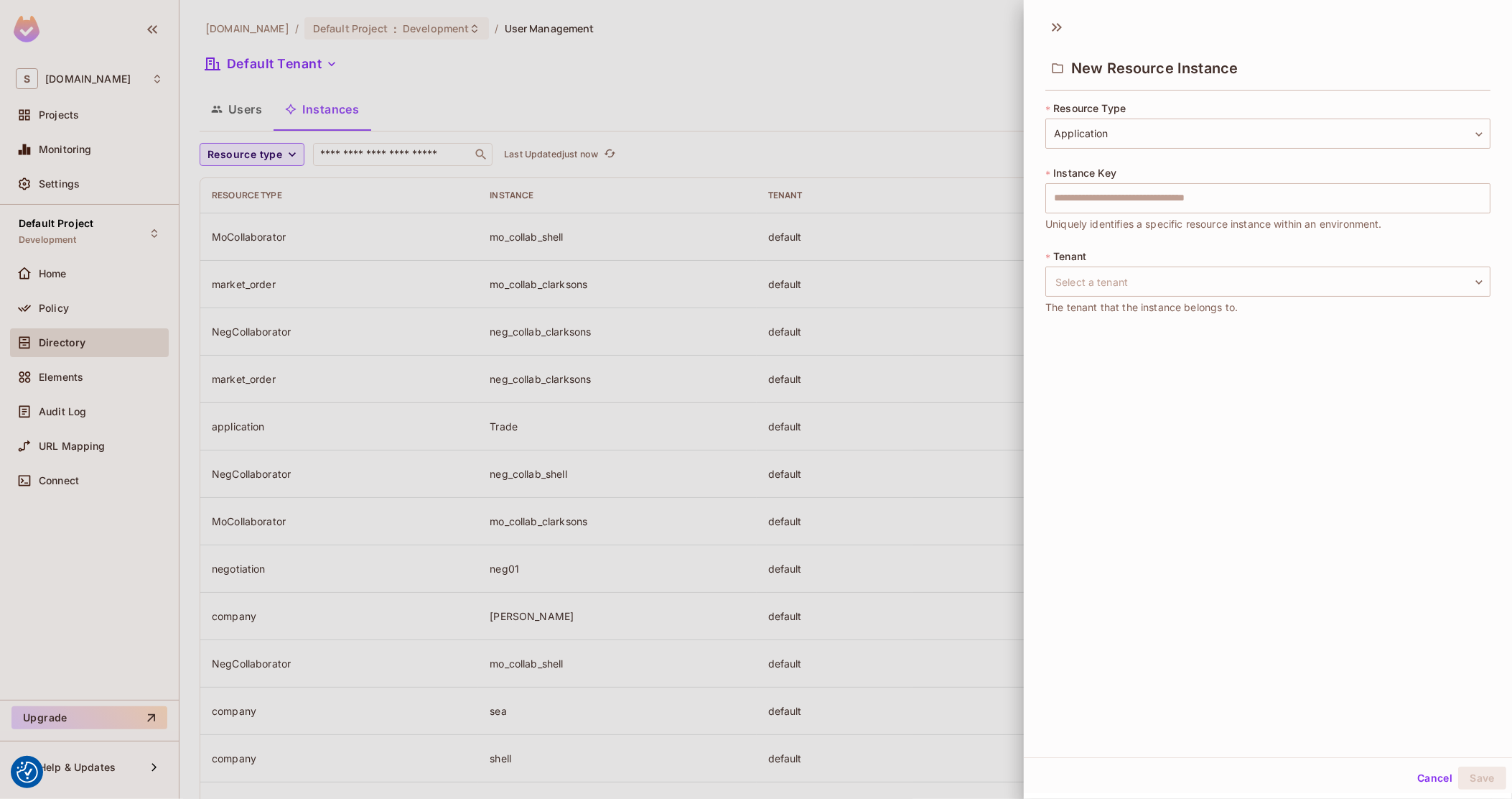
click at [1131, 177] on div "* Instance Key ​ Uniquely identifies a specific resource instance within an env…" at bounding box center [1269, 199] width 446 height 67
click at [1131, 201] on input "text" at bounding box center [1269, 199] width 446 height 30
type input "*********"
click at [1184, 264] on div "* Tenant Select a tenant ​ Select a tenant The tenant that the instance belongs…" at bounding box center [1269, 282] width 446 height 67
click at [1184, 288] on body "We use cookies to enhance your browsing experience, serve personalized ads or c…" at bounding box center [756, 399] width 1512 height 799
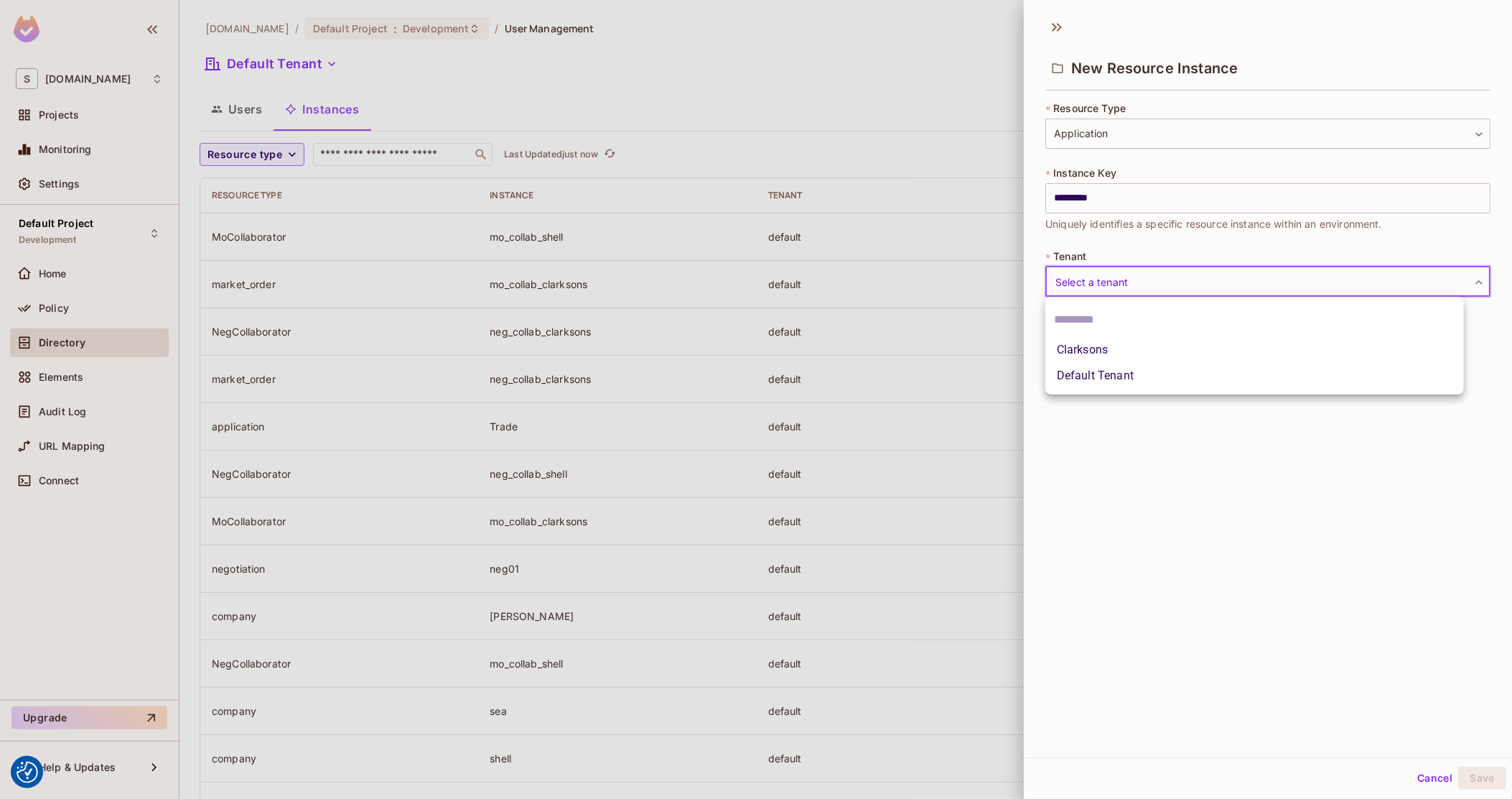
click at [1130, 372] on li "Default Tenant" at bounding box center [1255, 376] width 418 height 26
type input "*******"
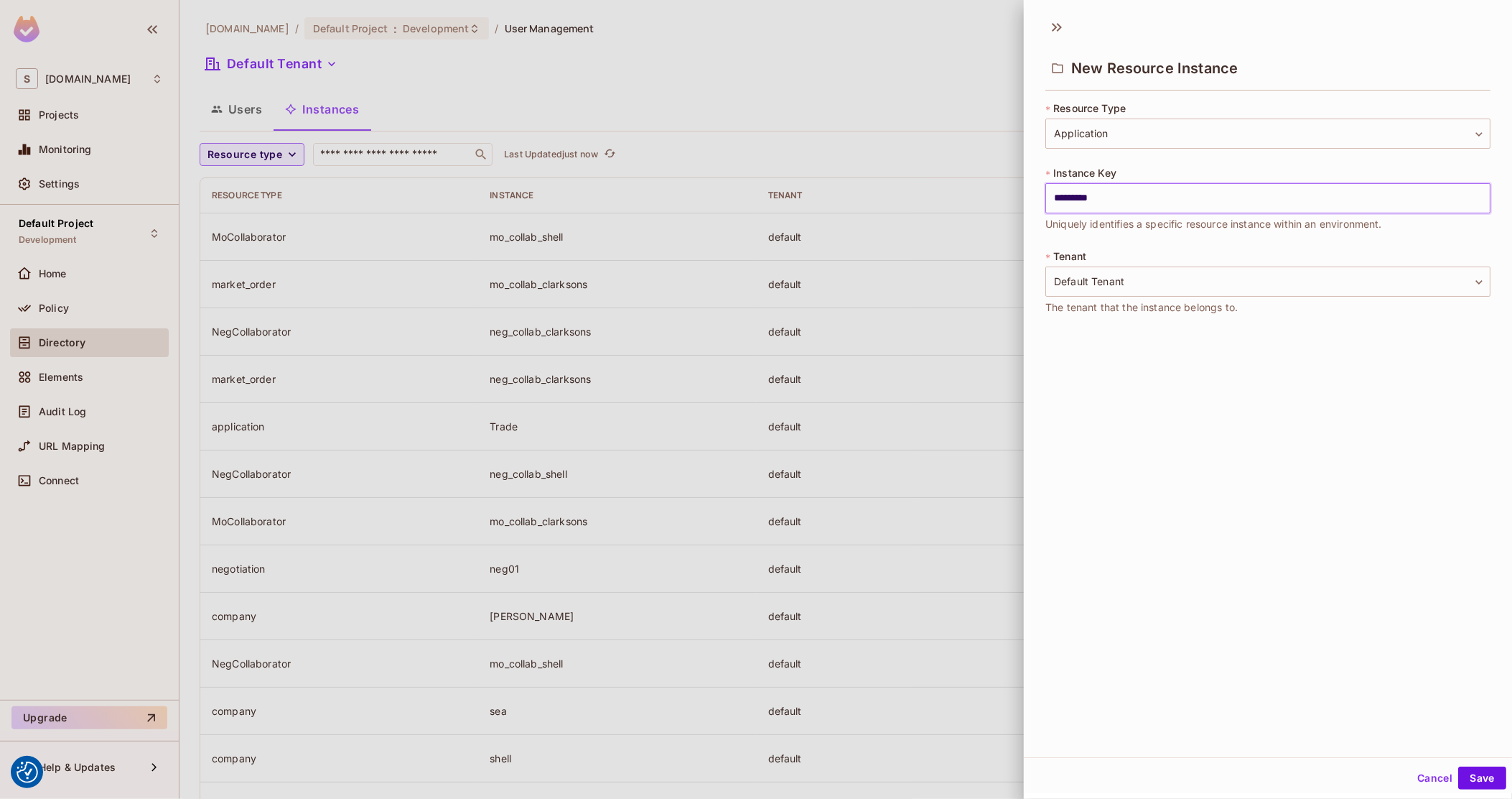
drag, startPoint x: 1058, startPoint y: 194, endPoint x: 1047, endPoint y: 194, distance: 11.0
click at [1047, 194] on input "*********" at bounding box center [1269, 199] width 446 height 30
type input "*********"
click at [1466, 769] on button "Save" at bounding box center [1482, 777] width 48 height 23
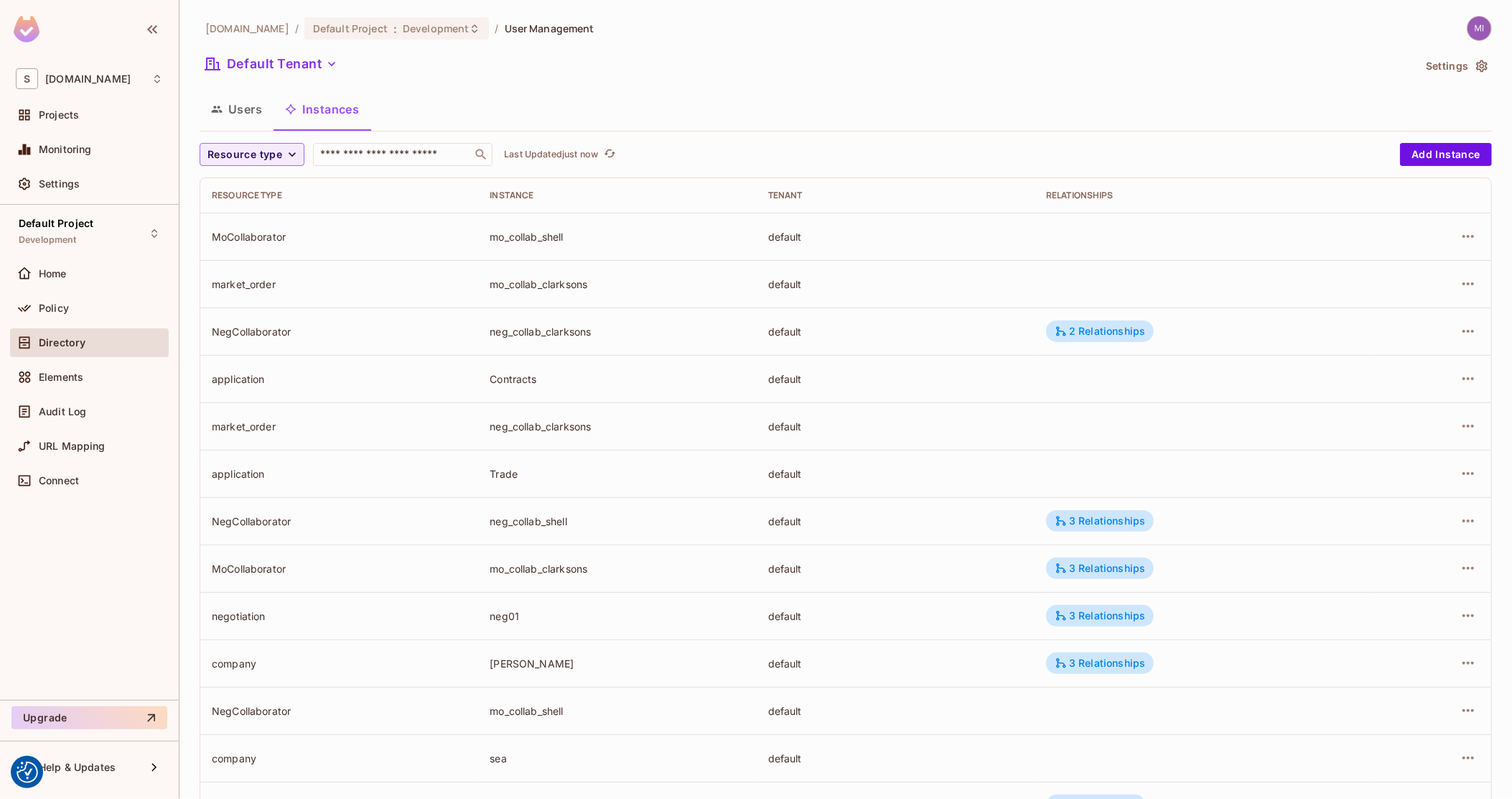
click at [236, 103] on button "Users" at bounding box center [236, 109] width 74 height 36
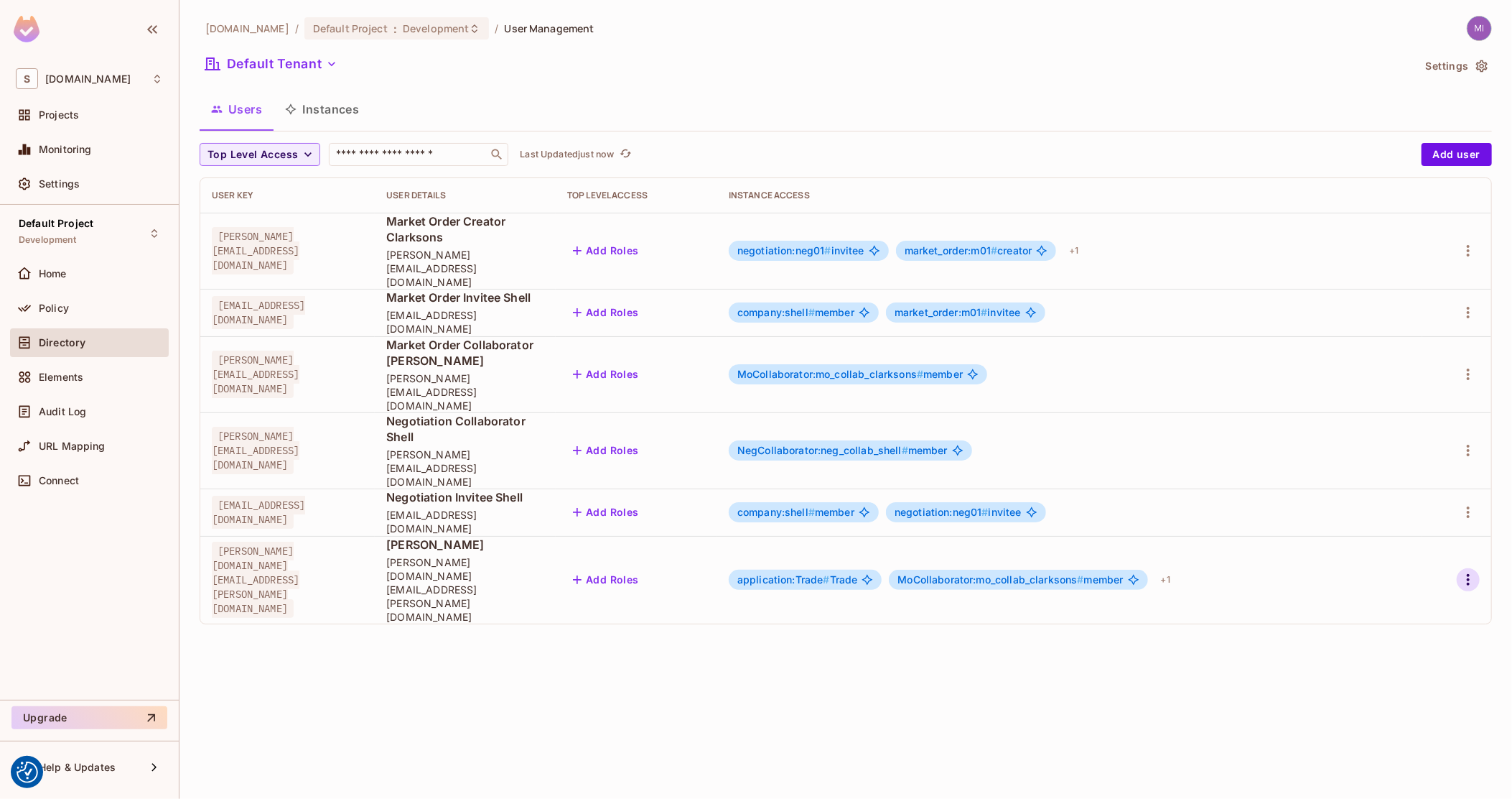
click at [1464, 571] on icon "button" at bounding box center [1468, 580] width 17 height 17
click at [1226, 479] on div at bounding box center [756, 399] width 1512 height 799
click at [1123, 574] on span "MoCollaborator:mo_collab_clarksons # member" at bounding box center [1010, 580] width 226 height 11
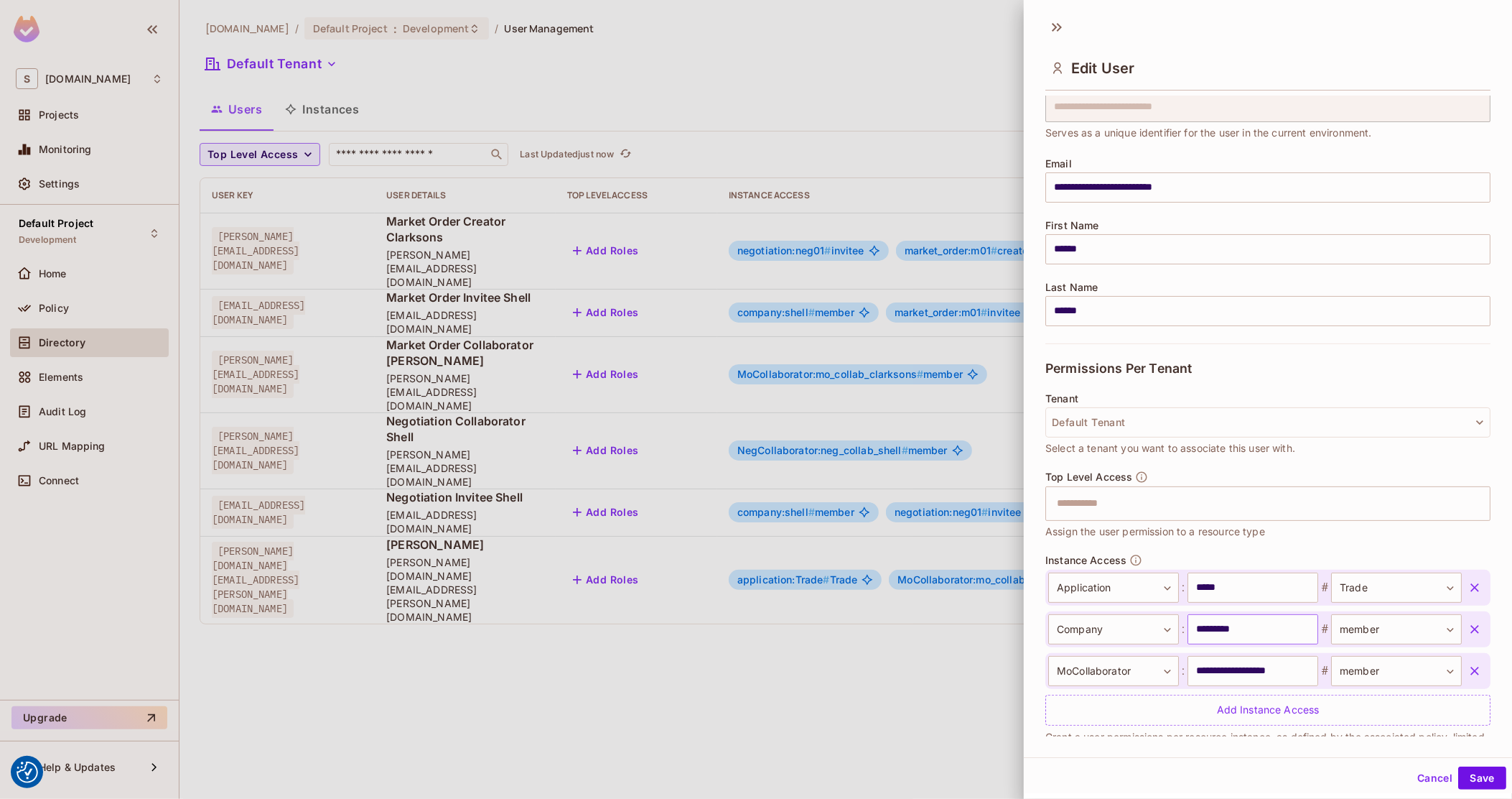
scroll to position [90, 0]
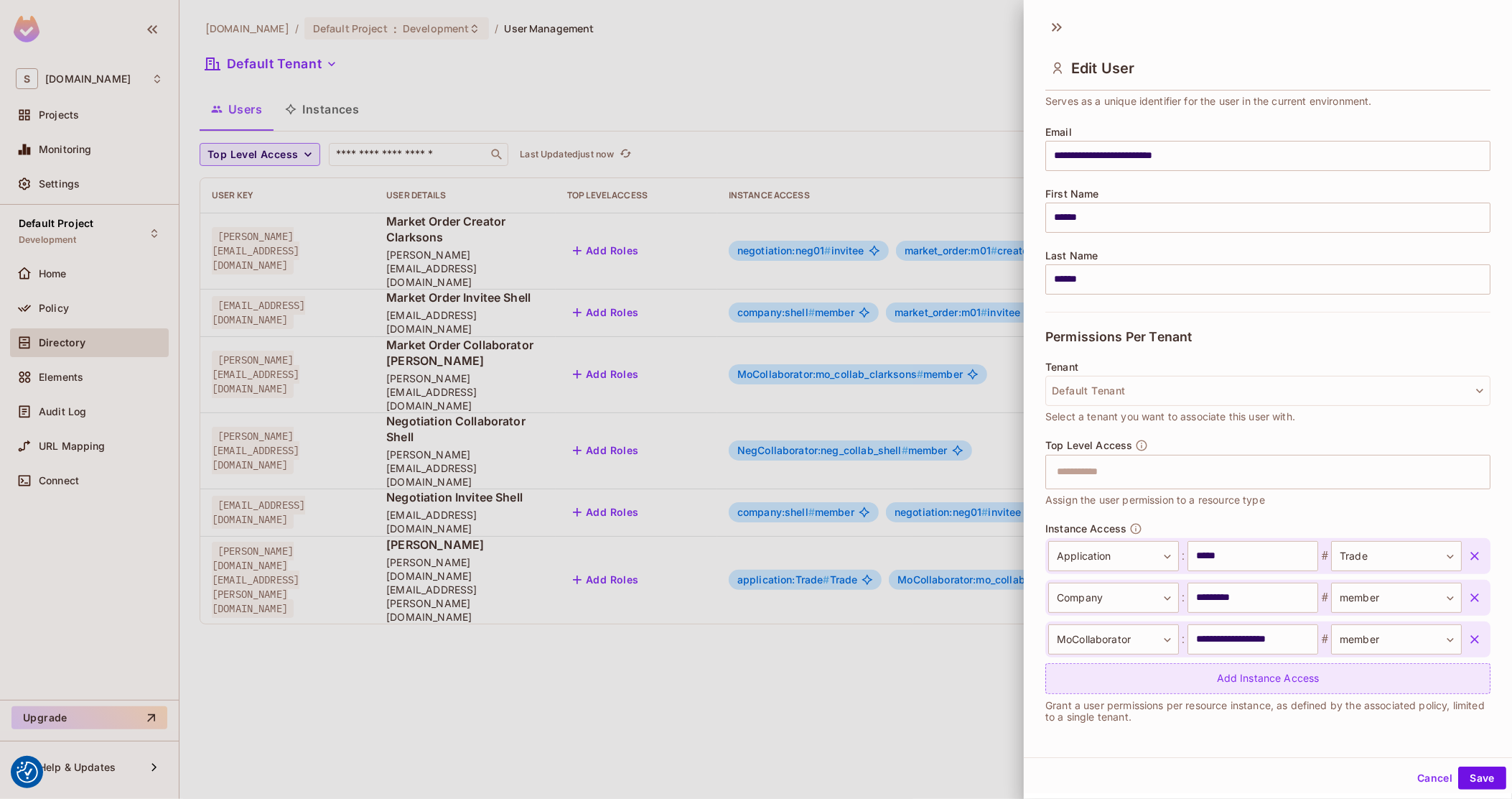
click at [1101, 690] on div "Add Instance Access" at bounding box center [1269, 678] width 446 height 31
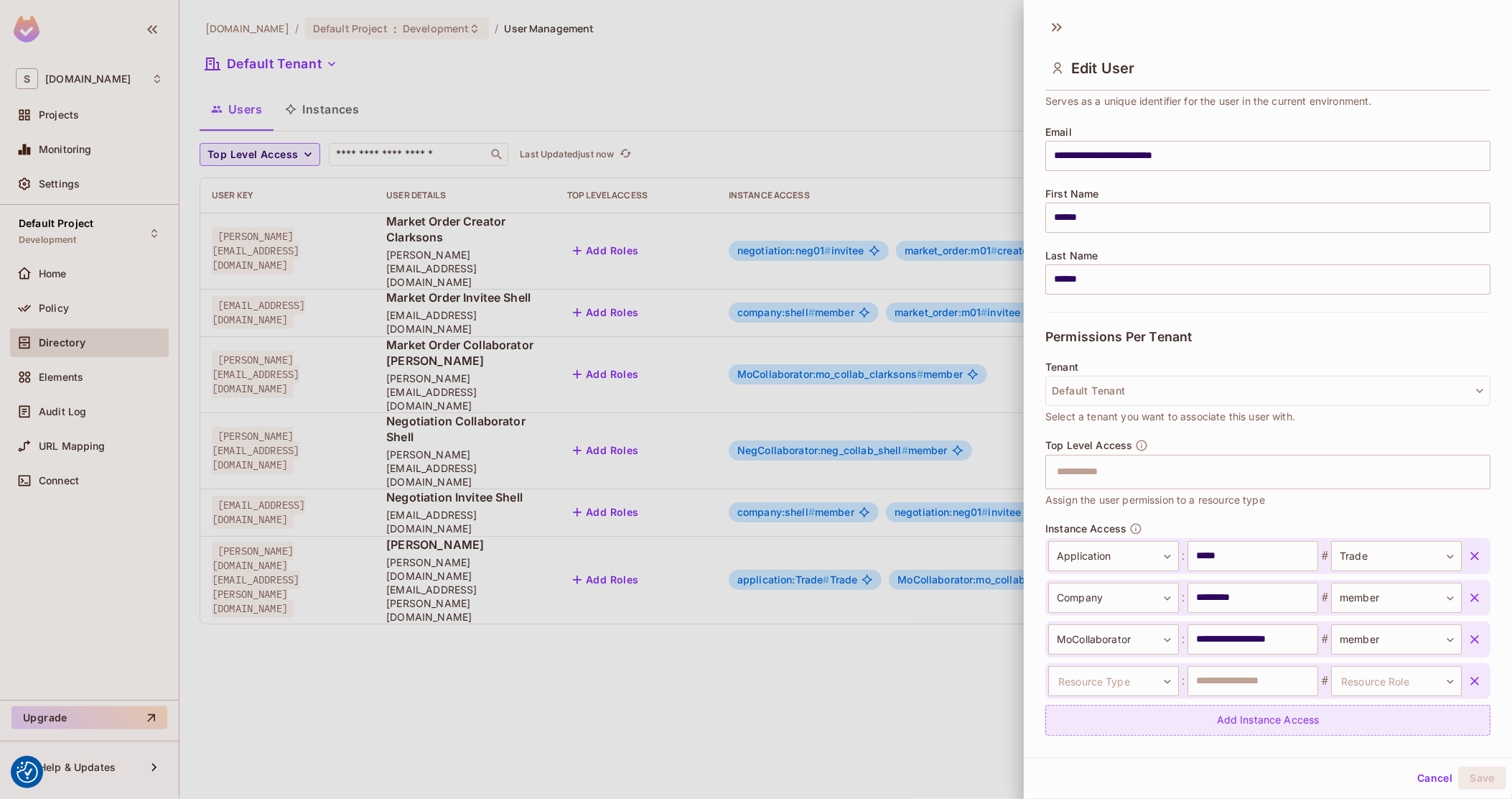
click at [1114, 714] on div "Add Instance Access" at bounding box center [1269, 720] width 446 height 31
click at [1121, 683] on body "We use cookies to enhance your browsing experience, serve personalized ads or c…" at bounding box center [756, 399] width 1512 height 799
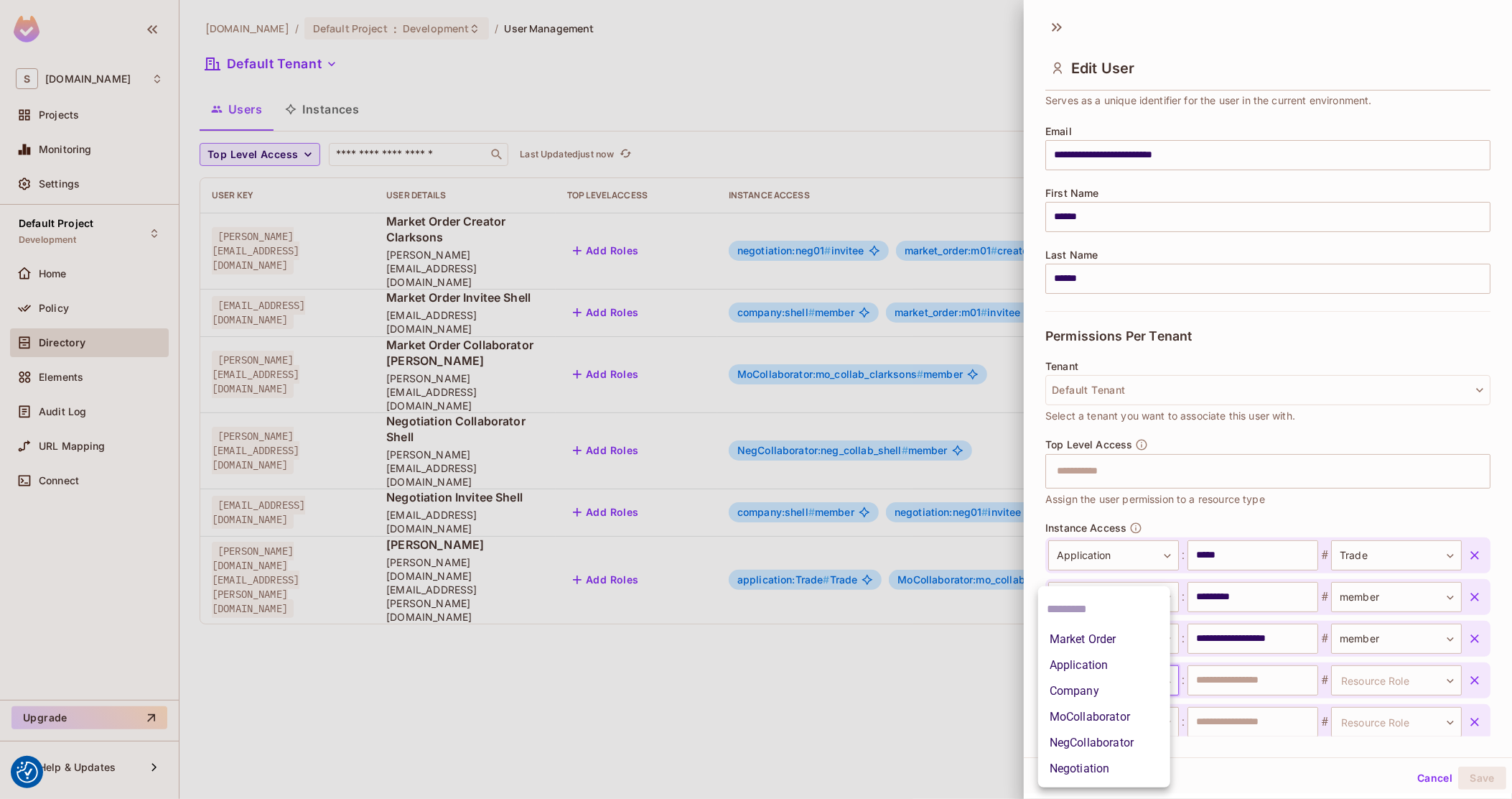
click at [1112, 667] on li "Application" at bounding box center [1104, 666] width 132 height 26
click at [1254, 692] on input "text" at bounding box center [1254, 680] width 131 height 30
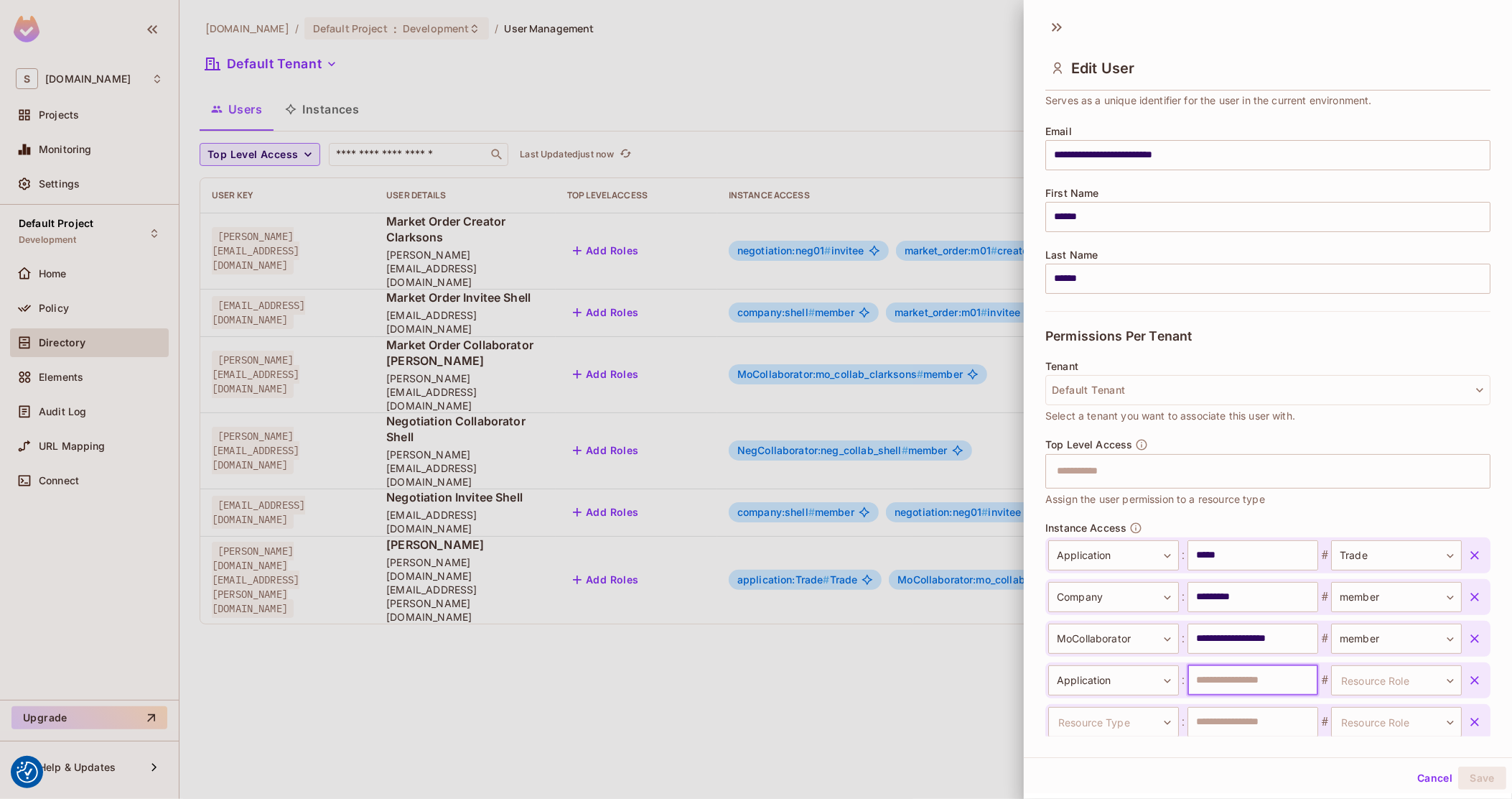
paste input "*********"
type input "*********"
click at [1361, 696] on div "**********" at bounding box center [1269, 680] width 446 height 36
click at [1366, 690] on body "We use cookies to enhance your browsing experience, serve personalized ads or c…" at bounding box center [756, 399] width 1512 height 799
click at [1373, 719] on li "contracts" at bounding box center [1369, 718] width 132 height 26
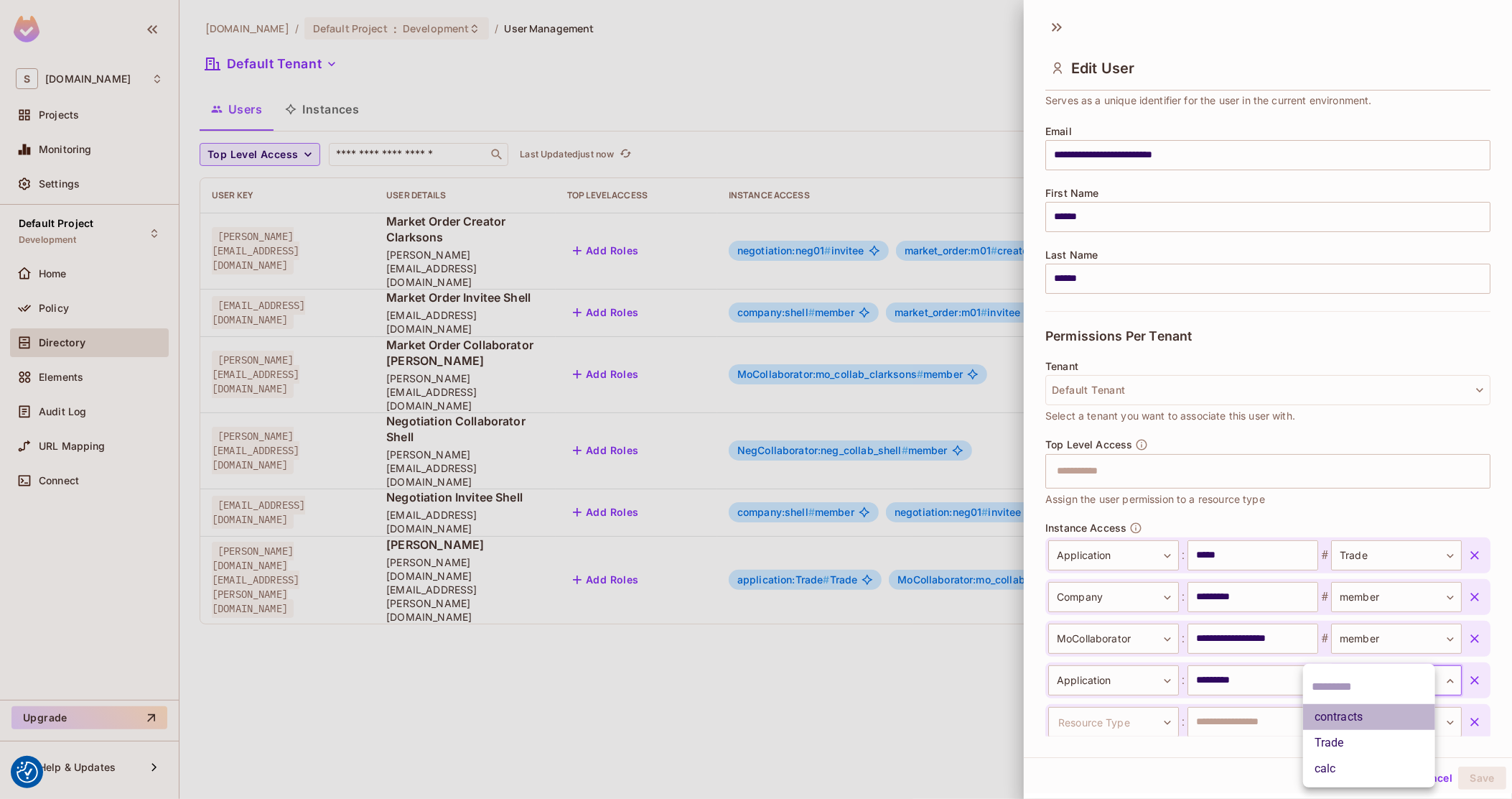
type input "*********"
click at [1426, 776] on button "Cancel" at bounding box center [1435, 777] width 47 height 23
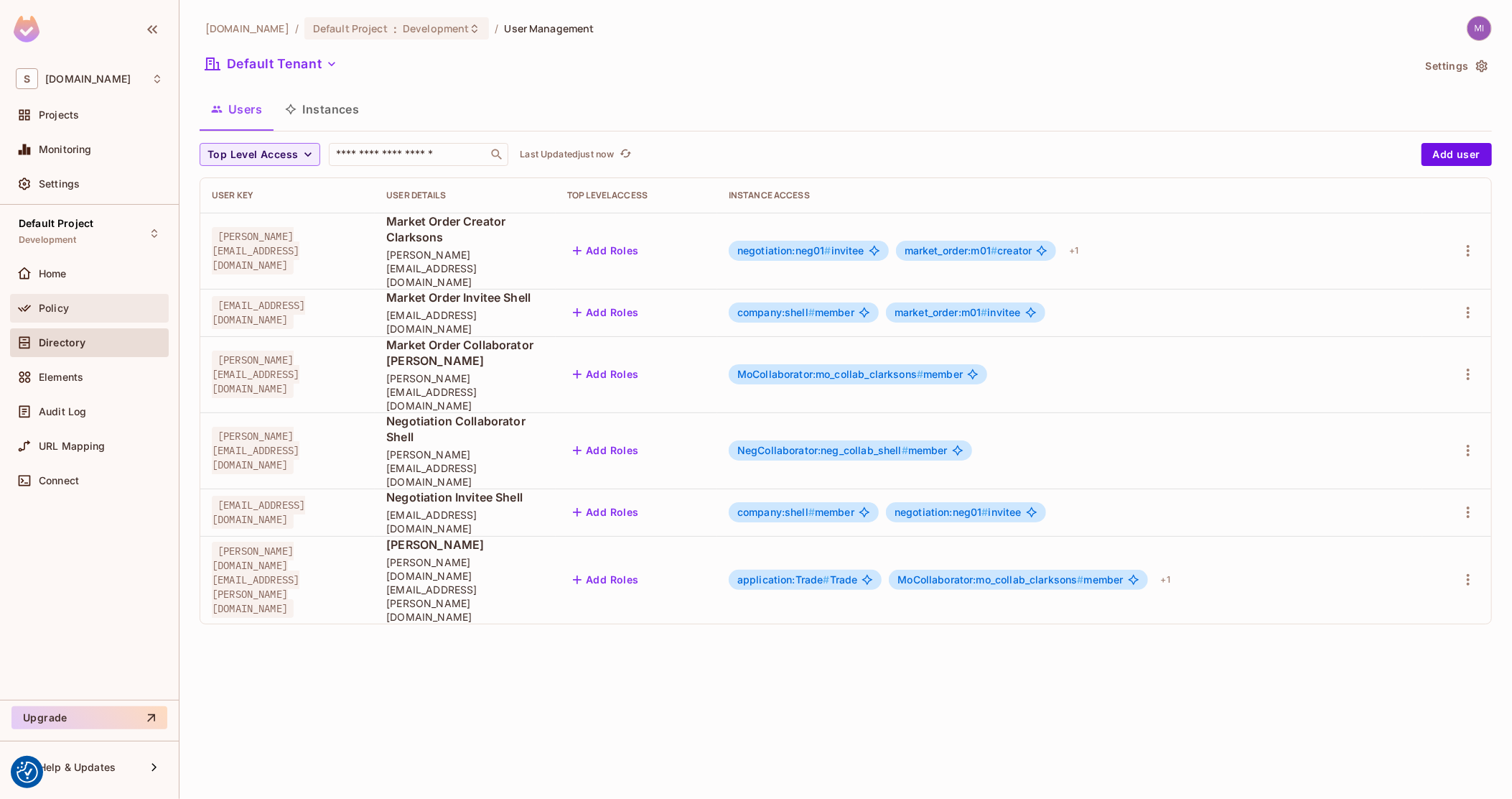
click at [107, 303] on div "Policy" at bounding box center [100, 308] width 125 height 11
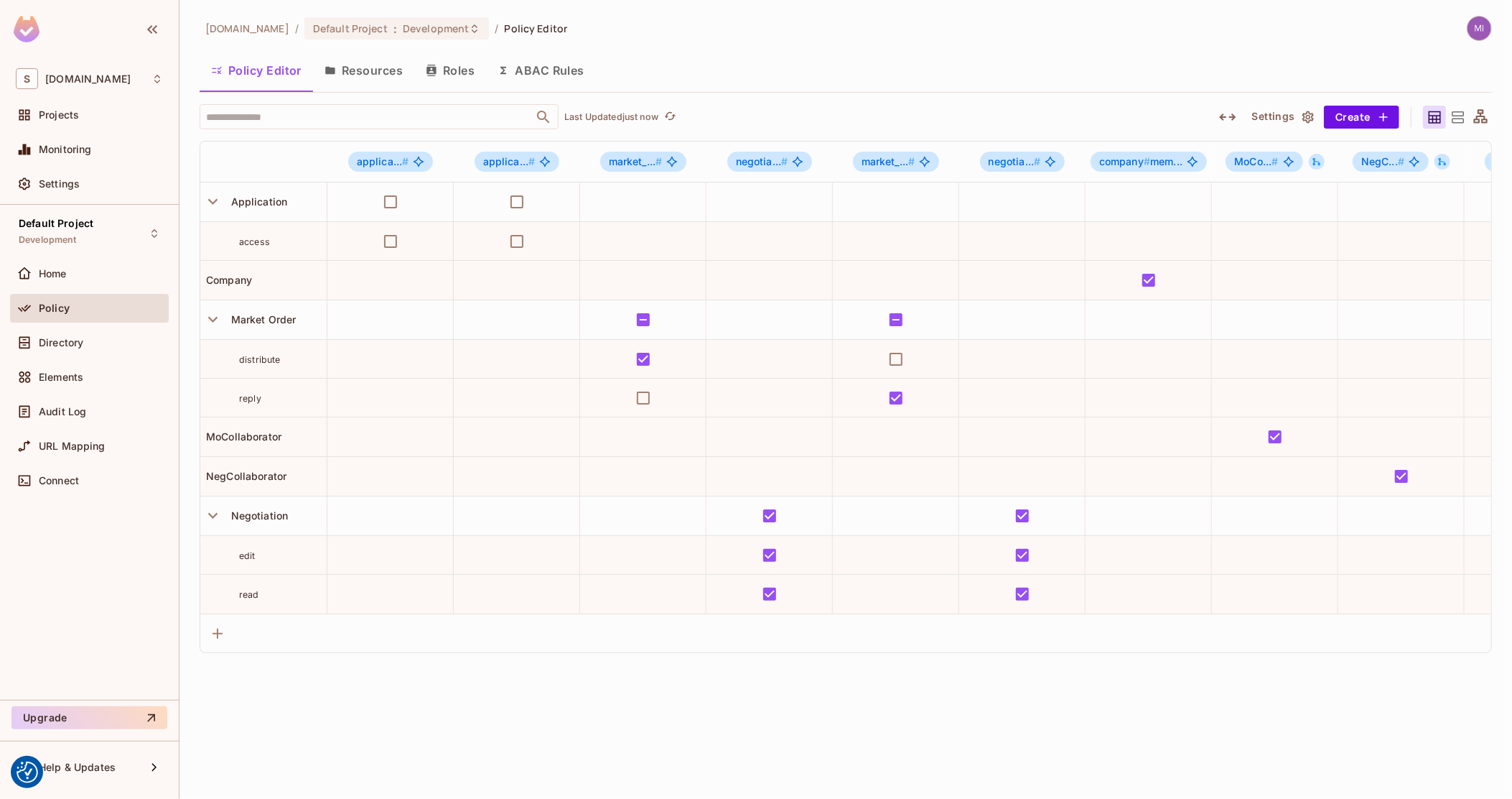
click at [449, 77] on button "Roles" at bounding box center [450, 70] width 72 height 36
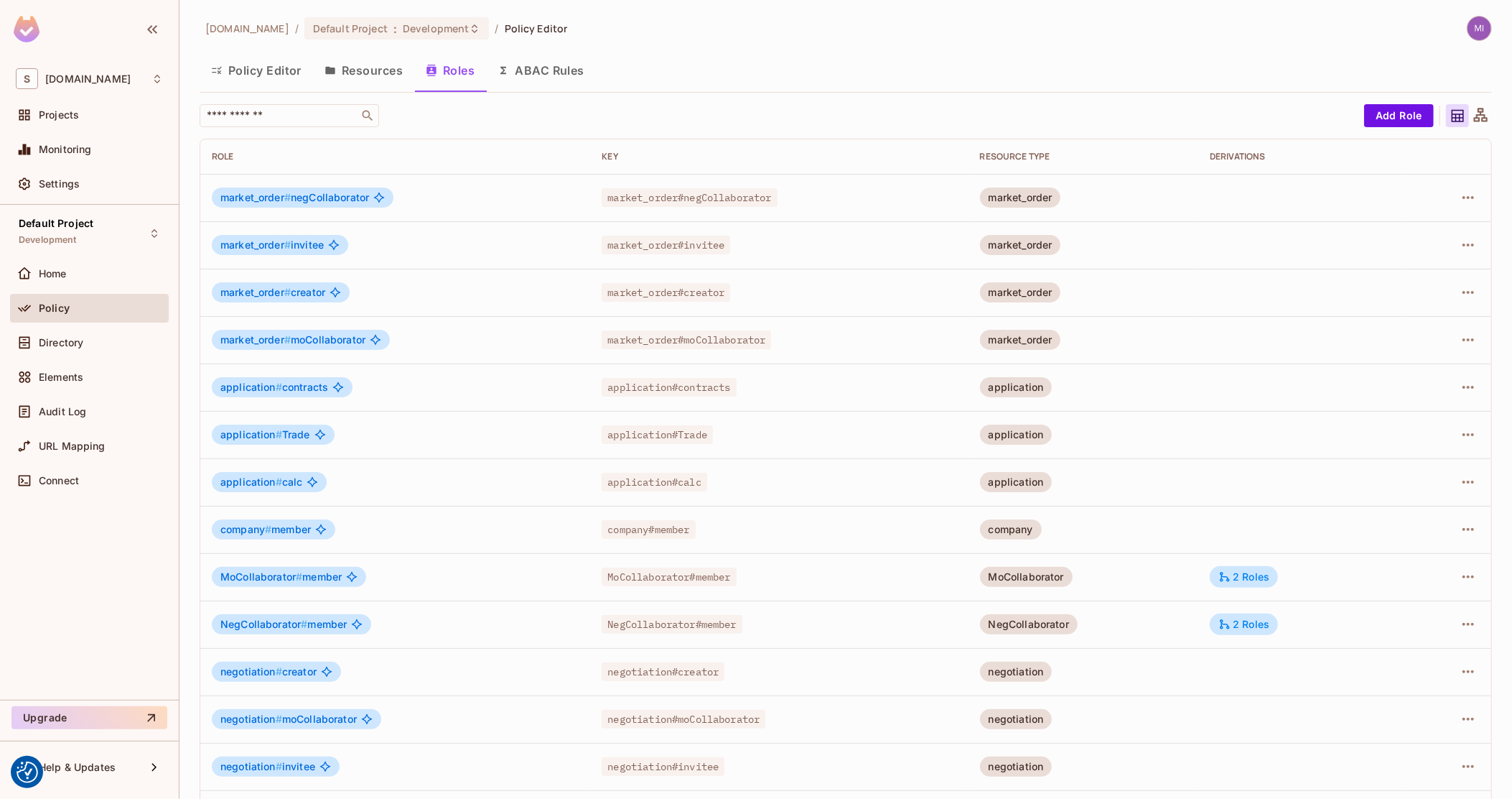
click at [316, 386] on span "application # contracts" at bounding box center [273, 387] width 108 height 11
click at [1463, 388] on icon "button" at bounding box center [1469, 387] width 11 height 3
click at [1391, 490] on div "Delete Role" at bounding box center [1398, 483] width 55 height 14
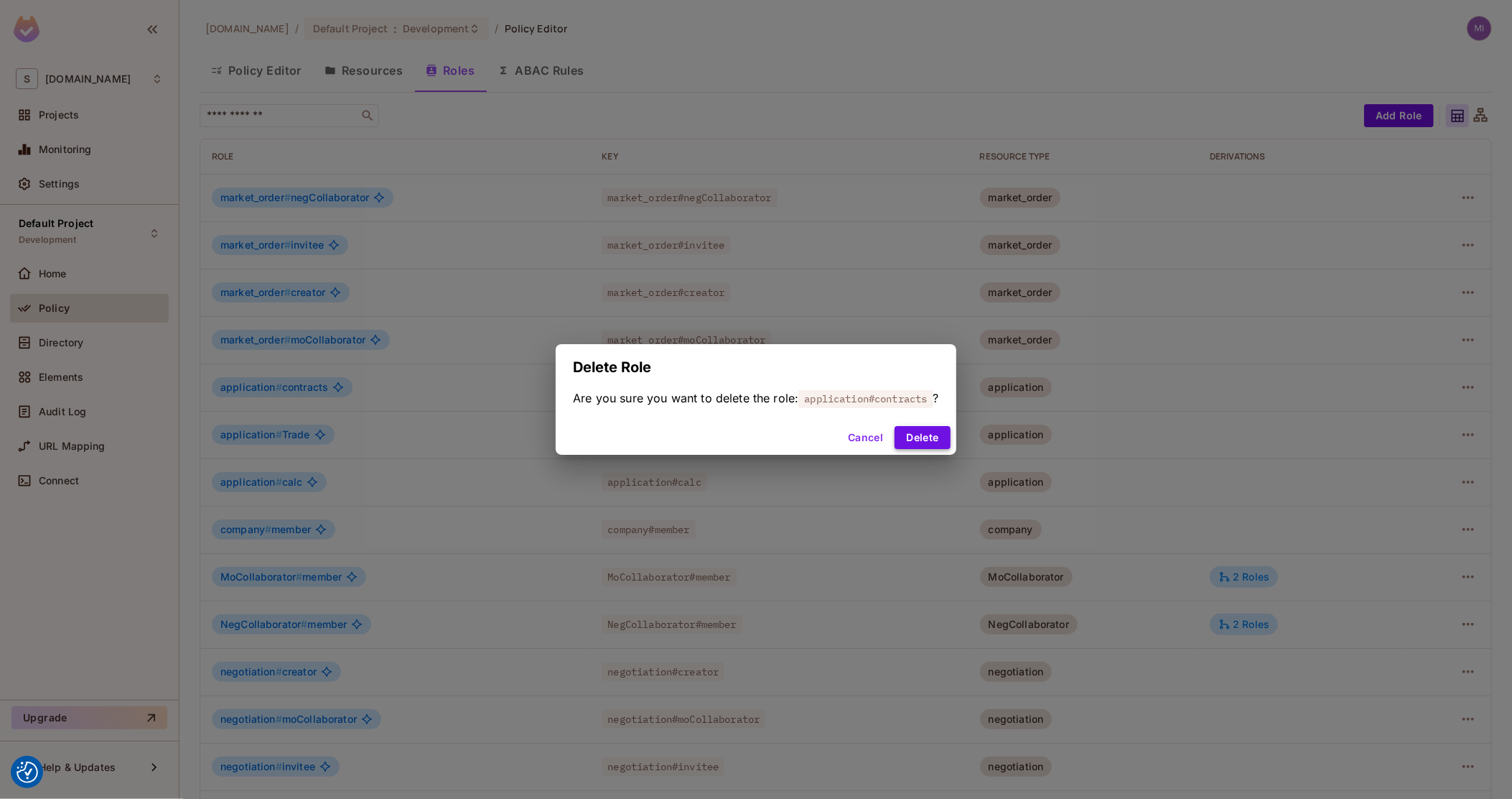
click at [926, 434] on button "Delete" at bounding box center [922, 437] width 55 height 23
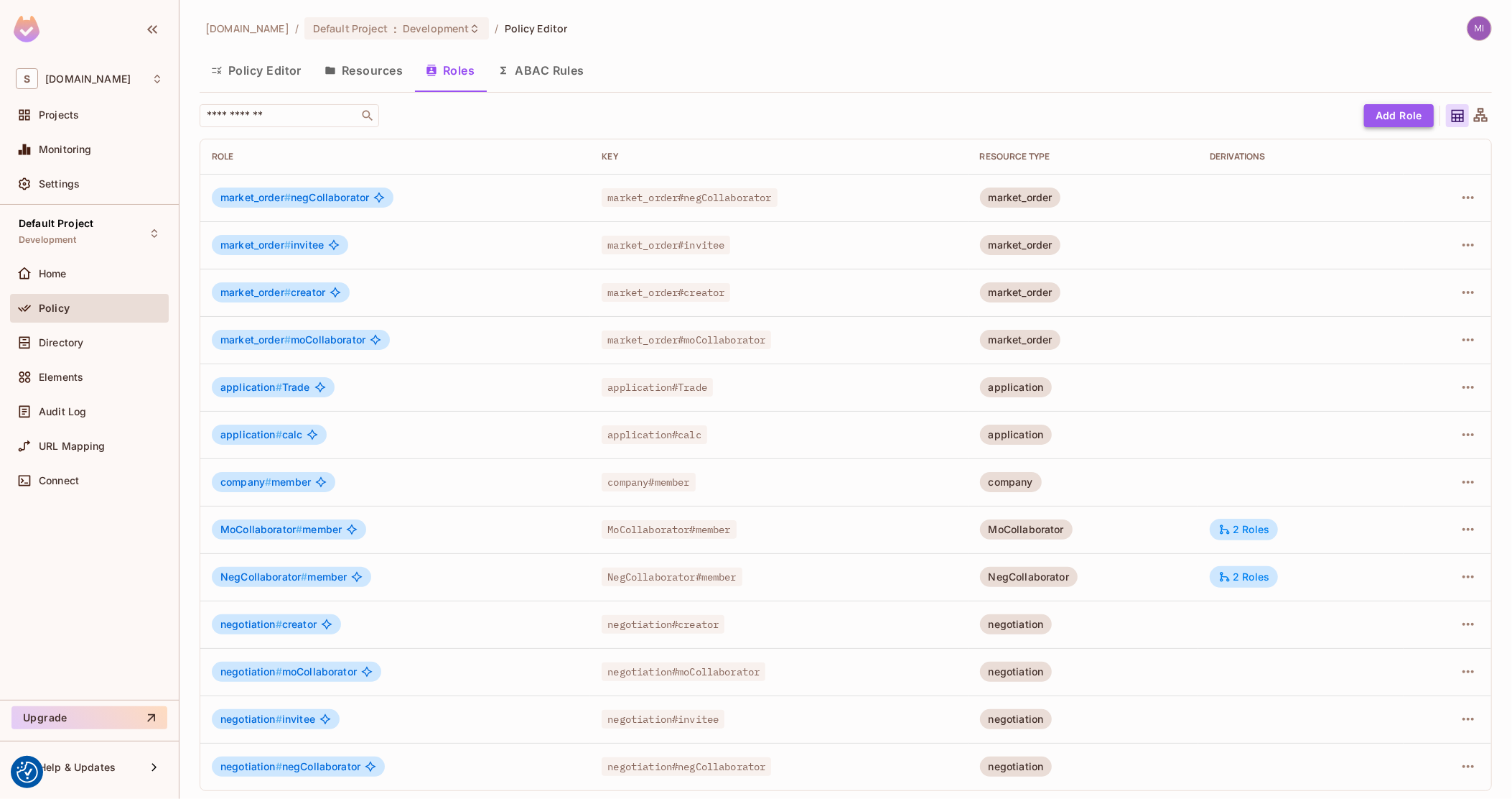
click at [1377, 119] on button "Add Role" at bounding box center [1399, 115] width 69 height 23
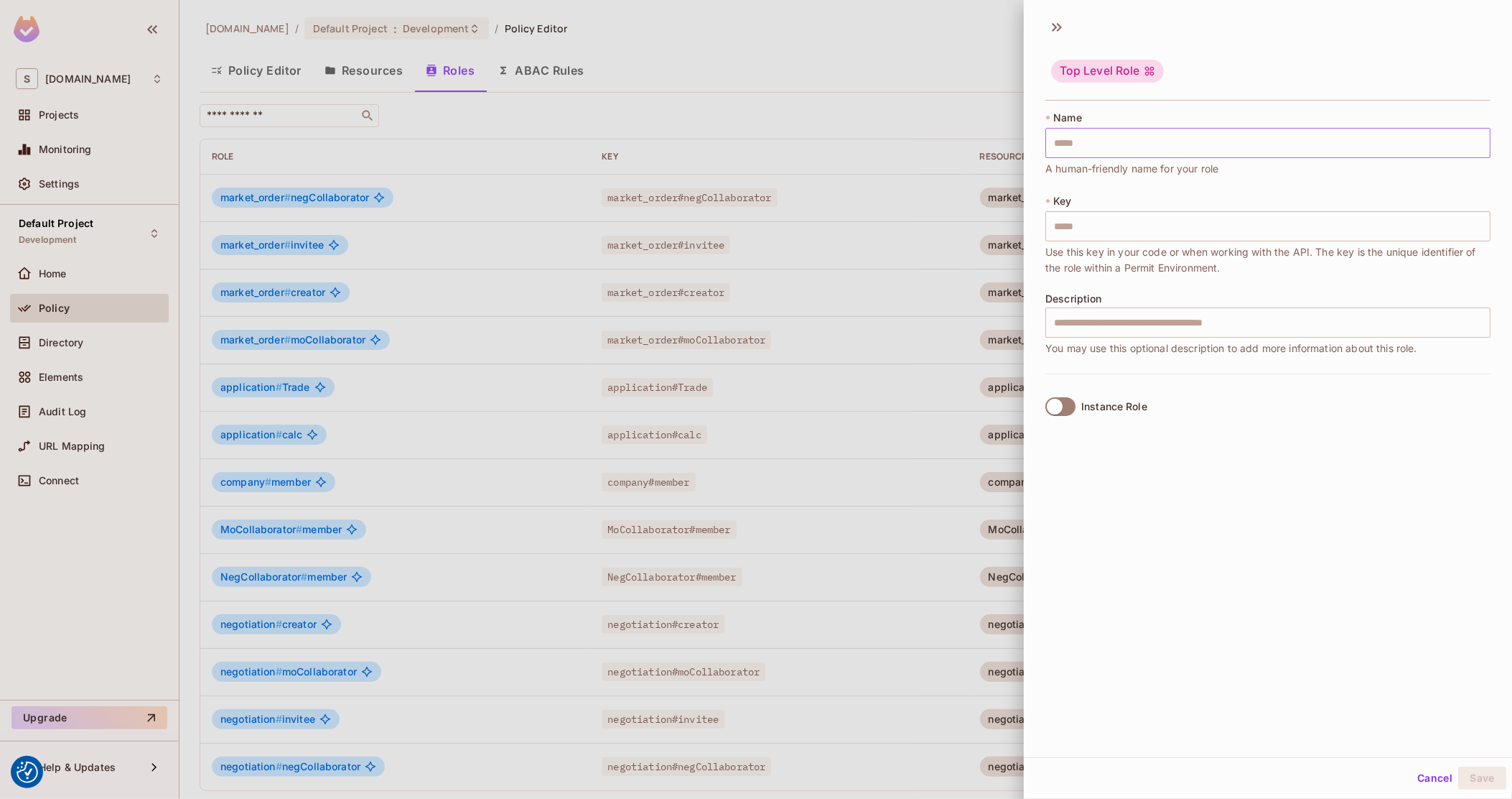
click at [1131, 144] on input "text" at bounding box center [1269, 143] width 446 height 30
paste input "*********"
type input "*********"
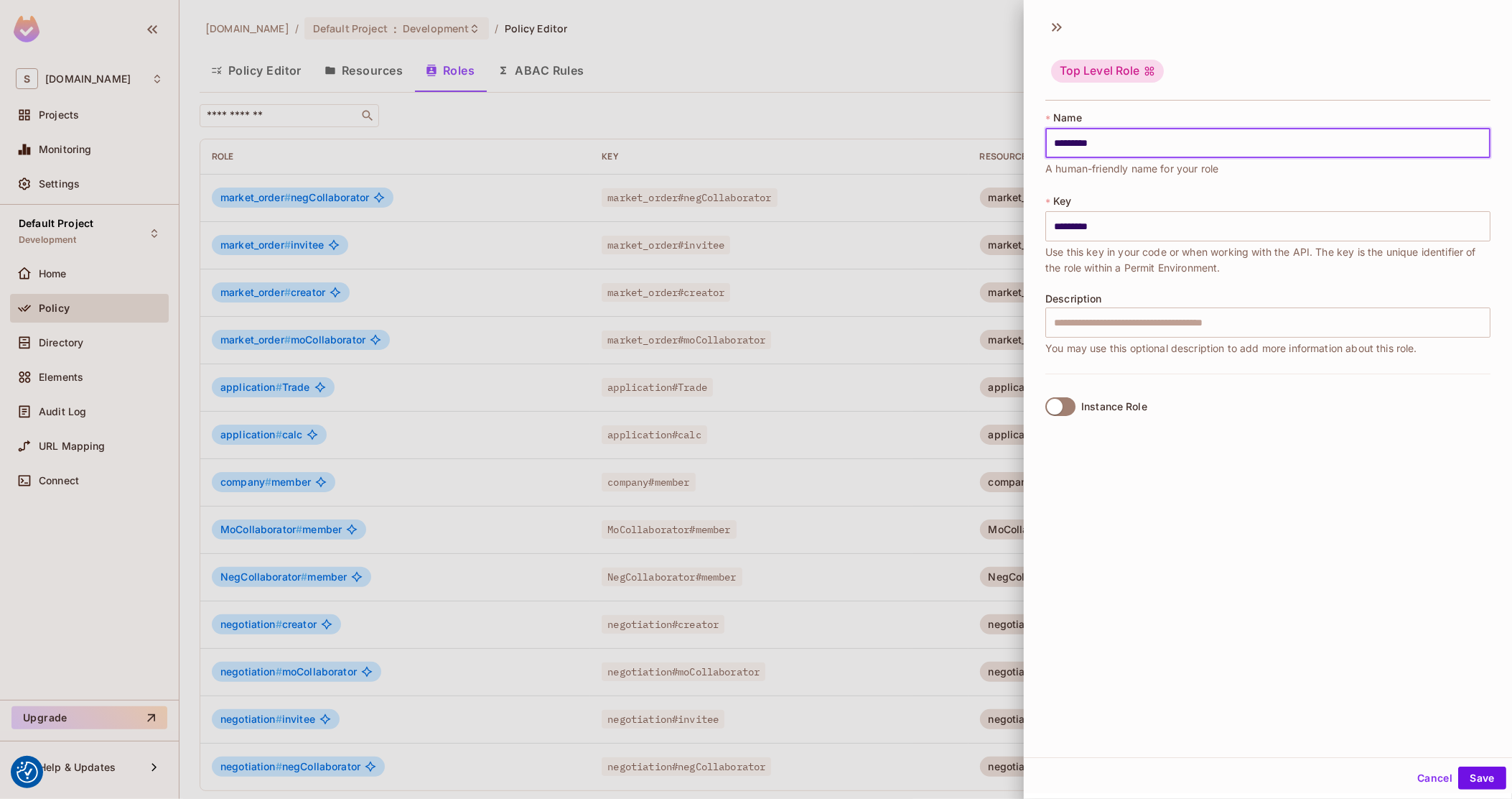
click at [1086, 408] on div "Instance Role" at bounding box center [1114, 407] width 66 height 11
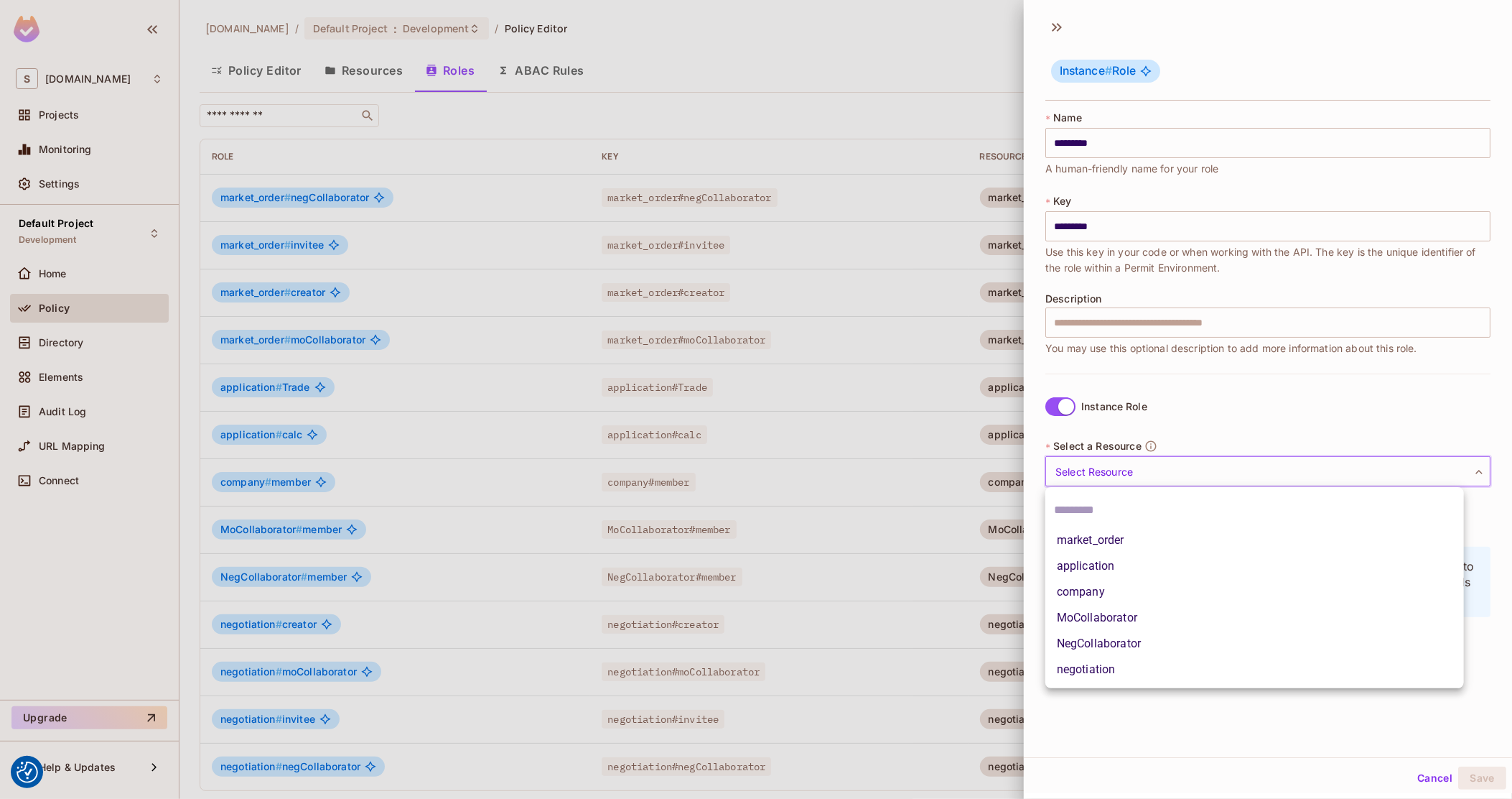
click at [1132, 461] on body "We use cookies to enhance your browsing experience, serve personalized ads or c…" at bounding box center [756, 399] width 1512 height 799
click at [1121, 566] on li "application" at bounding box center [1255, 567] width 418 height 26
type input "**********"
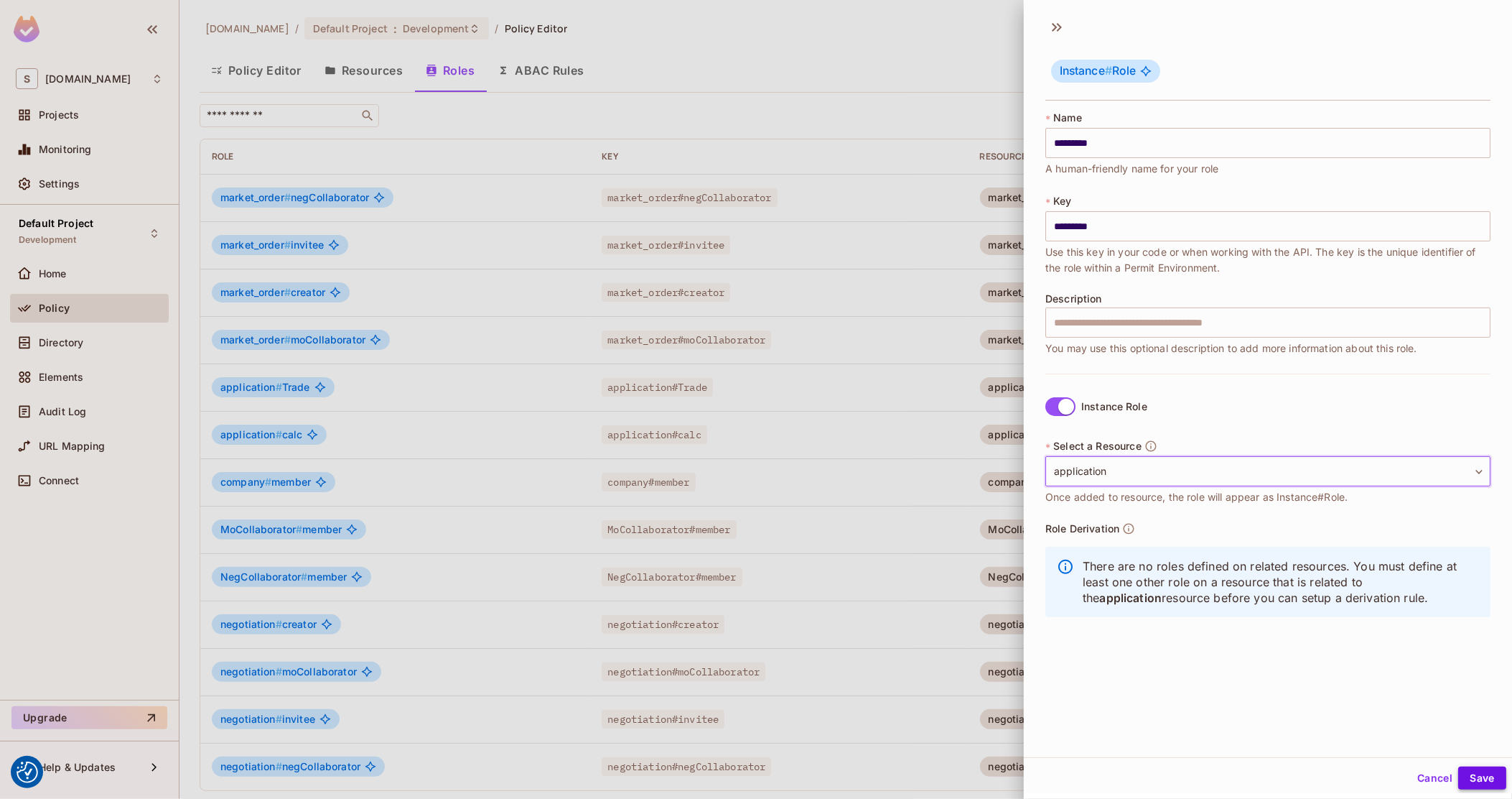
click at [1474, 772] on button "Save" at bounding box center [1482, 777] width 48 height 23
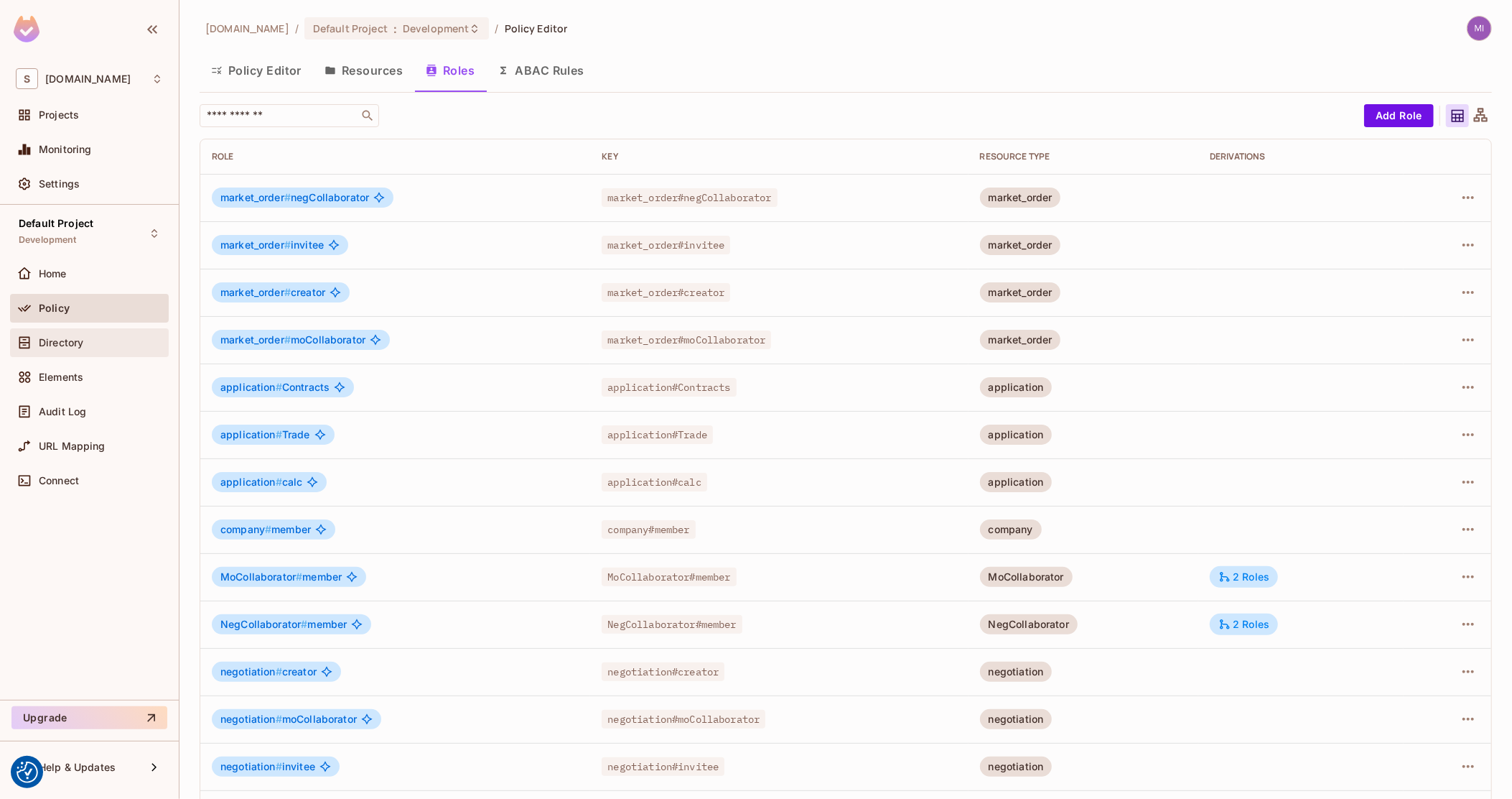
click at [54, 344] on span "Directory" at bounding box center [61, 343] width 45 height 11
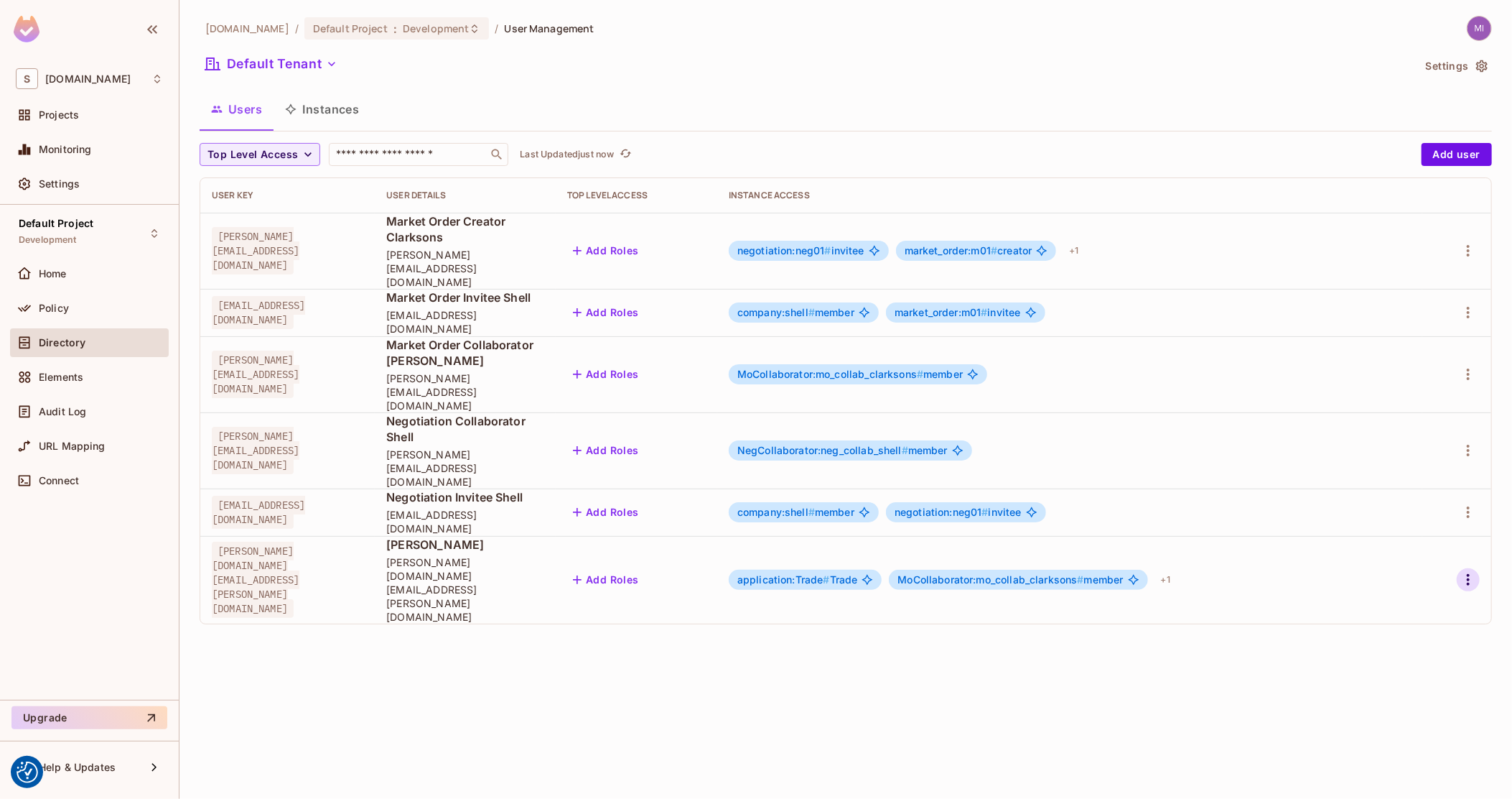
click at [1466, 571] on icon "button" at bounding box center [1468, 580] width 17 height 17
click at [1400, 572] on div "Delete User" at bounding box center [1411, 571] width 57 height 14
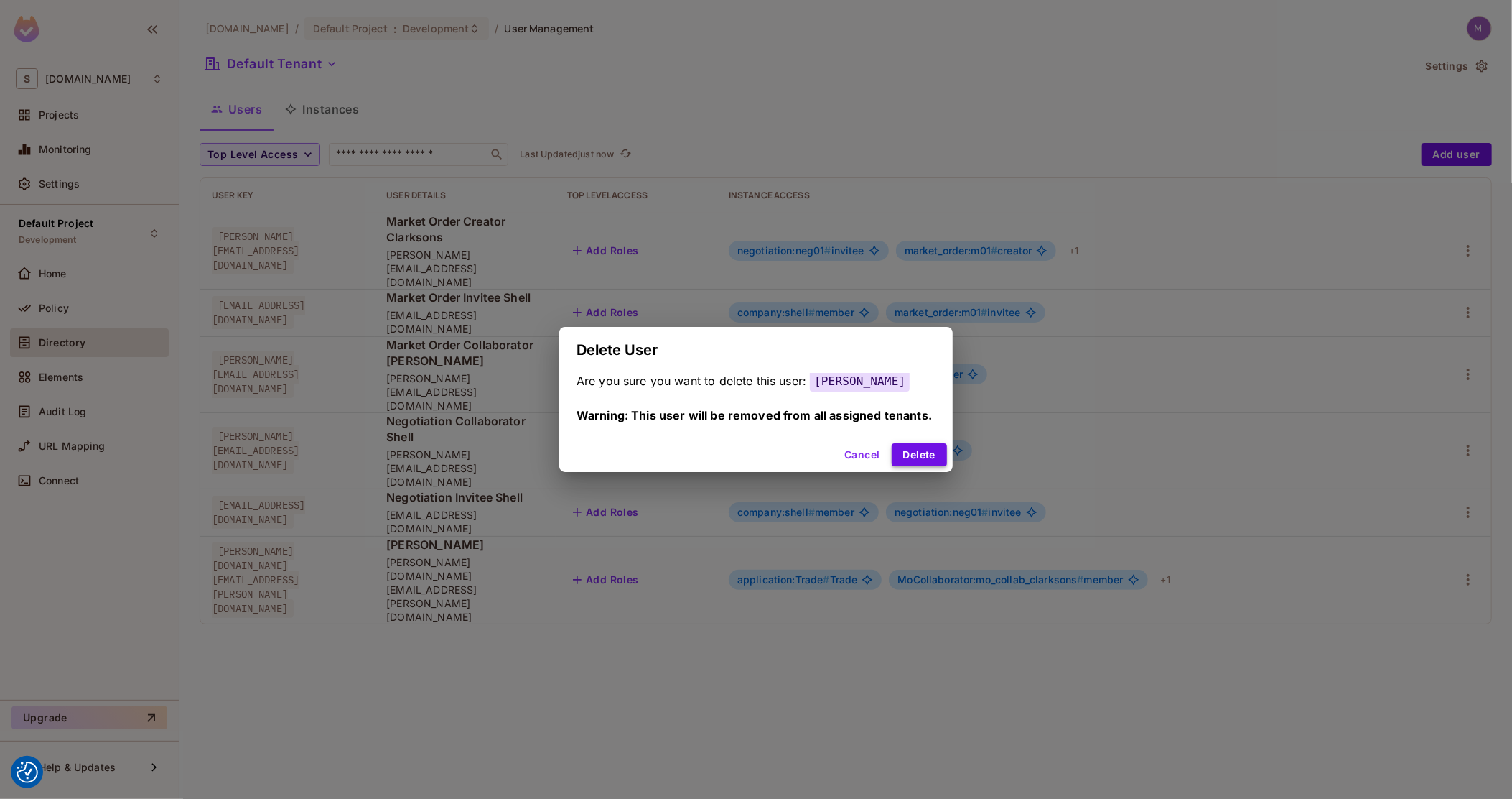
click at [935, 460] on button "Delete" at bounding box center [919, 454] width 55 height 23
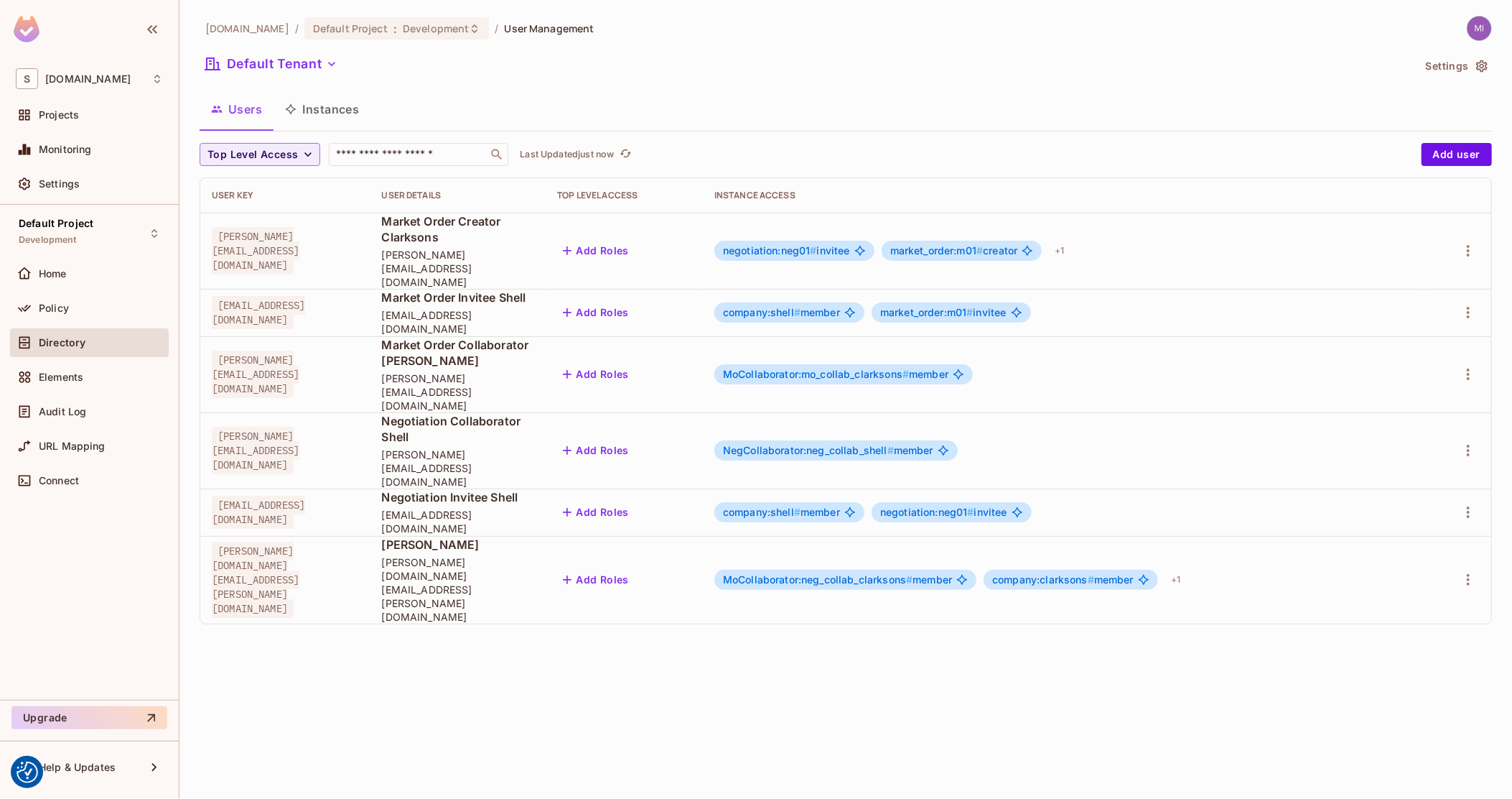
click at [76, 325] on div "Policy" at bounding box center [90, 311] width 159 height 35
click at [67, 314] on div "Policy" at bounding box center [89, 308] width 147 height 17
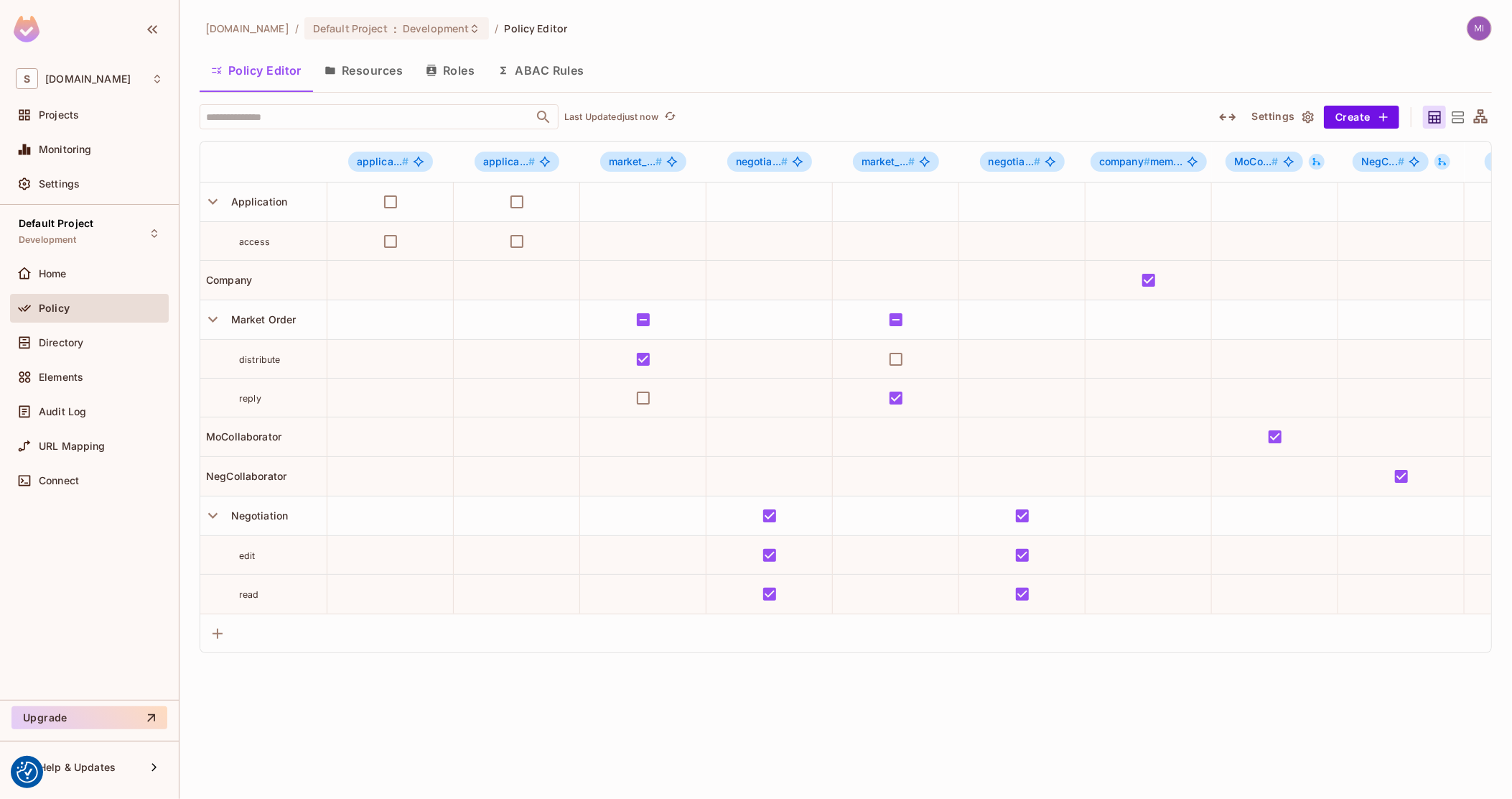
click at [395, 70] on button "Resources" at bounding box center [363, 70] width 101 height 36
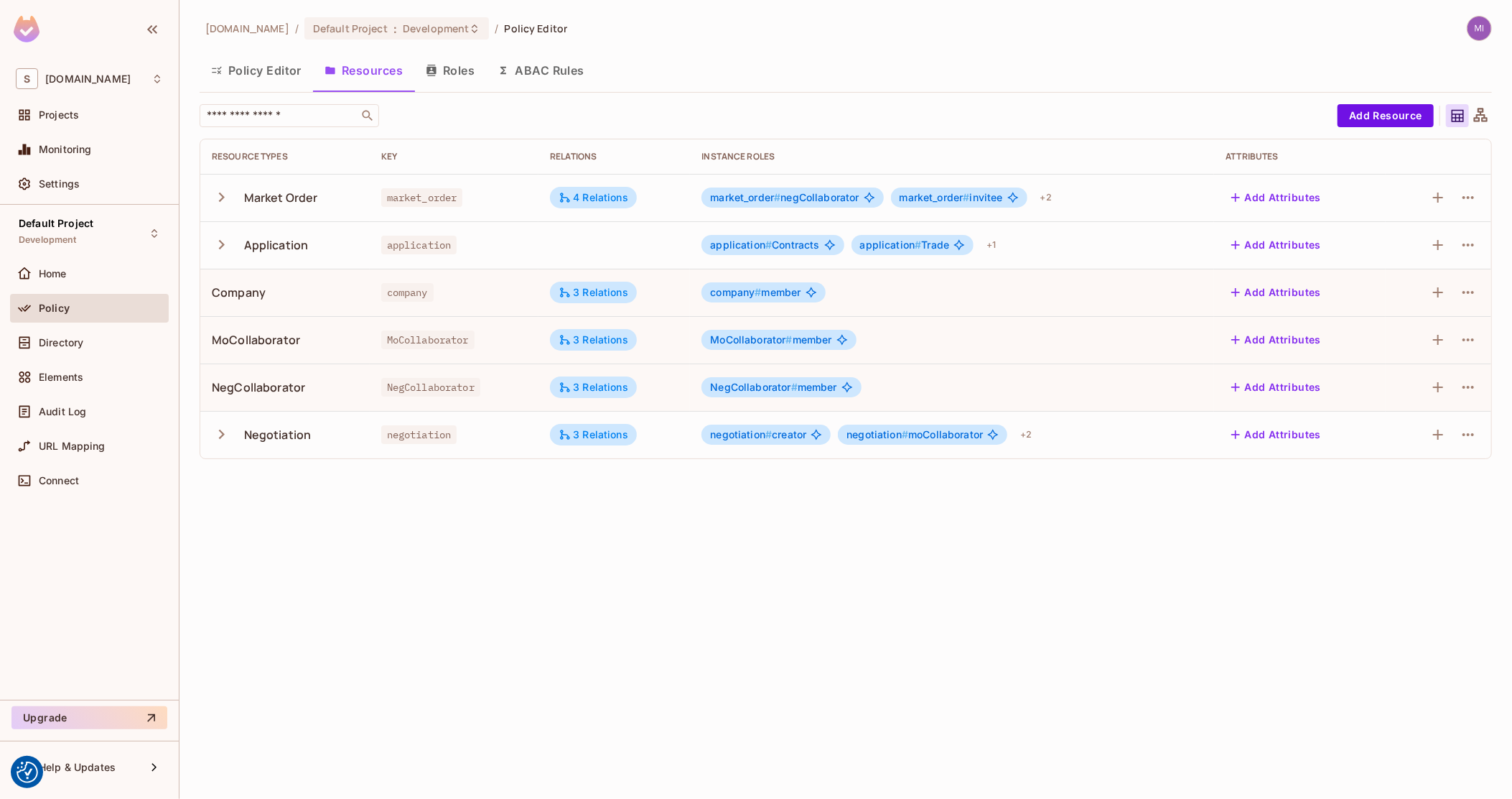
click at [451, 55] on button "Roles" at bounding box center [450, 70] width 72 height 36
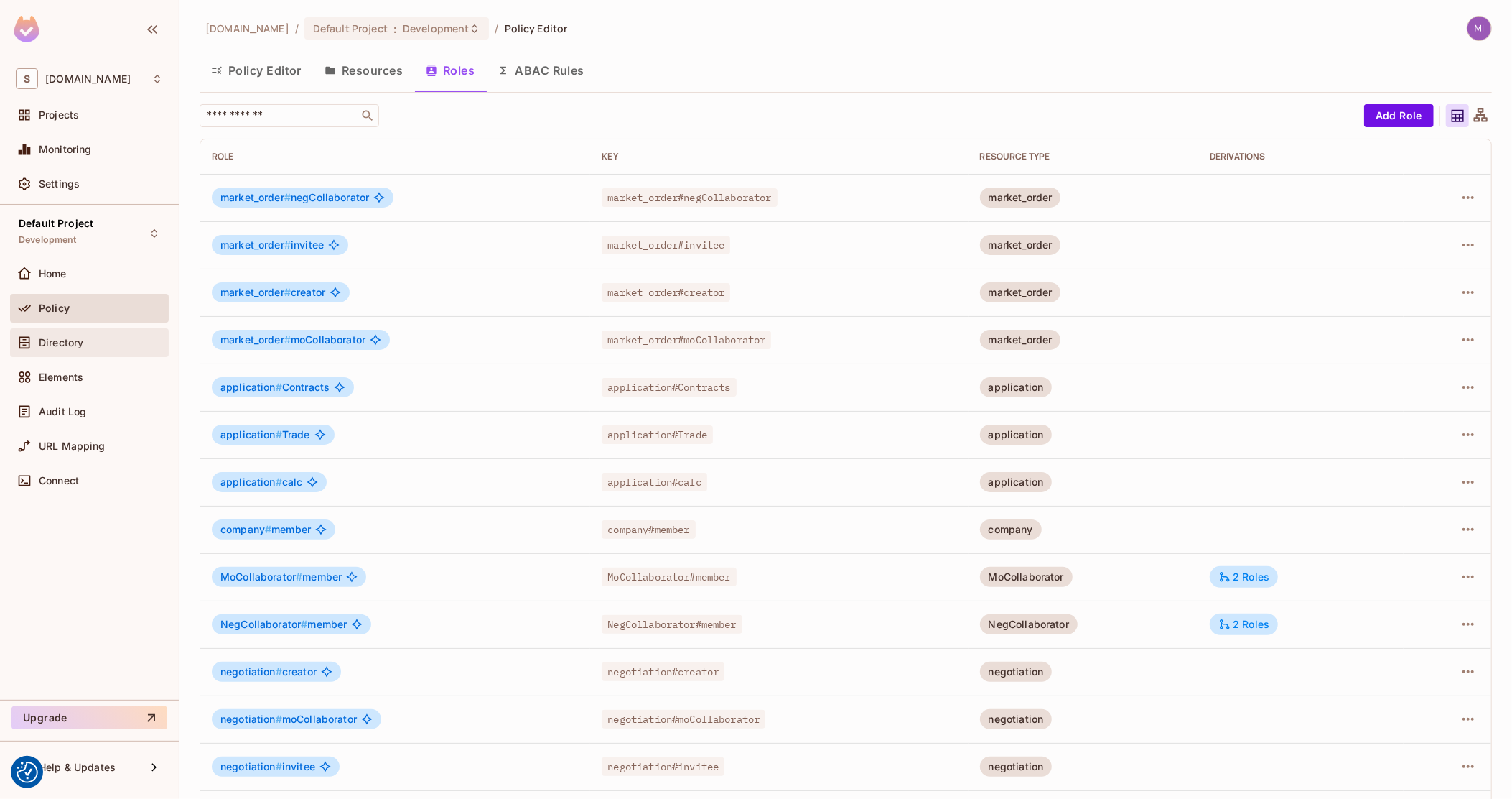
click at [78, 339] on span "Directory" at bounding box center [61, 343] width 45 height 11
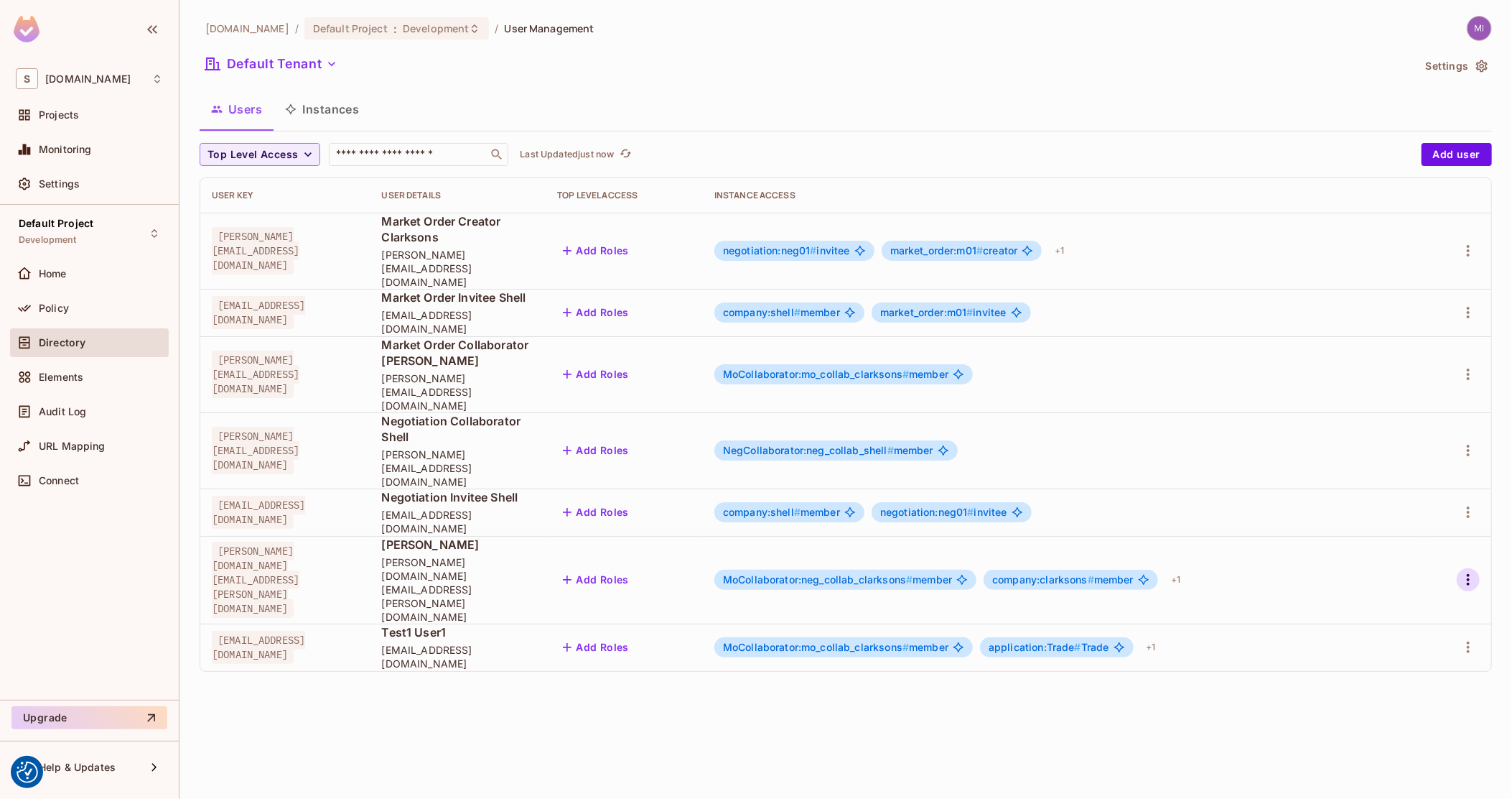
click at [1473, 571] on icon "button" at bounding box center [1468, 580] width 17 height 17
click at [1384, 572] on div "Delete User" at bounding box center [1411, 570] width 57 height 14
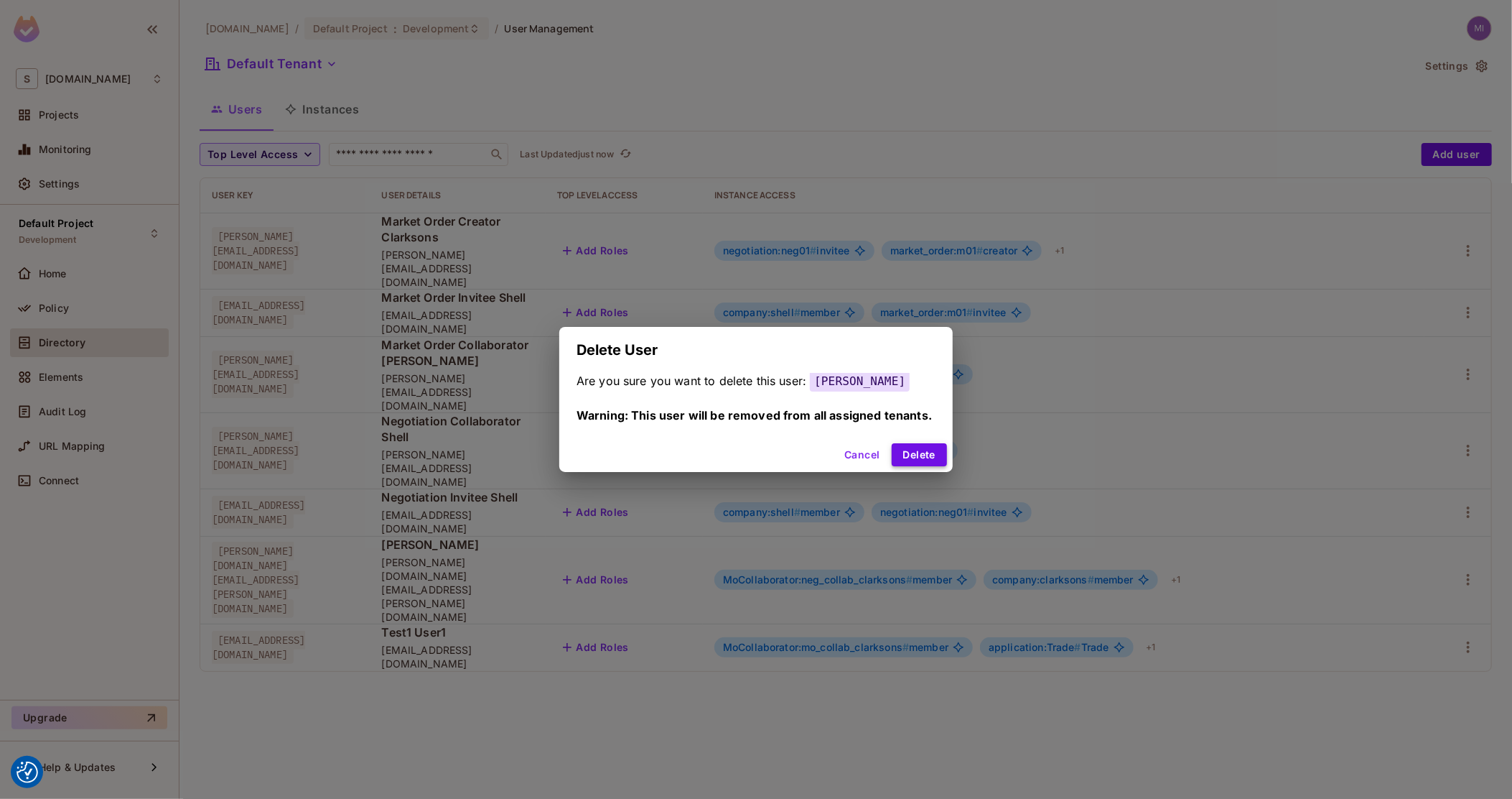
click at [926, 454] on button "Delete" at bounding box center [919, 454] width 55 height 23
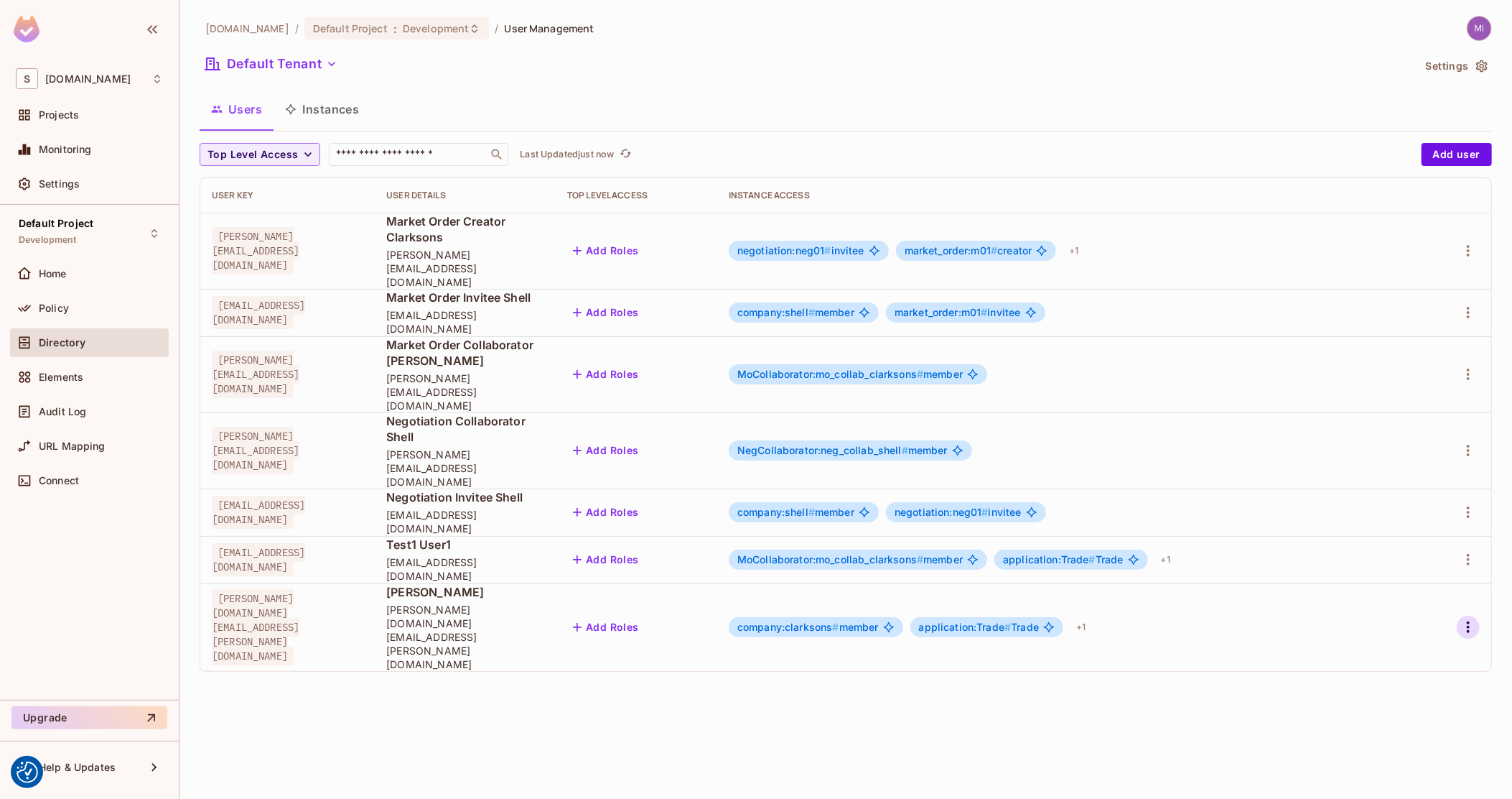
click at [1464, 618] on icon "button" at bounding box center [1468, 627] width 17 height 17
click at [1392, 618] on div "Delete User" at bounding box center [1411, 619] width 57 height 14
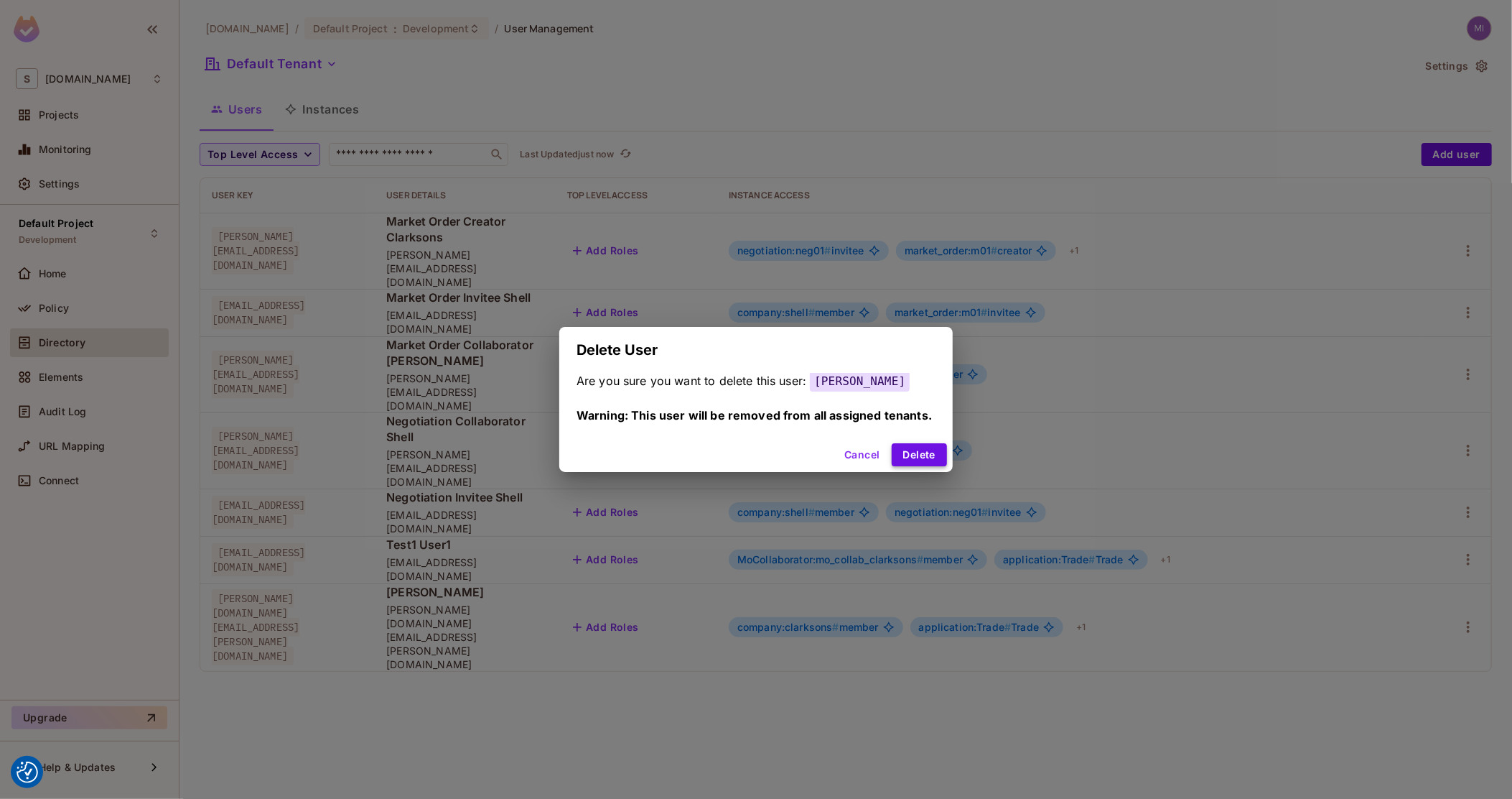
click at [924, 444] on button "Delete" at bounding box center [919, 454] width 55 height 23
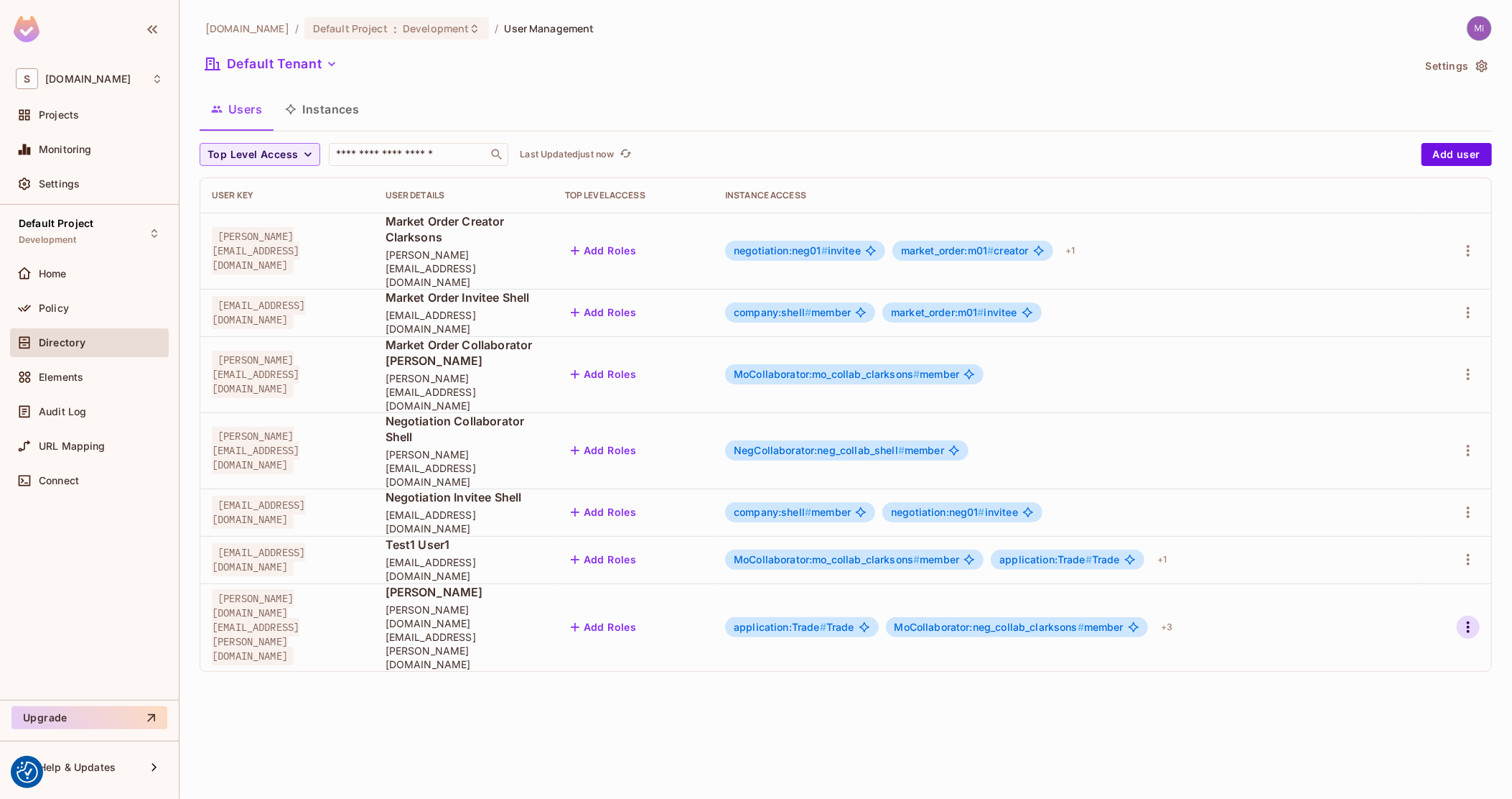
click at [1464, 618] on icon "button" at bounding box center [1468, 627] width 17 height 17
click at [1223, 525] on div at bounding box center [756, 399] width 1512 height 799
click at [1179, 615] on div "+ 3" at bounding box center [1167, 627] width 23 height 23
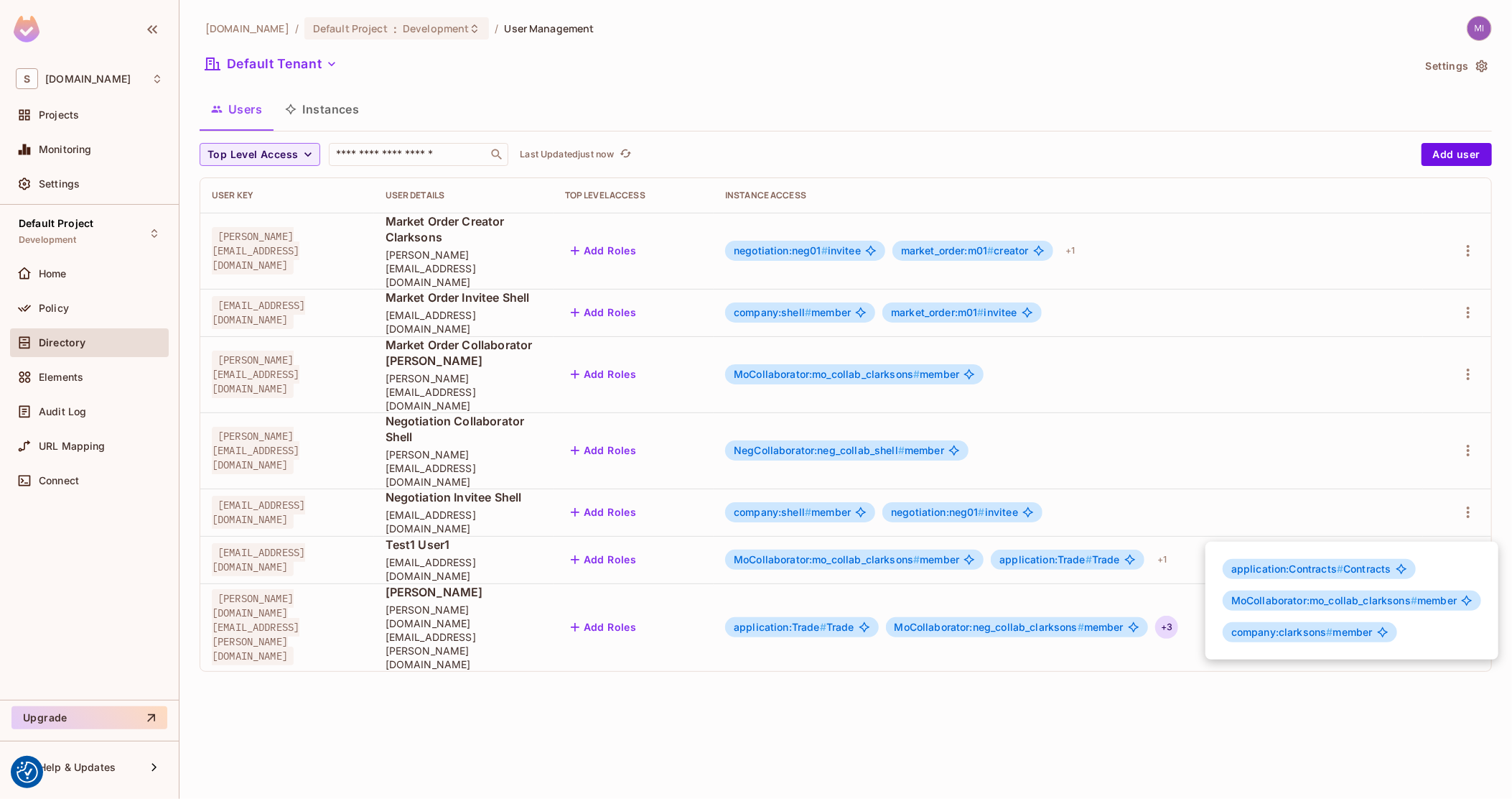
click at [1468, 519] on div at bounding box center [756, 399] width 1512 height 799
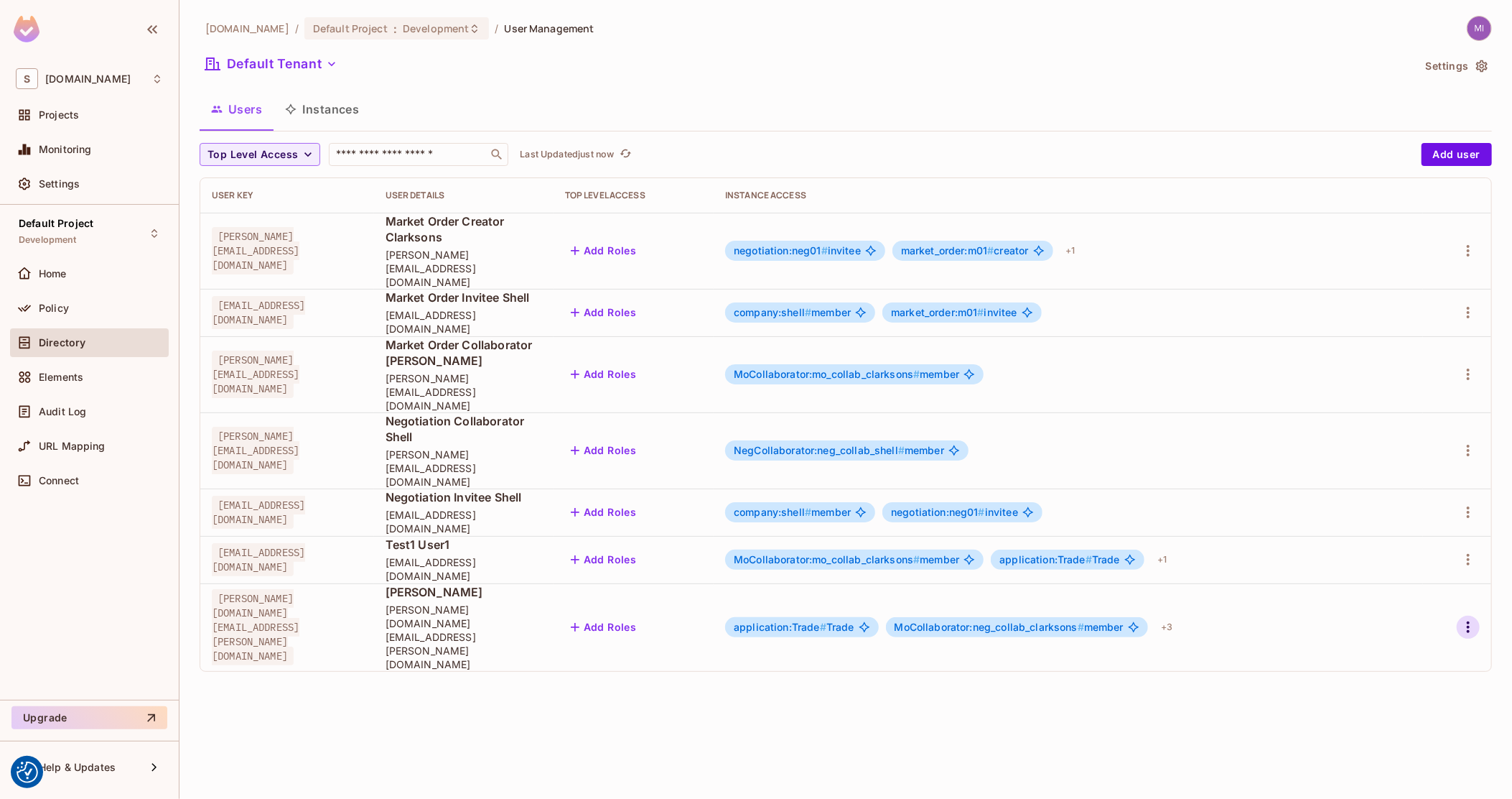
click at [1462, 618] on icon "button" at bounding box center [1468, 627] width 17 height 17
click at [1414, 613] on div "Delete User" at bounding box center [1411, 619] width 57 height 14
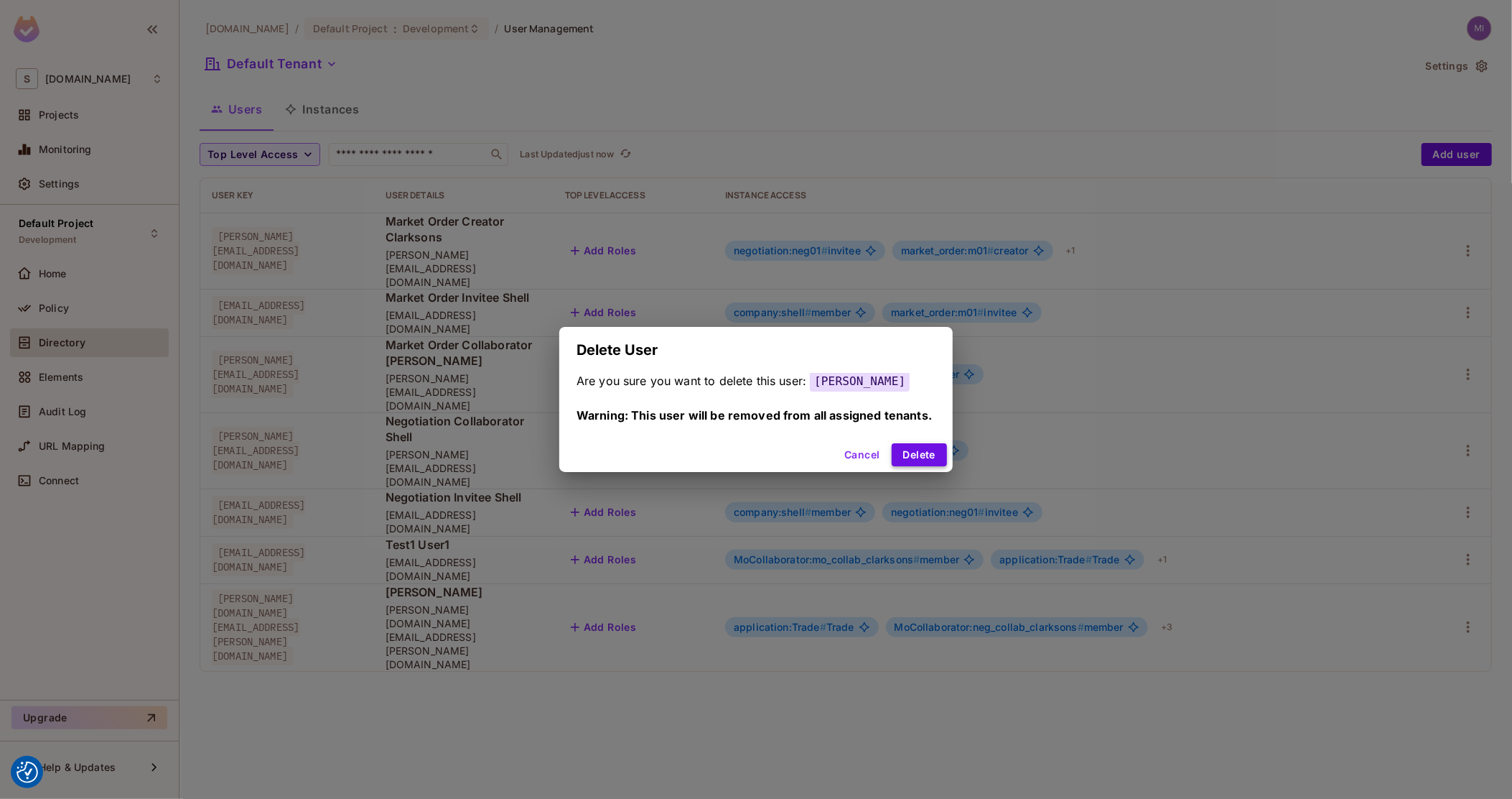
click at [918, 455] on button "Delete" at bounding box center [919, 454] width 55 height 23
